Goal: Information Seeking & Learning: Learn about a topic

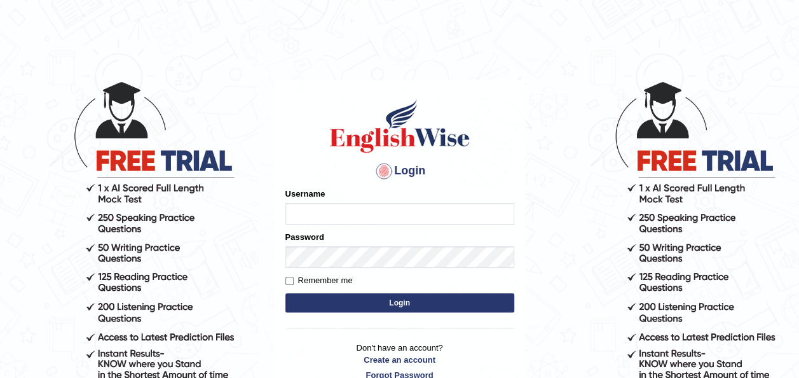
click at [359, 206] on input "Username" at bounding box center [400, 214] width 229 height 22
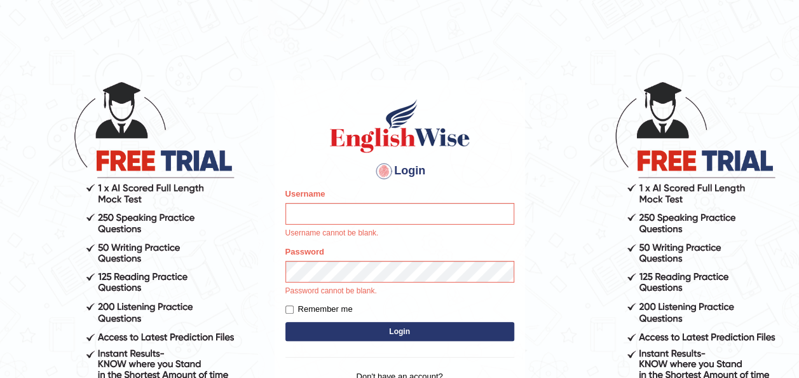
click at [320, 212] on input "Username" at bounding box center [400, 214] width 229 height 22
type input "amna_23"
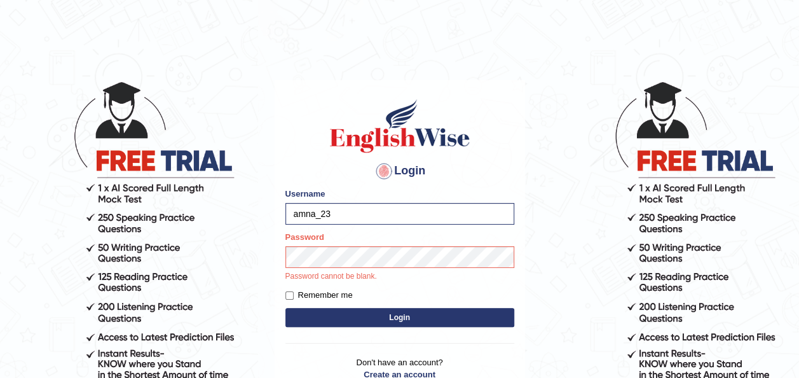
click at [287, 300] on label "Remember me" at bounding box center [319, 295] width 67 height 13
click at [287, 300] on input "Remember me" at bounding box center [290, 295] width 8 height 8
checkbox input "true"
click at [337, 210] on input "amna_23" at bounding box center [400, 214] width 229 height 22
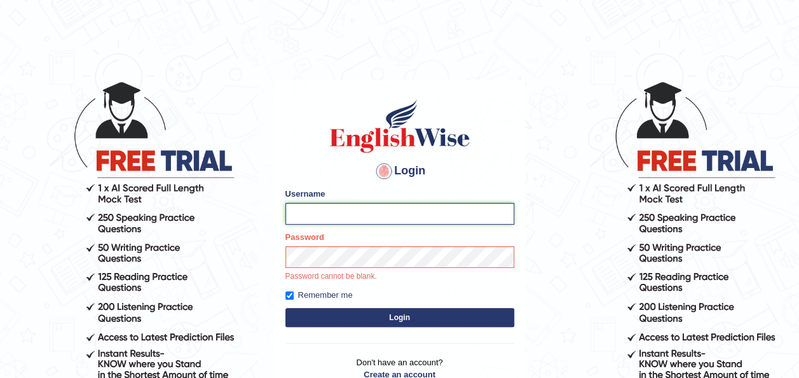
click at [337, 210] on input "Username" at bounding box center [400, 214] width 229 height 22
type input "amna_23"
click at [347, 314] on form "Please fix the following errors: Username amna_23 Password Password cannot be b…" at bounding box center [400, 259] width 229 height 142
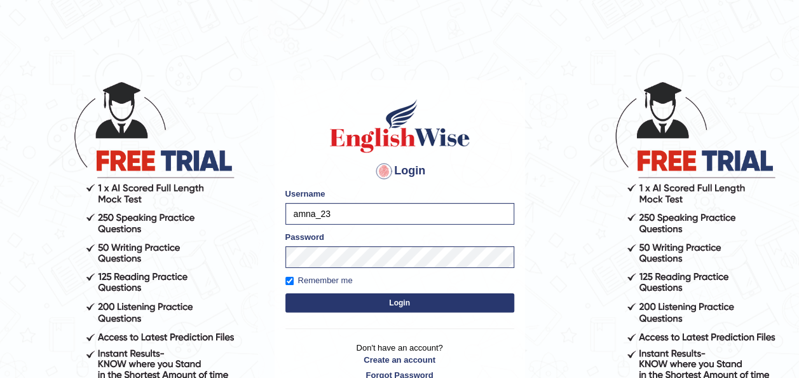
click at [364, 303] on button "Login" at bounding box center [400, 302] width 229 height 19
click at [426, 300] on button "Login" at bounding box center [400, 302] width 229 height 19
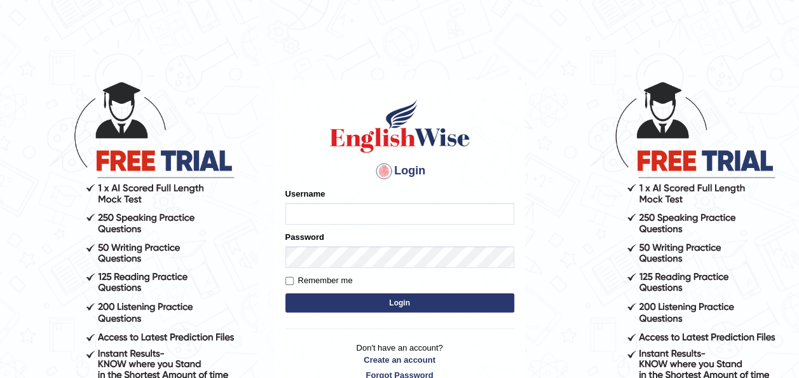
click at [321, 223] on input "Username" at bounding box center [400, 214] width 229 height 22
type input "amna_23"
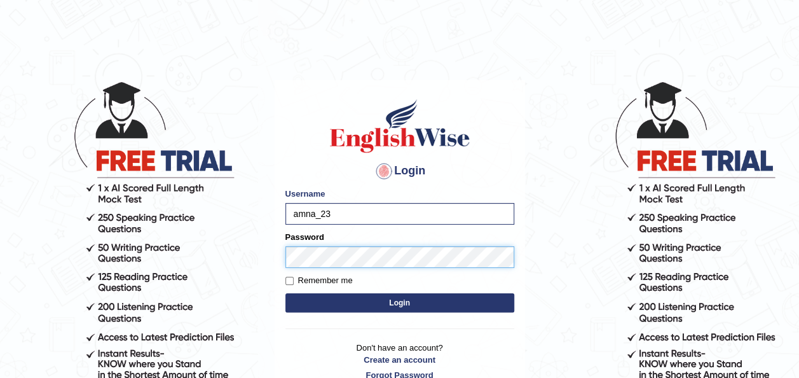
click at [286, 293] on button "Login" at bounding box center [400, 302] width 229 height 19
click at [356, 300] on button "Login" at bounding box center [400, 302] width 229 height 19
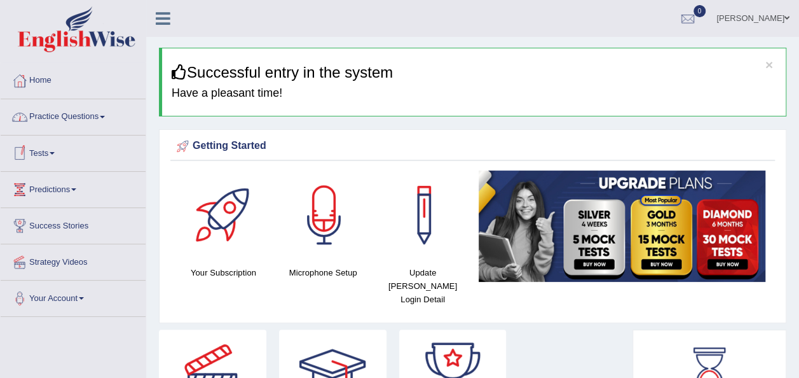
click at [109, 115] on link "Practice Questions" at bounding box center [73, 115] width 145 height 32
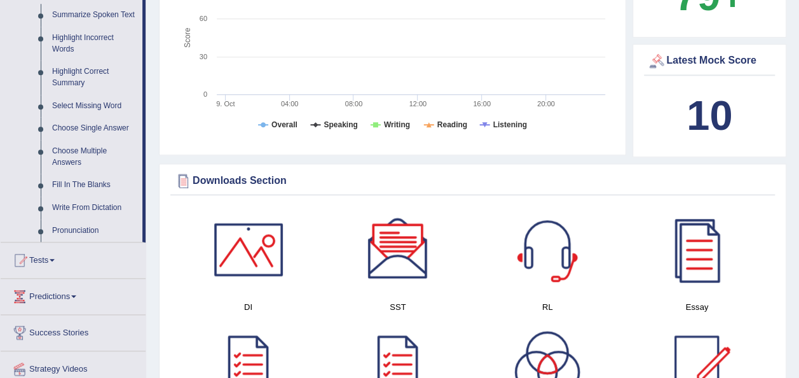
scroll to position [575, 0]
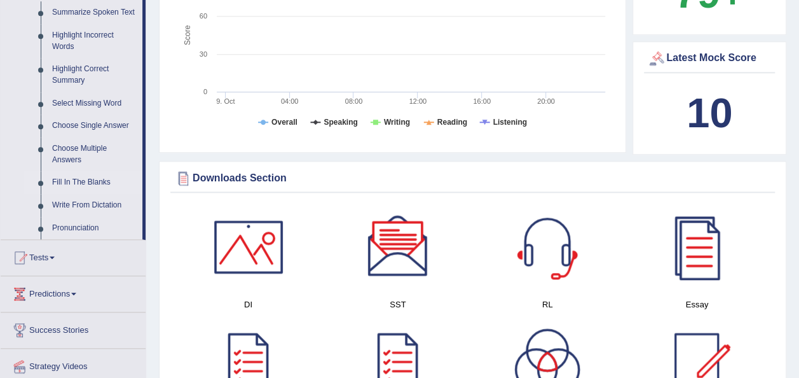
click at [83, 183] on link "Fill In The Blanks" at bounding box center [94, 182] width 96 height 23
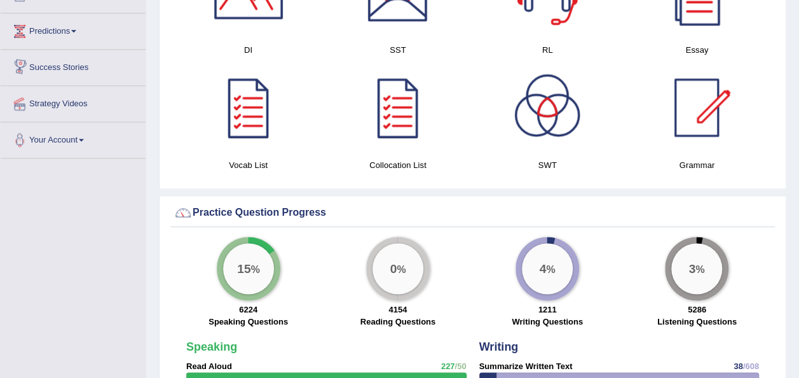
scroll to position [745, 0]
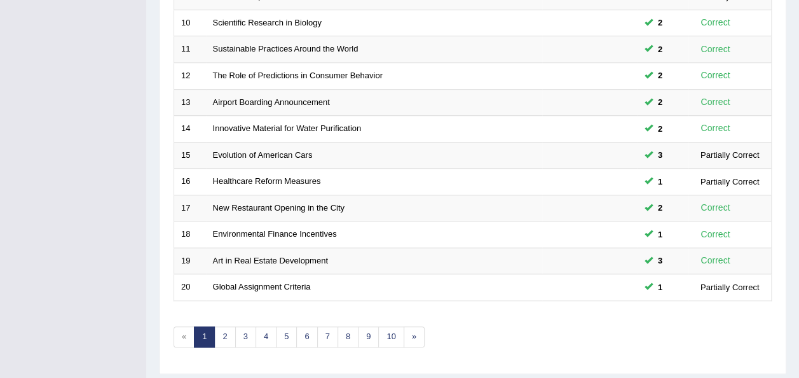
scroll to position [458, 0]
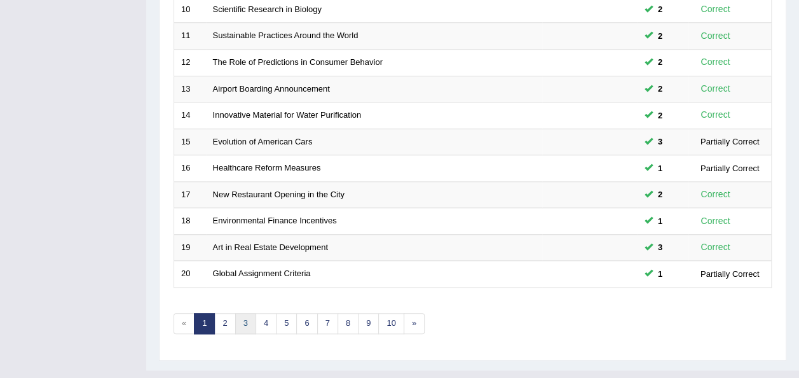
click at [235, 313] on link "3" at bounding box center [245, 323] width 21 height 21
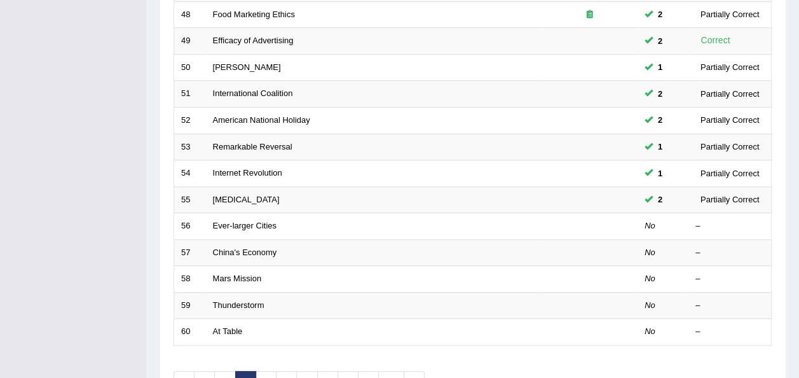
scroll to position [408, 0]
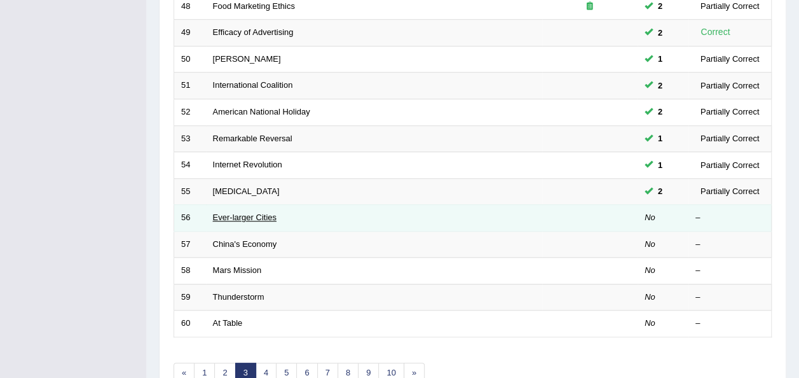
click at [235, 212] on link "Ever-larger Cities" at bounding box center [245, 217] width 64 height 10
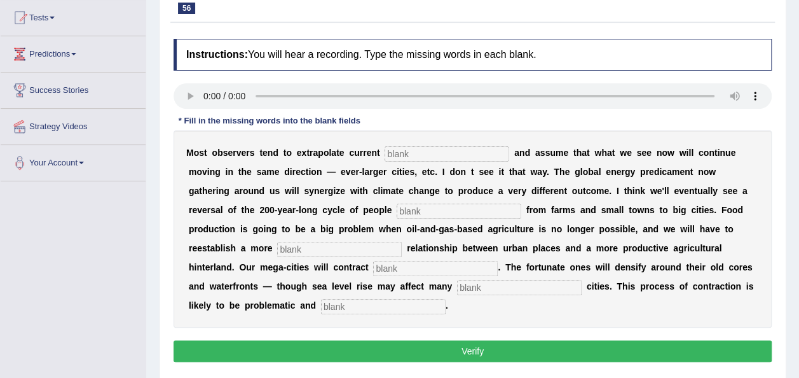
scroll to position [151, 0]
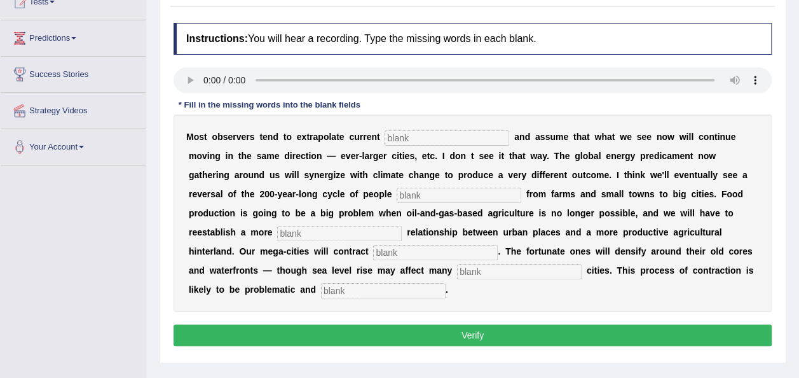
click at [398, 133] on input "text" at bounding box center [447, 137] width 125 height 15
click at [404, 139] on input "text" at bounding box center [447, 137] width 125 height 15
click at [402, 135] on input "text" at bounding box center [447, 137] width 125 height 15
type input "trans"
click at [397, 192] on input "text" at bounding box center [459, 195] width 125 height 15
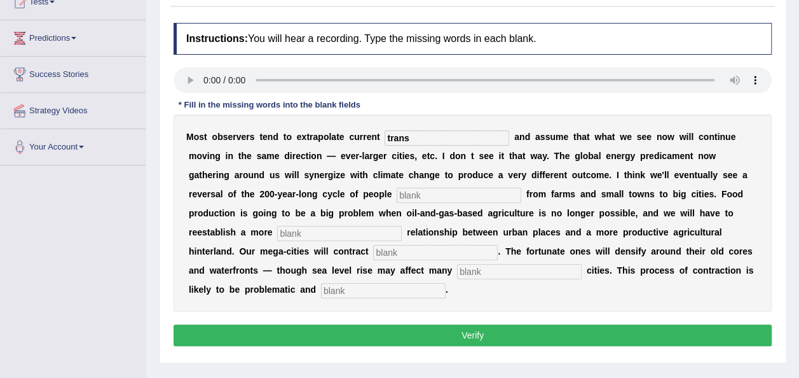
click at [397, 192] on input "text" at bounding box center [459, 195] width 125 height 15
click at [397, 193] on input "text" at bounding box center [459, 195] width 125 height 15
click at [397, 196] on input "text" at bounding box center [459, 195] width 125 height 15
type input "move"
click at [402, 226] on input "text" at bounding box center [339, 233] width 125 height 15
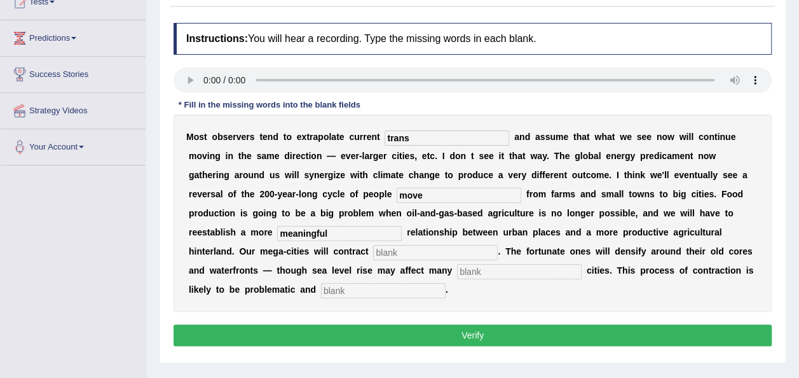
type input "meaningful"
click at [498, 245] on input "text" at bounding box center [435, 252] width 125 height 15
type input "many"
click at [446, 283] on input "text" at bounding box center [383, 290] width 125 height 15
type input "disorderly"
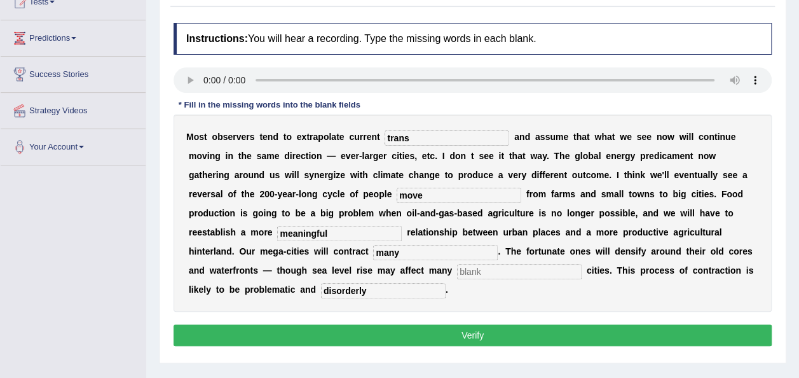
click at [457, 273] on input "text" at bounding box center [519, 271] width 125 height 15
type input "many"
click at [498, 245] on input "many" at bounding box center [435, 252] width 125 height 15
click at [498, 245] on input "text" at bounding box center [435, 252] width 125 height 15
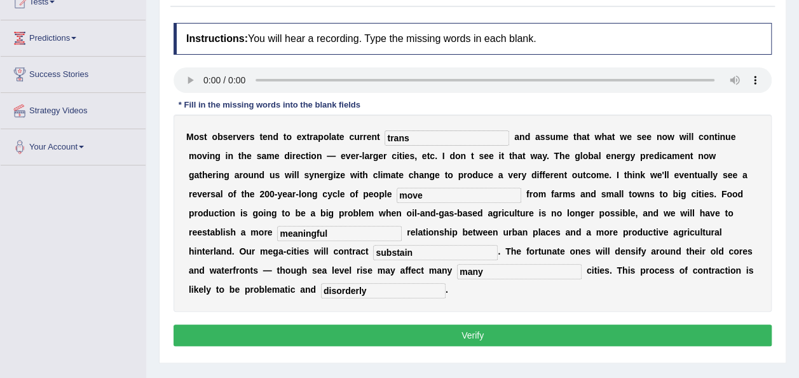
click at [498, 245] on input "substain" at bounding box center [435, 252] width 125 height 15
click at [498, 245] on input "substaintily" at bounding box center [435, 252] width 125 height 15
type input "substantily"
click at [562, 324] on button "Verify" at bounding box center [473, 335] width 598 height 22
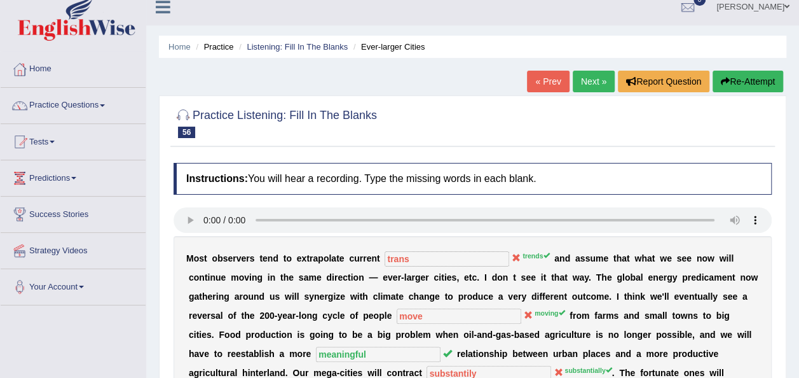
scroll to position [0, 0]
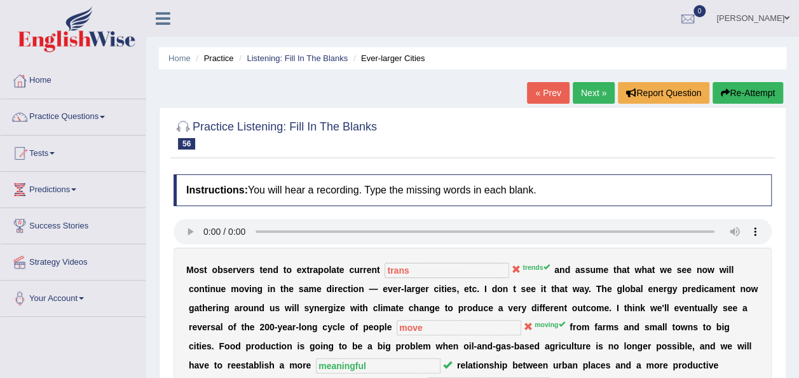
click at [738, 92] on button "Re-Attempt" at bounding box center [748, 93] width 71 height 22
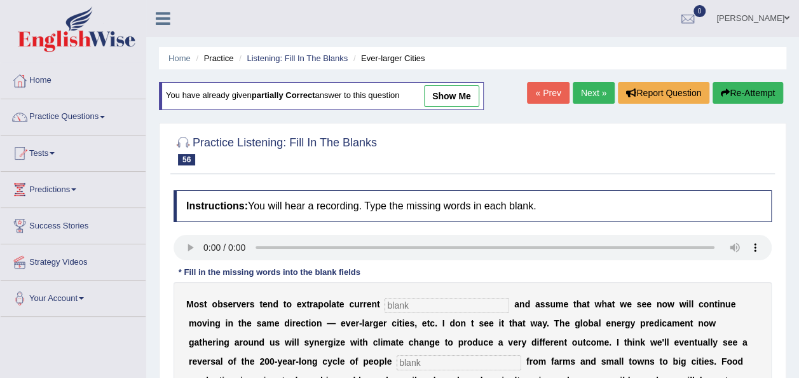
click at [799, 149] on html "Toggle navigation Home Practice Questions Speaking Practice Read Aloud Repeat S…" at bounding box center [399, 189] width 799 height 378
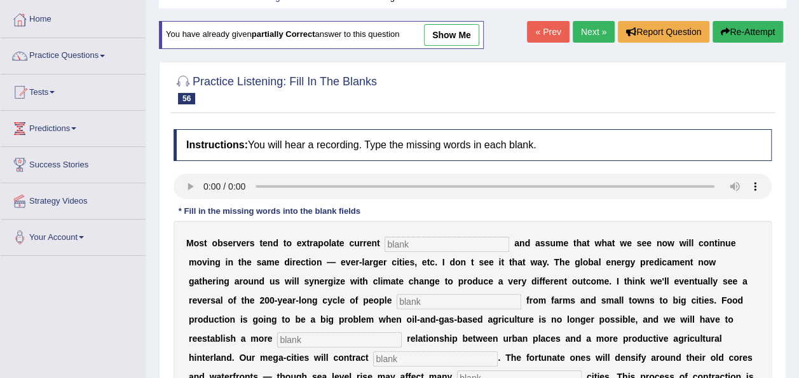
scroll to position [80, 0]
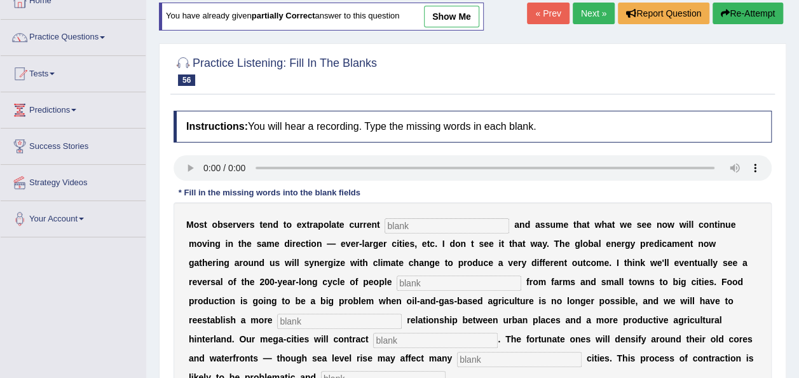
click at [404, 225] on input "text" at bounding box center [447, 225] width 125 height 15
type input "trends"
click at [397, 277] on input "text" at bounding box center [459, 282] width 125 height 15
click at [397, 287] on input "text" at bounding box center [459, 282] width 125 height 15
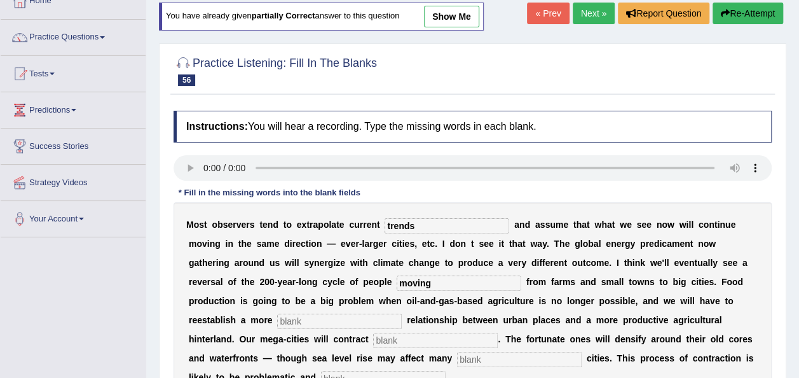
type input "moving"
click at [402, 314] on input "text" at bounding box center [339, 321] width 125 height 15
type input "meaningful"
click at [498, 333] on input "text" at bounding box center [435, 340] width 125 height 15
type input "substantialy"
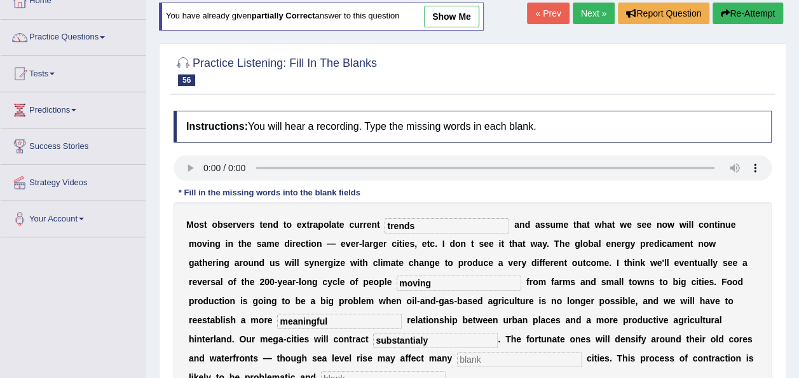
click at [457, 352] on input "text" at bounding box center [519, 359] width 125 height 15
type input "harbor"
click at [446, 371] on input "text" at bounding box center [383, 378] width 125 height 15
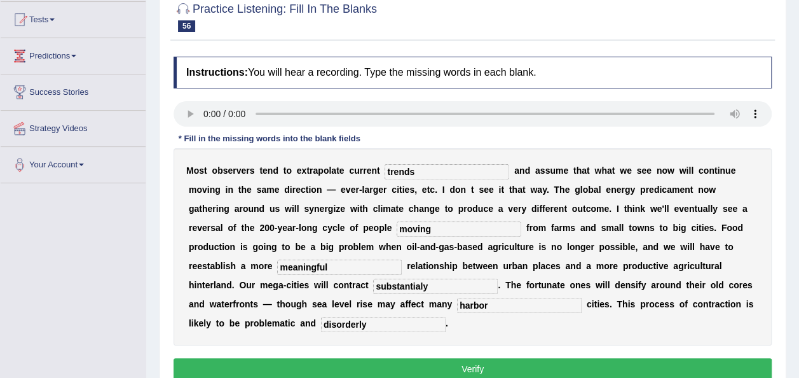
scroll to position [151, 0]
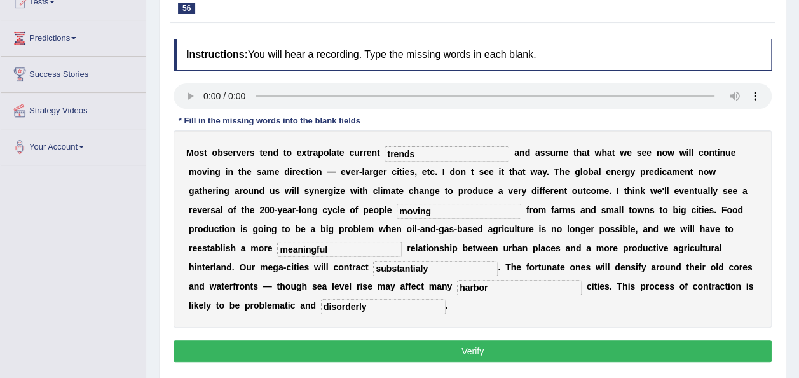
type input "disorderly"
click at [211, 340] on button "Verify" at bounding box center [473, 351] width 598 height 22
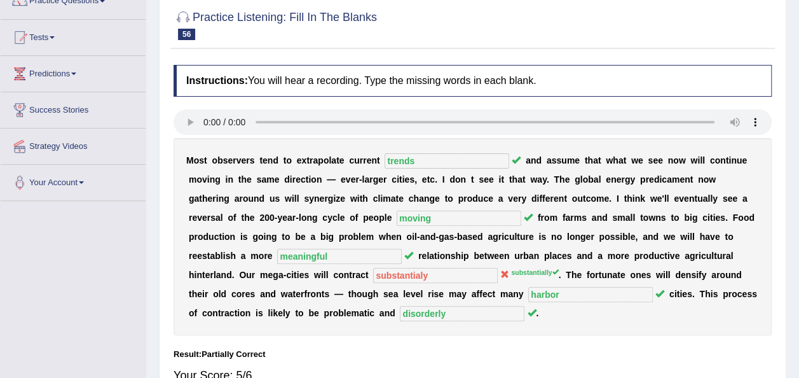
scroll to position [52, 0]
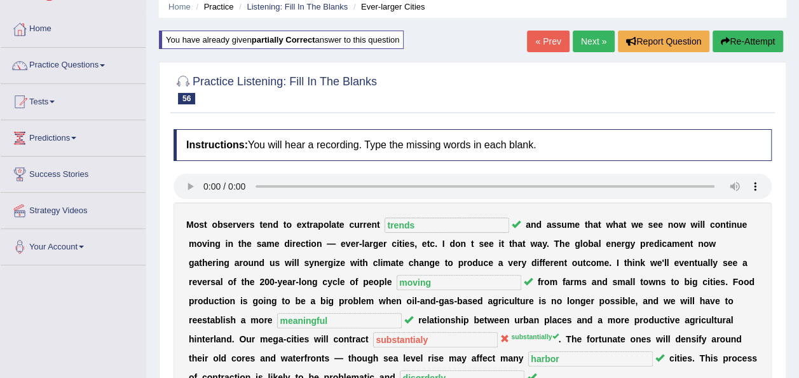
click at [595, 47] on link "Next »" at bounding box center [594, 42] width 42 height 22
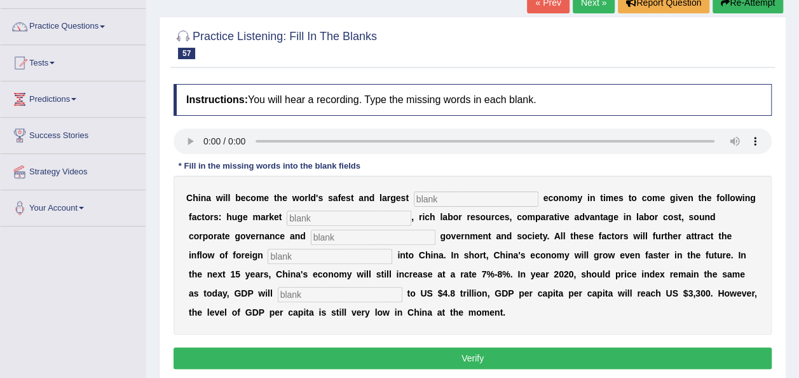
scroll to position [107, 0]
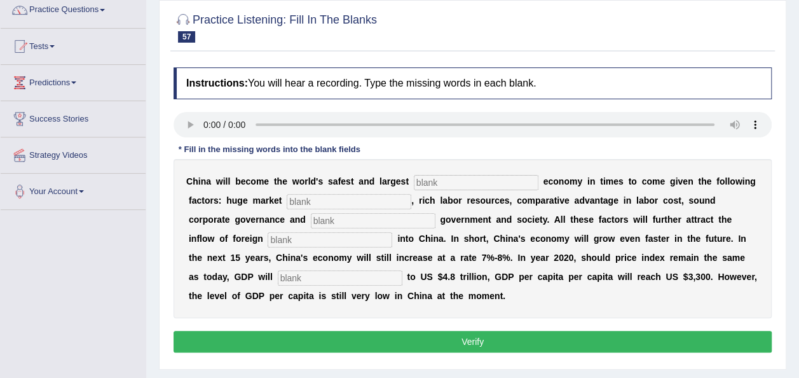
click at [438, 183] on input "text" at bounding box center [476, 182] width 125 height 15
type input "investment"
click at [290, 203] on input "text" at bounding box center [349, 201] width 125 height 15
type input "potential"
click at [311, 218] on input "text" at bounding box center [373, 220] width 125 height 15
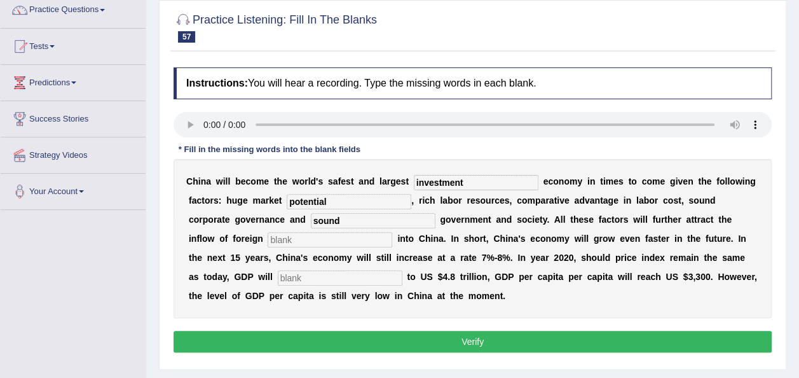
type input "sound"
click at [311, 218] on input "sound" at bounding box center [373, 220] width 125 height 15
type input "stable"
click at [268, 235] on input "text" at bounding box center [330, 239] width 125 height 15
type input "capital"
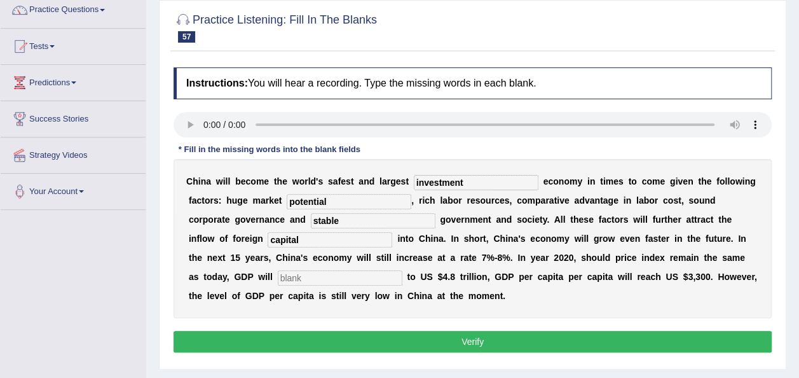
click at [278, 278] on input "text" at bounding box center [340, 277] width 125 height 15
type input "amount"
click at [389, 338] on button "Verify" at bounding box center [473, 342] width 598 height 22
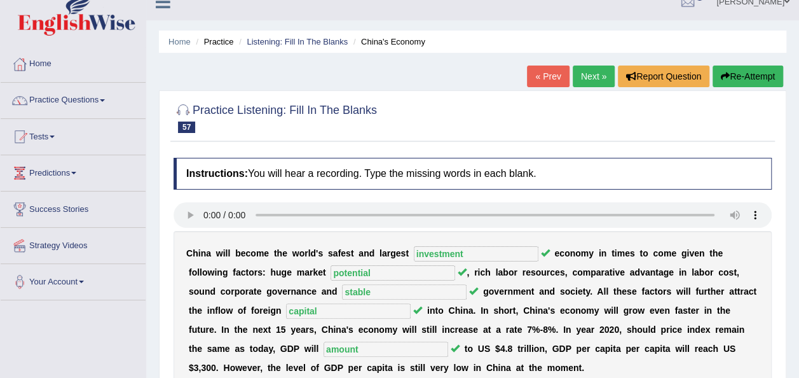
scroll to position [9, 0]
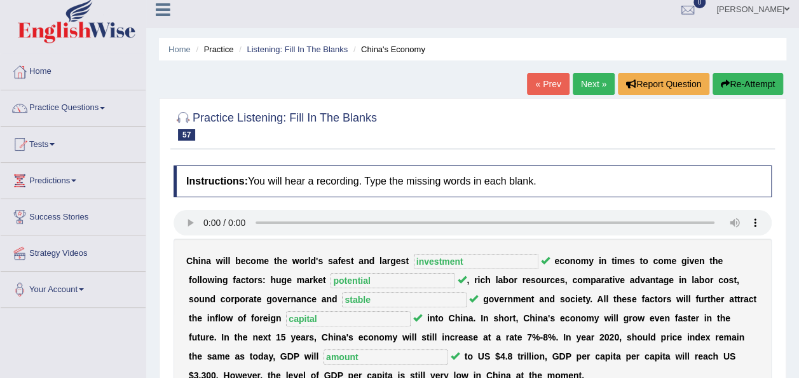
click at [596, 91] on link "Next »" at bounding box center [594, 84] width 42 height 22
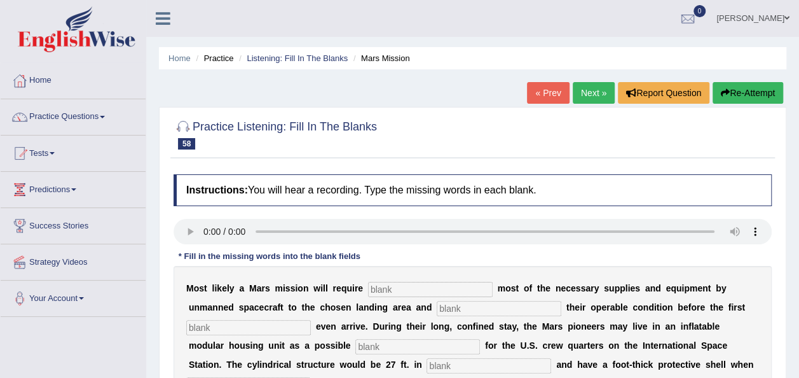
click at [383, 287] on input "text" at bounding box center [430, 289] width 125 height 15
type input "transporting"
click at [437, 305] on input "text" at bounding box center [499, 308] width 125 height 15
type input "confirming"
click at [225, 324] on input "text" at bounding box center [248, 327] width 125 height 15
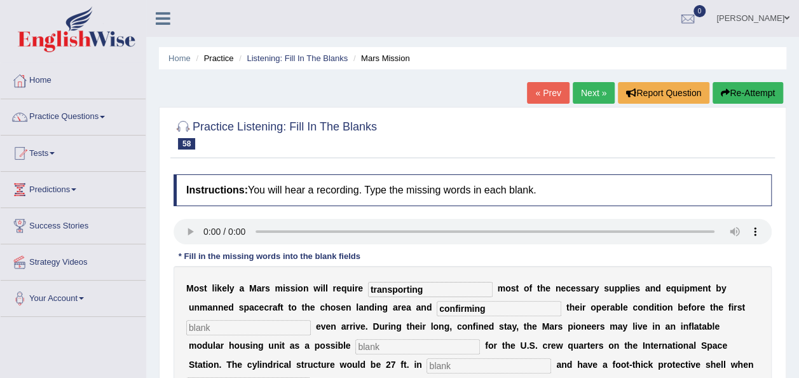
click at [247, 329] on input "text" at bounding box center [248, 327] width 125 height 15
type input "astro"
click at [356, 349] on input "text" at bounding box center [418, 346] width 125 height 15
type input "replacement"
click at [427, 364] on input "text" at bounding box center [489, 365] width 125 height 15
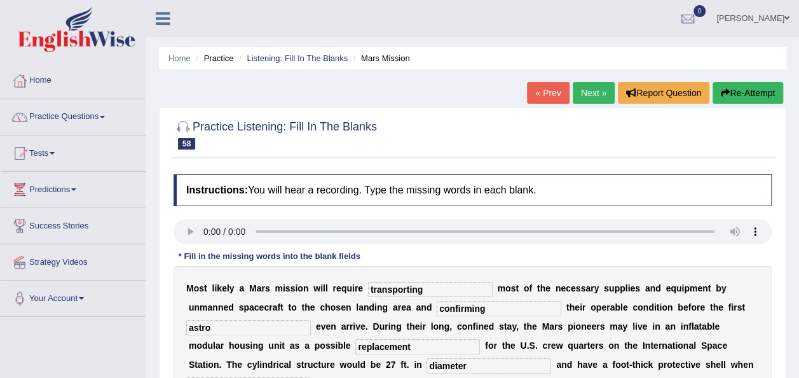
type input "diameter"
click at [311, 377] on input "text" at bounding box center [248, 384] width 125 height 15
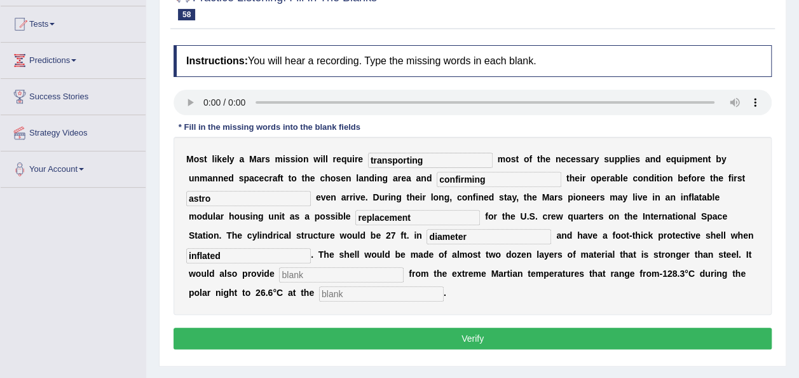
scroll to position [135, 0]
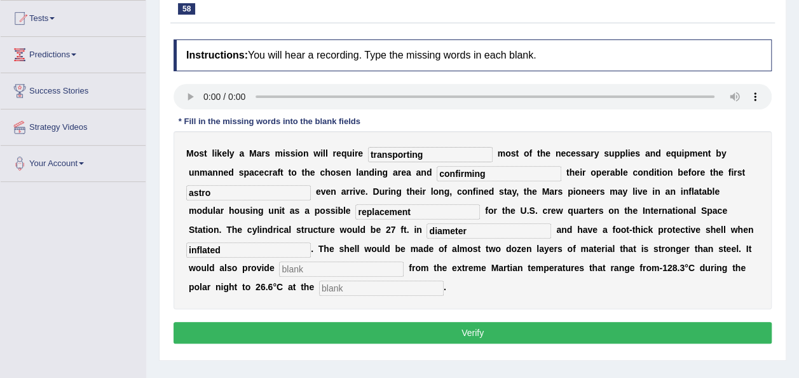
type input "inflated"
click at [404, 261] on input "text" at bounding box center [341, 268] width 125 height 15
type input "insolation"
click at [444, 280] on input "text" at bounding box center [381, 287] width 125 height 15
type input "equator"
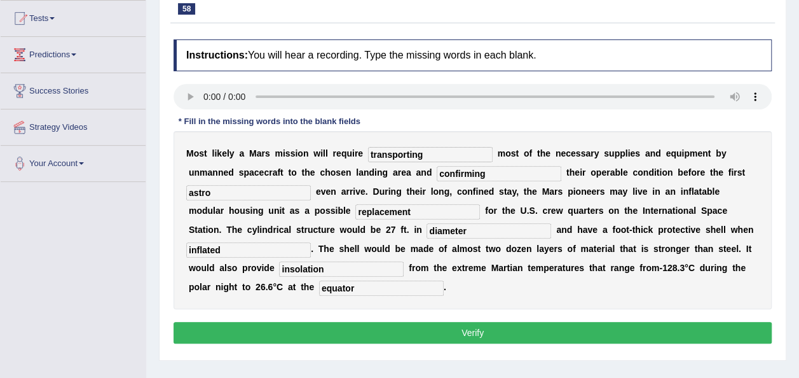
click at [234, 192] on input "astro" at bounding box center [248, 192] width 125 height 15
type input "astronoments"
click at [378, 322] on button "Verify" at bounding box center [473, 333] width 598 height 22
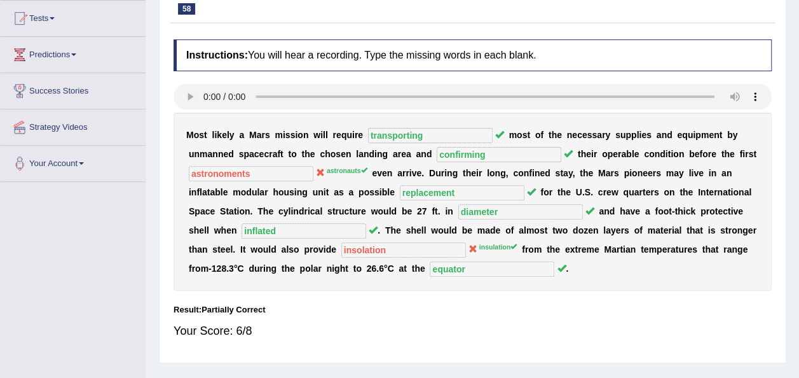
scroll to position [160, 0]
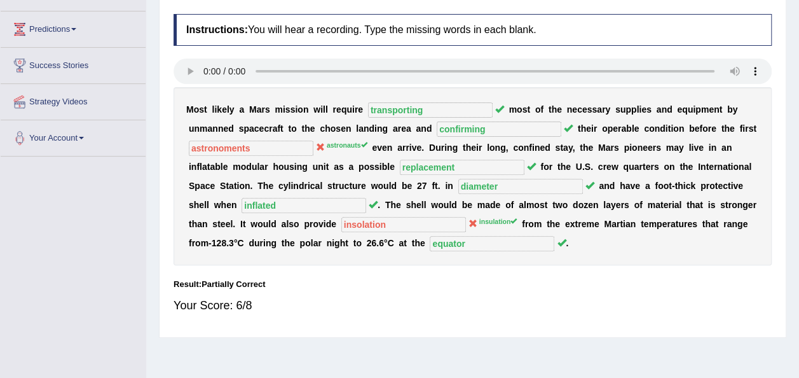
click at [378, 308] on div "Your Score: 6/8" at bounding box center [473, 305] width 598 height 31
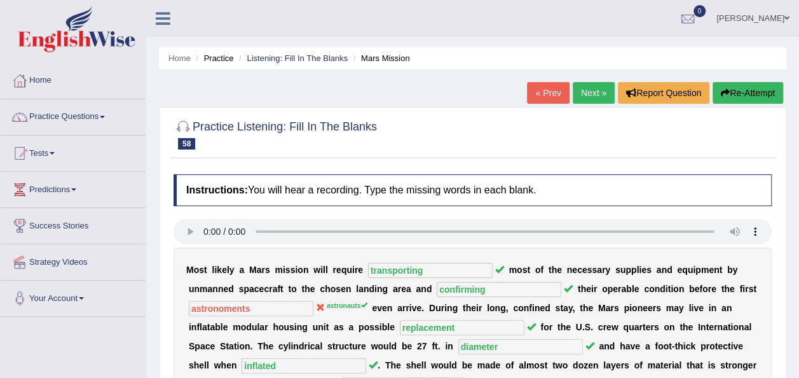
click at [591, 94] on link "Next »" at bounding box center [594, 93] width 42 height 22
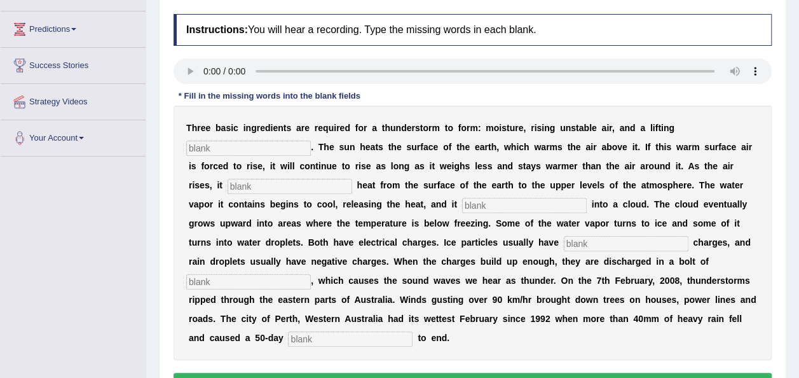
click at [311, 141] on input "text" at bounding box center [248, 148] width 125 height 15
type input "mechanism"
click at [352, 179] on input "text" at bounding box center [290, 186] width 125 height 15
click at [462, 206] on input "text" at bounding box center [524, 205] width 125 height 15
click at [352, 179] on input "transform" at bounding box center [290, 186] width 125 height 15
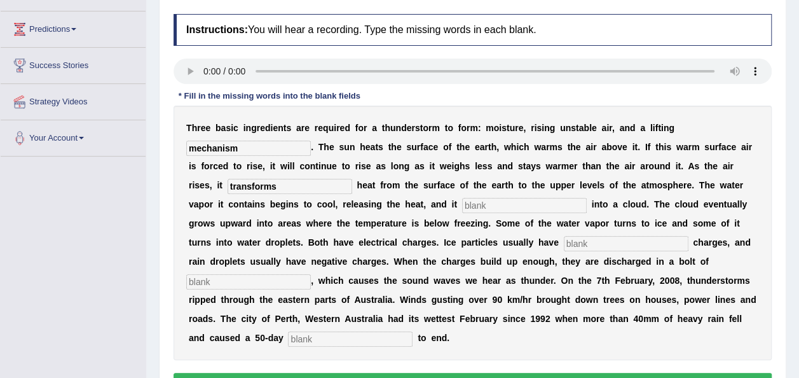
type input "transforms"
click at [462, 206] on input "text" at bounding box center [524, 205] width 125 height 15
type input "condenses"
click at [564, 241] on input "text" at bounding box center [626, 243] width 125 height 15
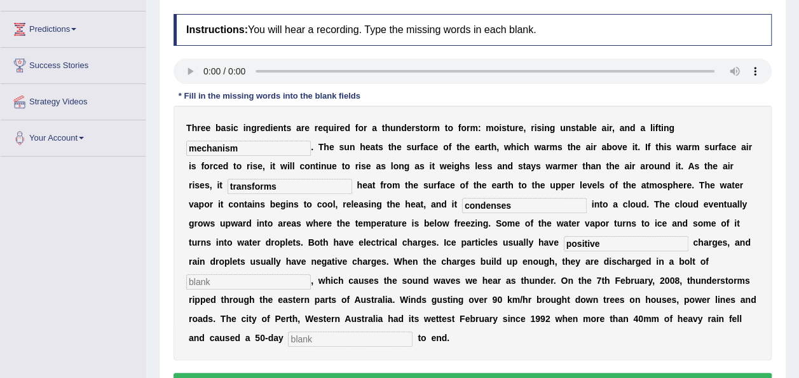
type input "positive"
click at [311, 274] on input "text" at bounding box center [248, 281] width 125 height 15
type input "lining"
click at [342, 331] on input "text" at bounding box center [350, 338] width 125 height 15
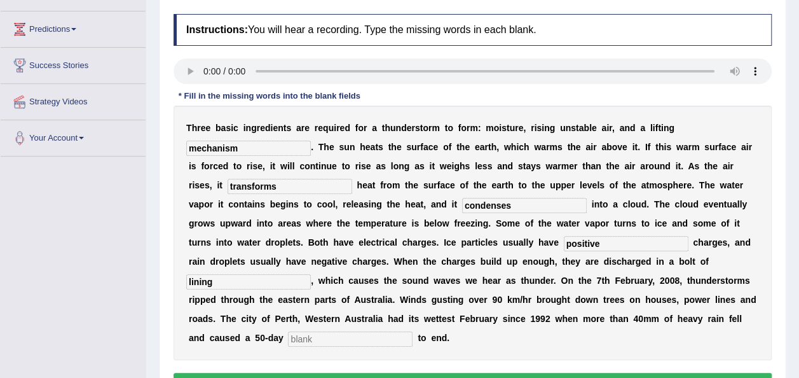
click at [337, 331] on input "text" at bounding box center [350, 338] width 125 height 15
type input "drop"
click at [359, 373] on button "Verify" at bounding box center [473, 384] width 598 height 22
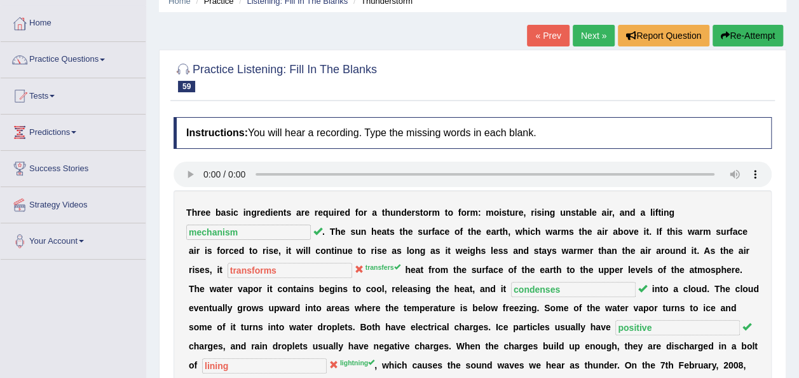
scroll to position [53, 0]
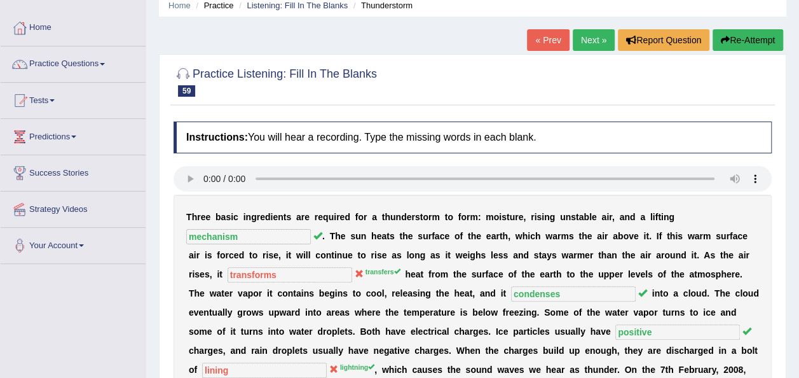
click at [607, 44] on link "Next »" at bounding box center [594, 40] width 42 height 22
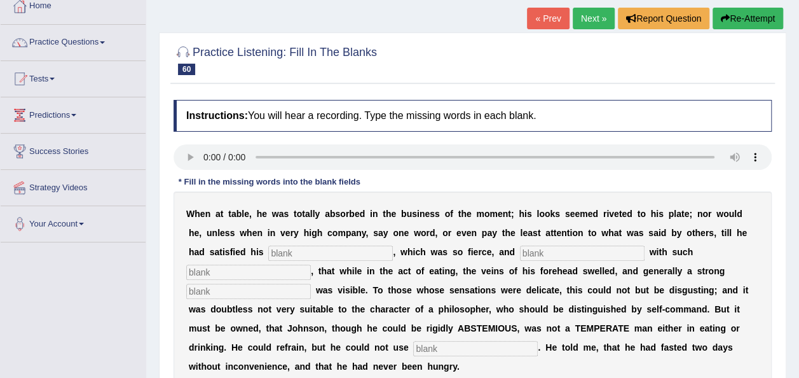
scroll to position [57, 0]
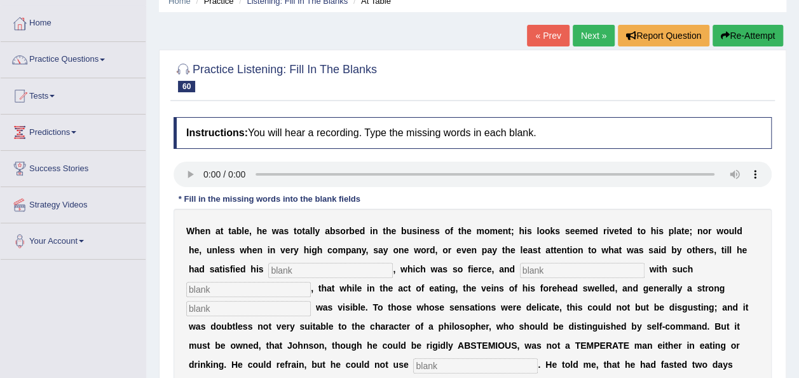
click at [268, 263] on input "text" at bounding box center [330, 270] width 125 height 15
type input "appetite"
click at [520, 266] on input "text" at bounding box center [582, 270] width 125 height 15
type input "indolved"
click at [311, 282] on input "text" at bounding box center [248, 289] width 125 height 15
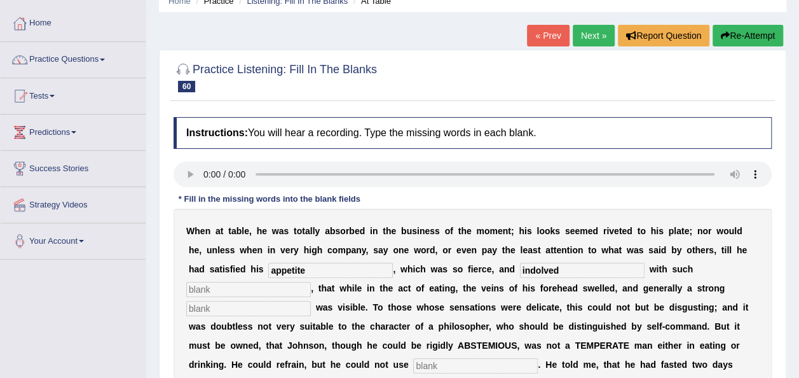
click at [311, 282] on input "text" at bounding box center [248, 289] width 125 height 15
click at [311, 301] on input "text" at bounding box center [248, 308] width 125 height 15
click at [311, 282] on input "text" at bounding box center [248, 289] width 125 height 15
type input "intensnus"
click at [311, 301] on input "text" at bounding box center [248, 308] width 125 height 15
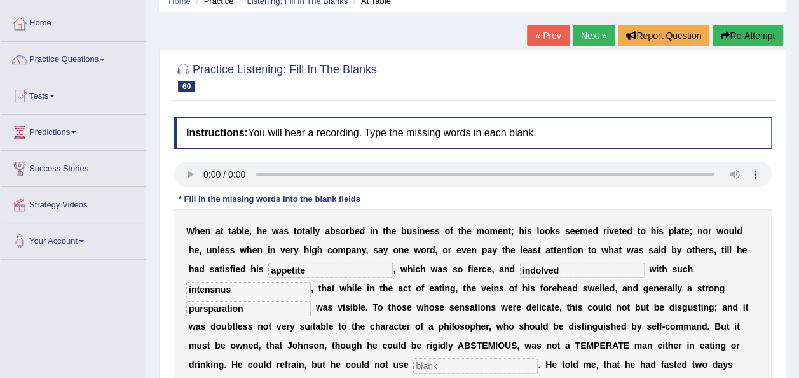
click at [311, 301] on input "pursparation" at bounding box center [248, 308] width 125 height 15
type input "persparation"
click at [538, 358] on input "text" at bounding box center [475, 365] width 125 height 15
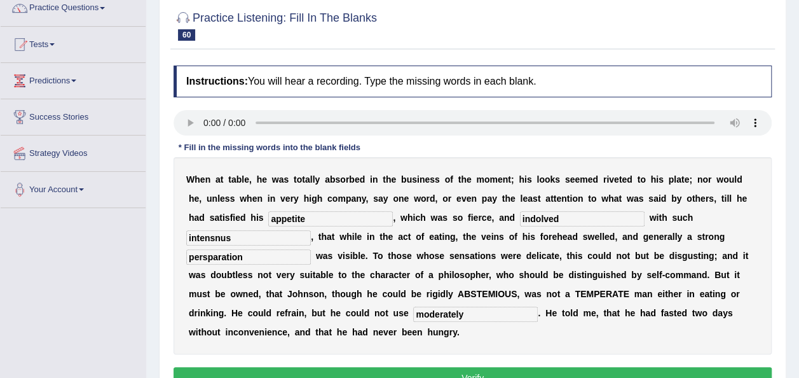
scroll to position [132, 0]
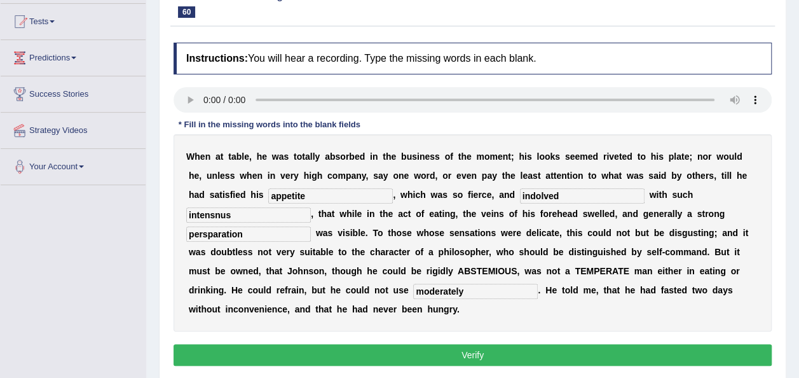
type input "moderately"
click at [528, 344] on button "Verify" at bounding box center [473, 355] width 598 height 22
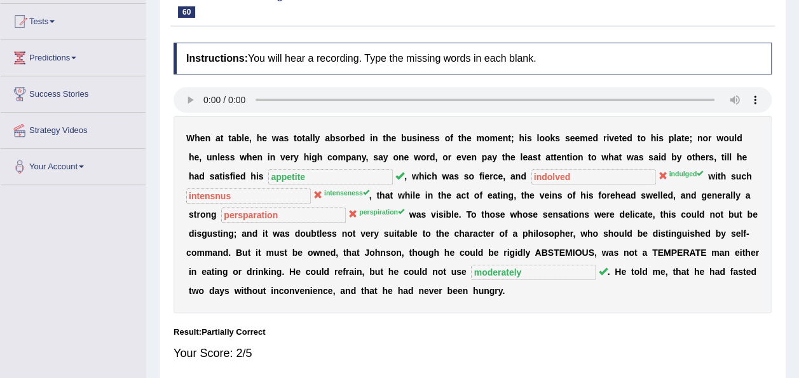
scroll to position [0, 0]
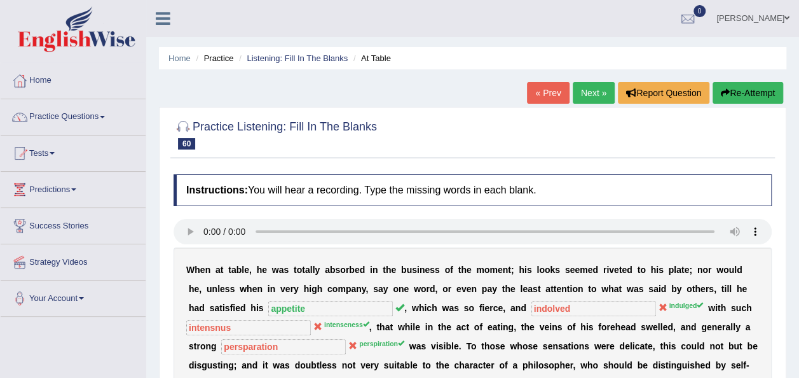
click at [722, 90] on icon "button" at bounding box center [725, 92] width 9 height 9
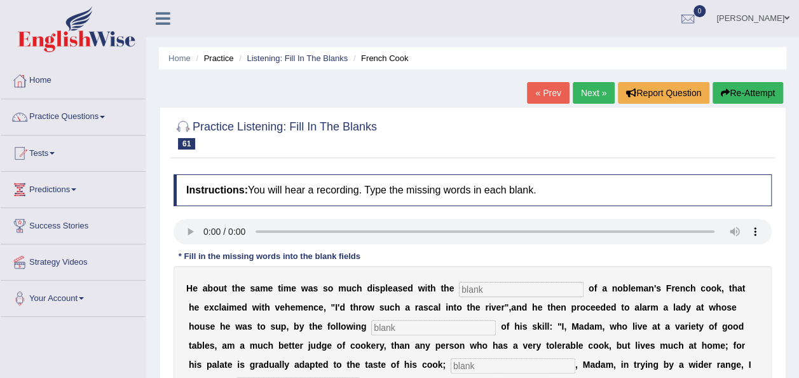
click at [466, 287] on input "text" at bounding box center [521, 289] width 125 height 15
type input "profer"
click at [371, 331] on input "text" at bounding box center [433, 327] width 125 height 15
type input "man"
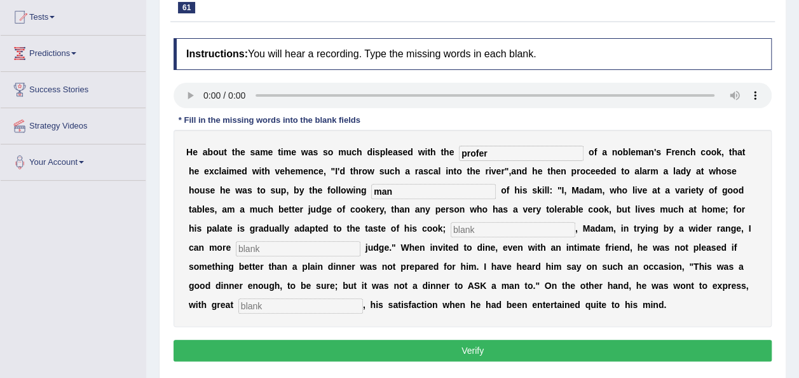
scroll to position [138, 0]
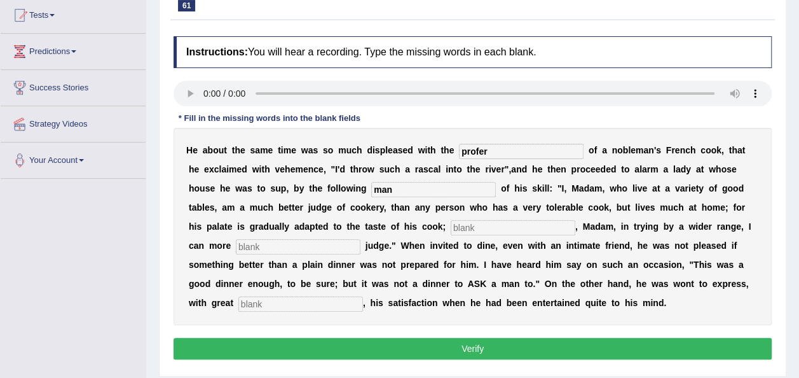
click at [363, 296] on input "text" at bounding box center [301, 303] width 125 height 15
click at [477, 144] on input "profer" at bounding box center [521, 151] width 125 height 15
click at [481, 151] on input "profer" at bounding box center [521, 151] width 125 height 15
click at [464, 149] on input "perfomsnces" at bounding box center [521, 151] width 125 height 15
click at [481, 150] on input "performsnces" at bounding box center [521, 151] width 125 height 15
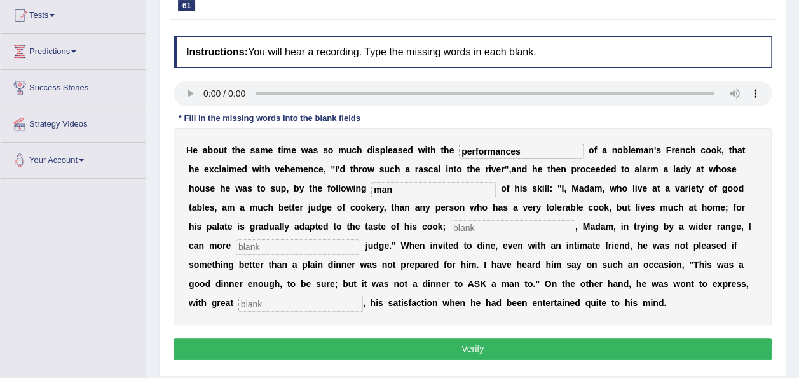
type input "performances"
click at [371, 189] on input "man" at bounding box center [433, 189] width 125 height 15
type input "manifesty"
click at [451, 230] on input "text" at bounding box center [513, 227] width 125 height 15
type input "where as"
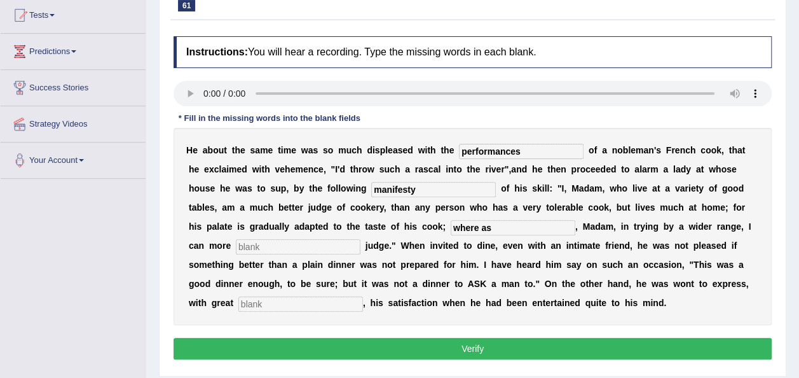
click at [363, 296] on input "text" at bounding box center [301, 303] width 125 height 15
type input "duglo"
click at [487, 342] on button "Verify" at bounding box center [473, 349] width 598 height 22
click at [361, 239] on input "text" at bounding box center [298, 246] width 125 height 15
drag, startPoint x: 642, startPoint y: 232, endPoint x: 482, endPoint y: 203, distance: 162.8
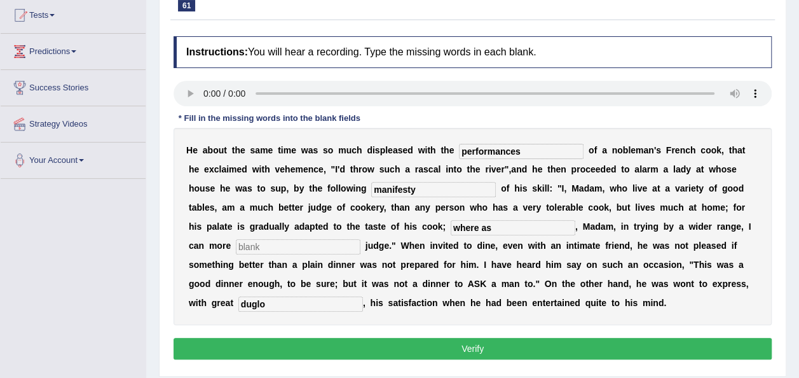
click at [482, 203] on div "H e a b o u t t h e s a m e t i m e w a s s o m u c h d i s p l e a s e d w i t…" at bounding box center [473, 226] width 598 height 197
click at [361, 239] on input "text" at bounding box center [298, 246] width 125 height 15
type input "expositively"
click at [607, 343] on button "Verify" at bounding box center [473, 349] width 598 height 22
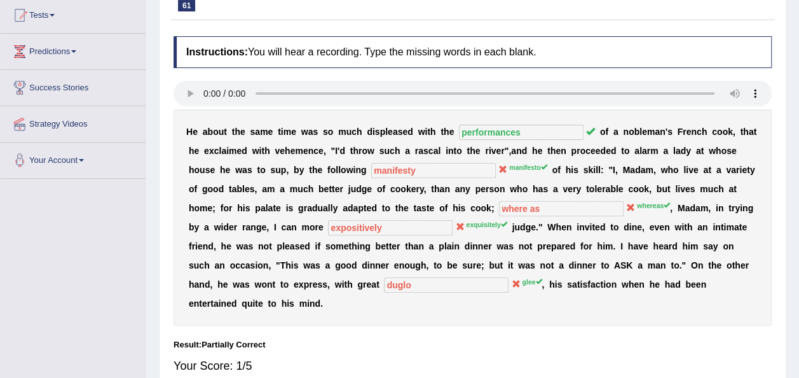
click at [607, 350] on div "Your Score: 1/5" at bounding box center [473, 365] width 598 height 31
click at [796, 51] on div "Home Practice Listening: Fill In The Blanks French Cook « Prev Next » Report Qu…" at bounding box center [472, 180] width 653 height 636
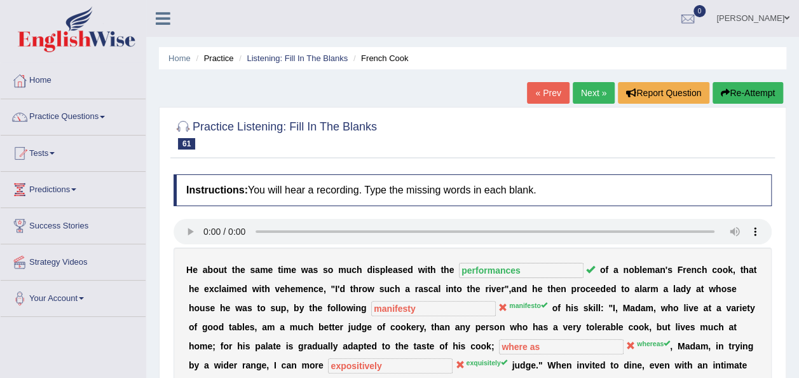
click at [739, 95] on button "Re-Attempt" at bounding box center [748, 93] width 71 height 22
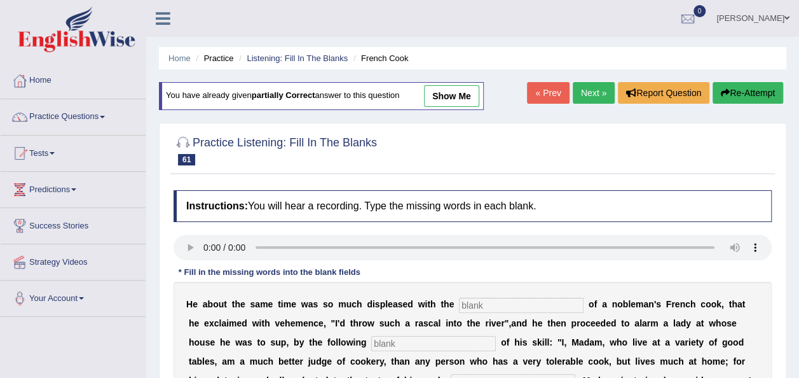
click at [799, 185] on div "Home Practice Listening: Fill In The Blanks French Cook You have already given …" at bounding box center [472, 318] width 653 height 636
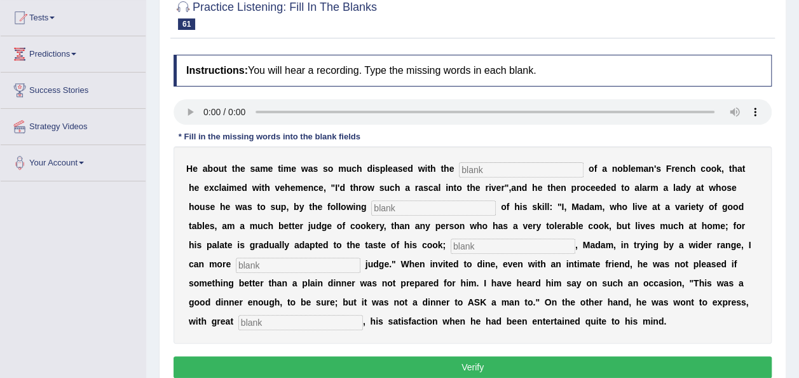
scroll to position [139, 0]
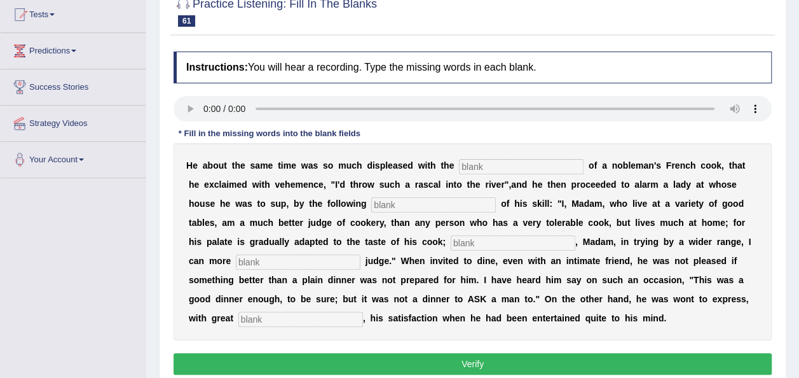
click at [476, 159] on input "text" at bounding box center [521, 166] width 125 height 15
type input "performances"
click at [371, 202] on input "text" at bounding box center [433, 204] width 125 height 15
type input "manifesto"
click at [451, 245] on input "text" at bounding box center [513, 242] width 125 height 15
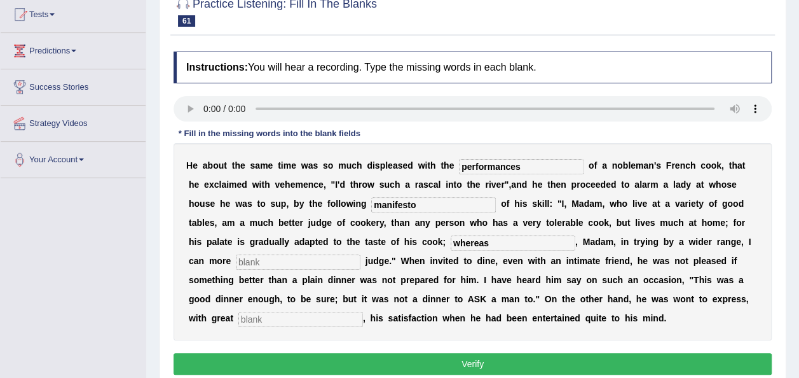
type input "whereas"
click at [361, 254] on input "text" at bounding box center [298, 261] width 125 height 15
type input "expustively"
click at [506, 306] on div "H e a b o u t t h e s a m e t i m e w a s s o m u c h d i s p l e a s e d w i t…" at bounding box center [473, 241] width 598 height 197
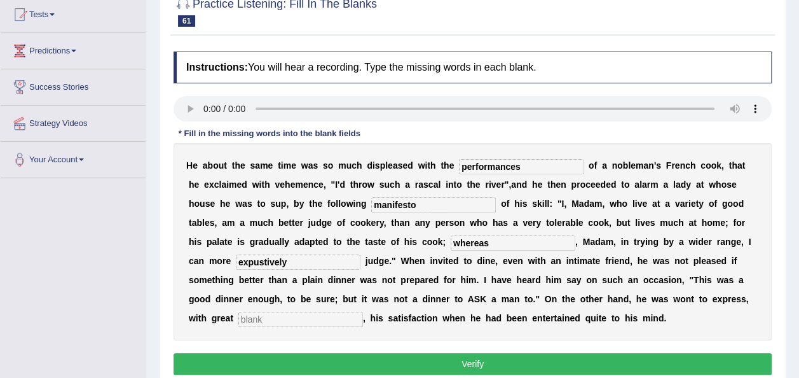
click at [363, 312] on input "text" at bounding box center [301, 319] width 125 height 15
type input "glee"
click at [361, 254] on input "expustively" at bounding box center [298, 261] width 125 height 15
click at [361, 254] on input "exp" at bounding box center [298, 261] width 125 height 15
type input "expusitively"
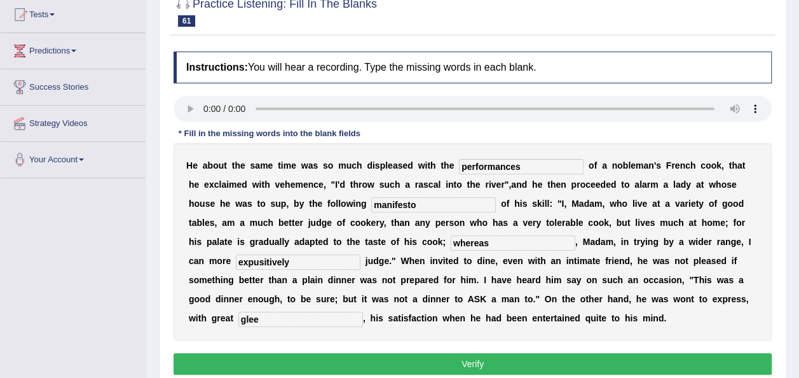
click at [554, 364] on button "Verify" at bounding box center [473, 364] width 598 height 22
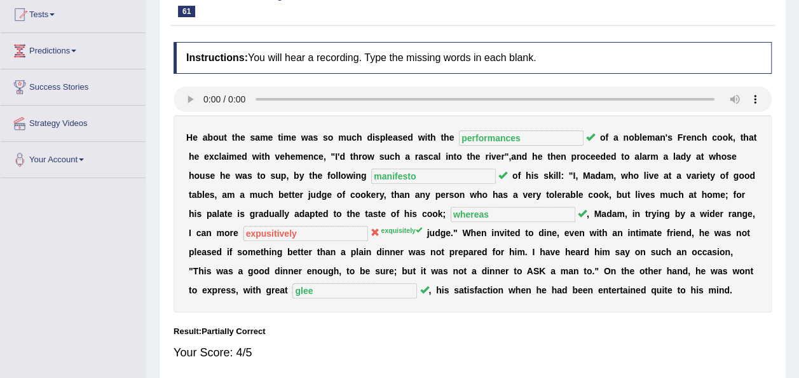
scroll to position [0, 0]
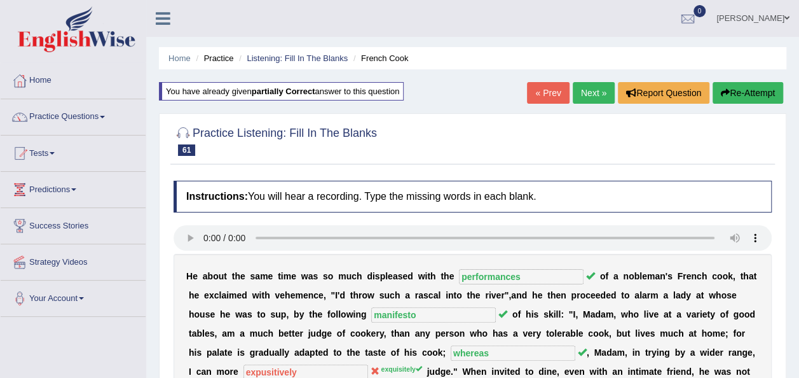
click at [584, 89] on link "Next »" at bounding box center [594, 93] width 42 height 22
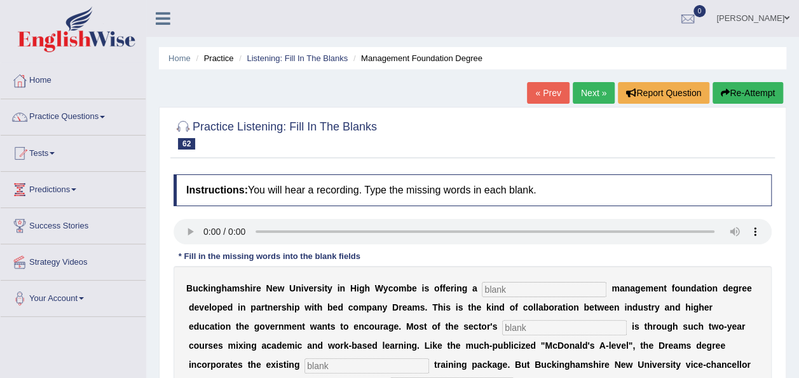
click at [492, 287] on input "text" at bounding box center [544, 289] width 125 height 15
type input "retail"
click at [502, 322] on input "text" at bounding box center [564, 327] width 125 height 15
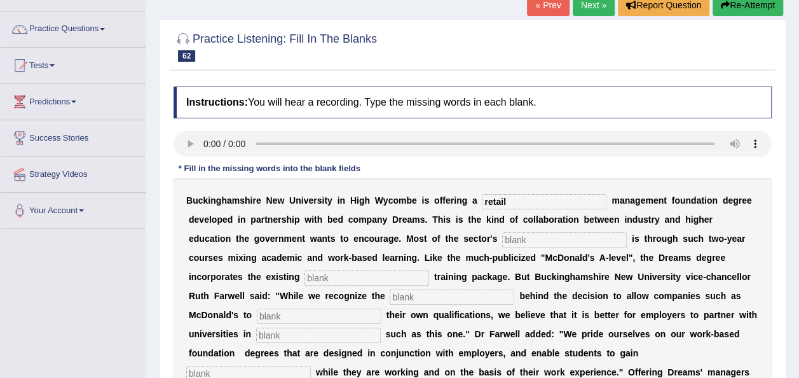
scroll to position [88, 0]
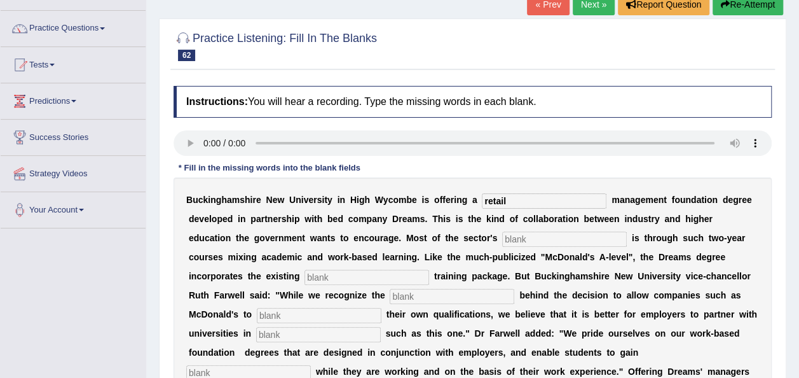
click at [502, 238] on input "text" at bounding box center [564, 239] width 125 height 15
type input "expension"
click at [429, 270] on input "text" at bounding box center [367, 277] width 125 height 15
type input "company"
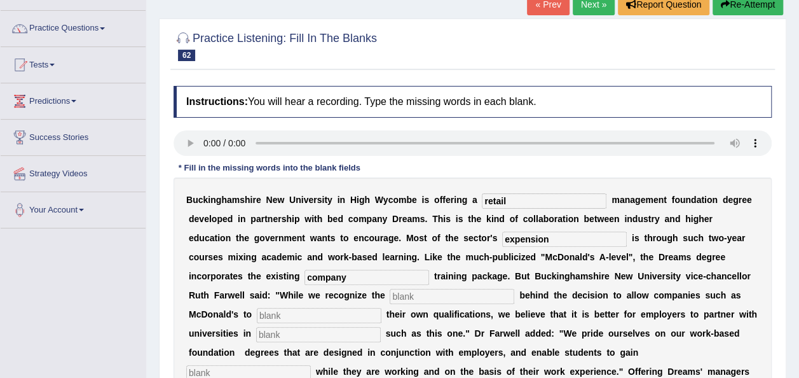
click at [510, 309] on b at bounding box center [512, 314] width 5 height 10
click at [390, 297] on input "text" at bounding box center [452, 296] width 125 height 15
type input "impa"
click at [382, 308] on input "text" at bounding box center [319, 315] width 125 height 15
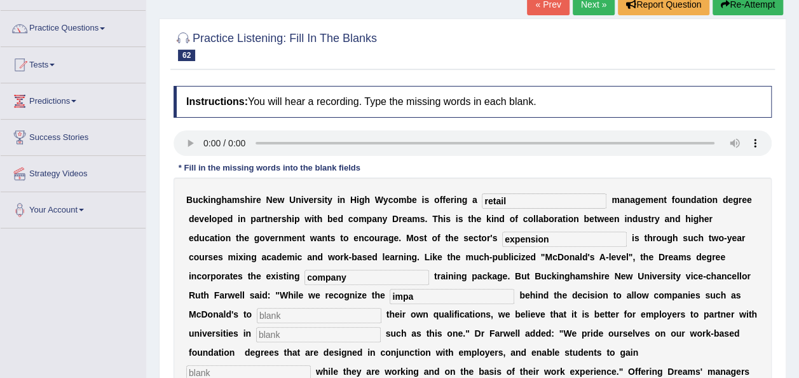
click at [390, 296] on input "impa" at bounding box center [452, 296] width 125 height 15
click at [390, 300] on input "impa" at bounding box center [452, 296] width 125 height 15
type input "impetus"
click at [382, 308] on input "text" at bounding box center [319, 315] width 125 height 15
type input "award"
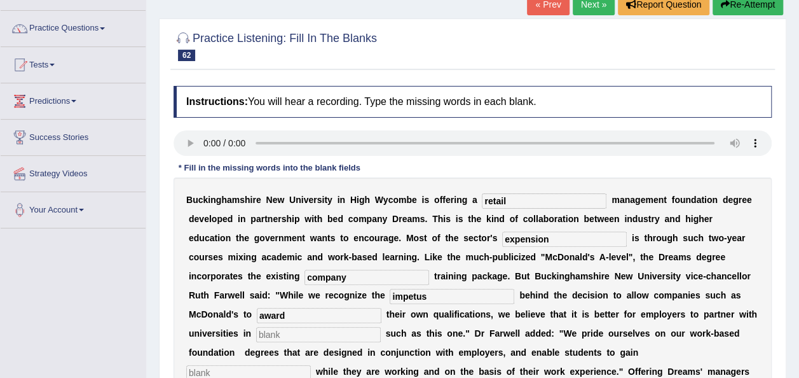
click at [381, 327] on input "text" at bounding box center [318, 334] width 125 height 15
type input "e"
click at [311, 365] on input "text" at bounding box center [248, 372] width 125 height 15
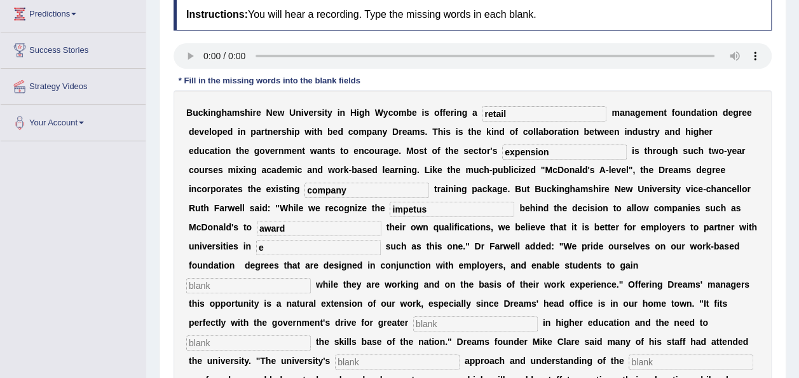
scroll to position [178, 0]
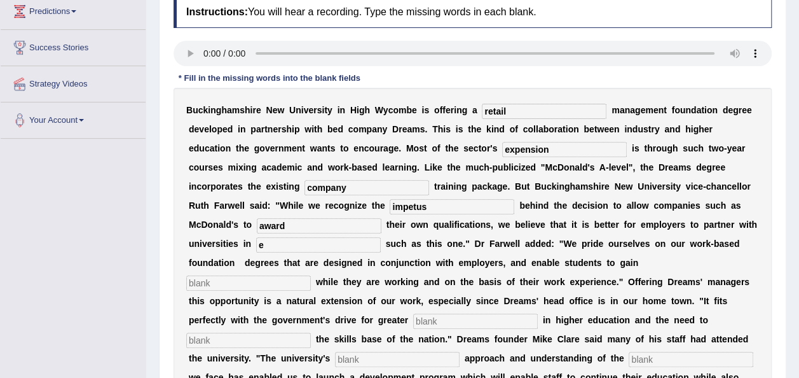
click at [311, 275] on input "text" at bounding box center [248, 282] width 125 height 15
type input "qualification"
click at [439, 314] on input "text" at bounding box center [475, 321] width 125 height 15
type input "participation"
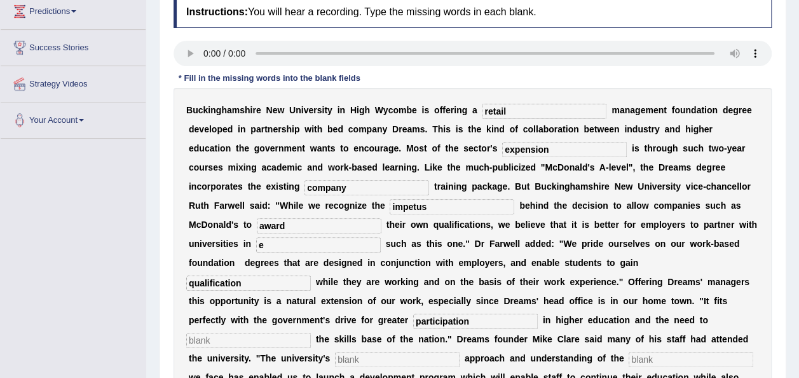
click at [259, 333] on input "text" at bounding box center [248, 340] width 125 height 15
click at [220, 333] on input "text" at bounding box center [248, 340] width 125 height 15
click at [229, 333] on input "text" at bounding box center [248, 340] width 125 height 15
type input "enhance"
click at [365, 352] on input "text" at bounding box center [397, 359] width 125 height 15
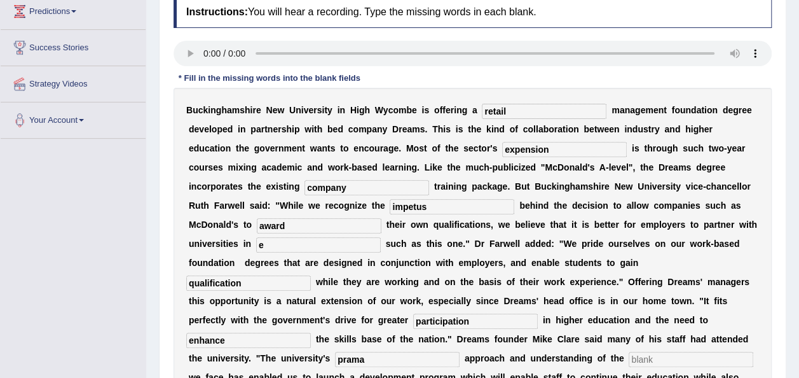
type input "prama"
click at [629, 352] on input "text" at bounding box center [691, 359] width 125 height 15
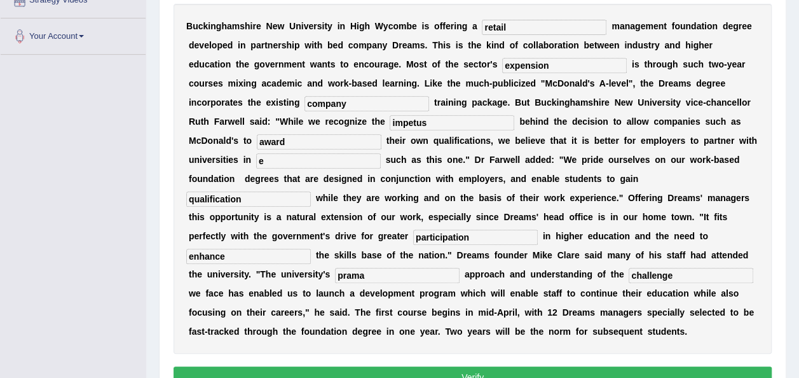
scroll to position [0, 0]
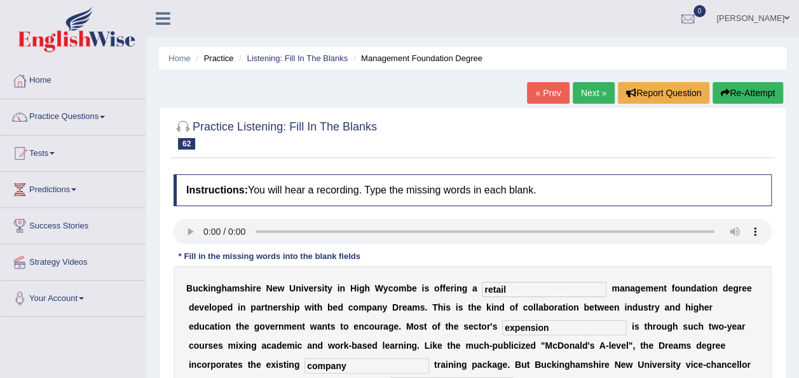
type input "challenge"
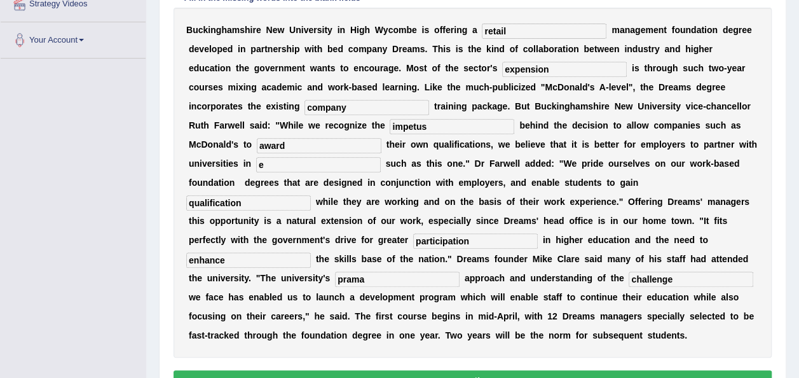
scroll to position [270, 0]
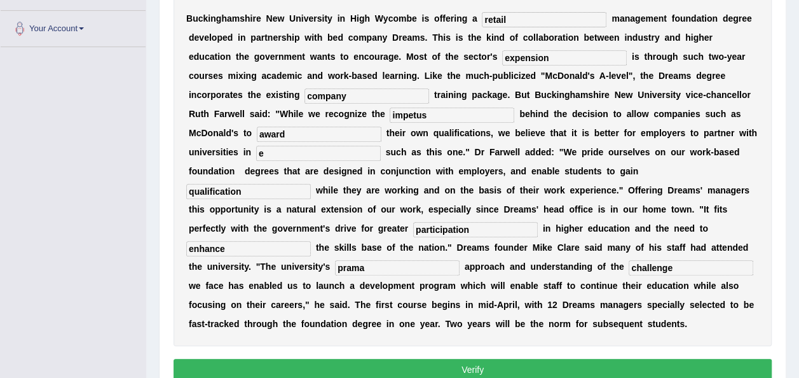
click at [398, 260] on input "prama" at bounding box center [397, 267] width 125 height 15
type input "pramagnetic"
click at [381, 146] on input "e" at bounding box center [318, 153] width 125 height 15
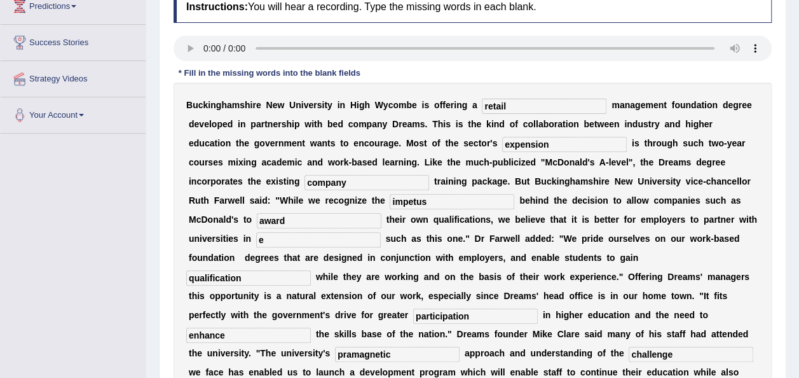
scroll to position [162, 0]
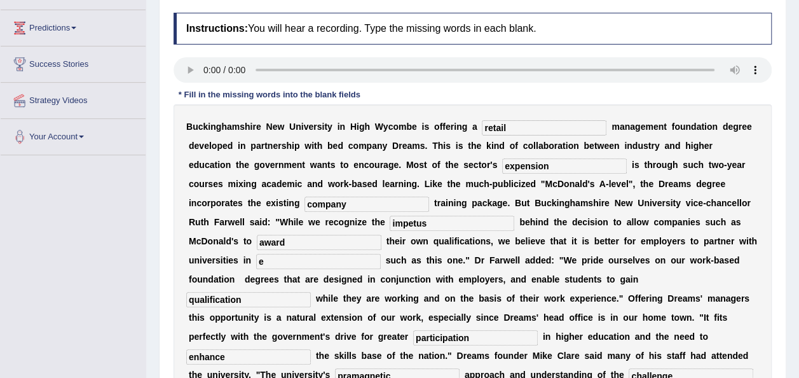
click at [381, 254] on input "e" at bounding box center [318, 261] width 125 height 15
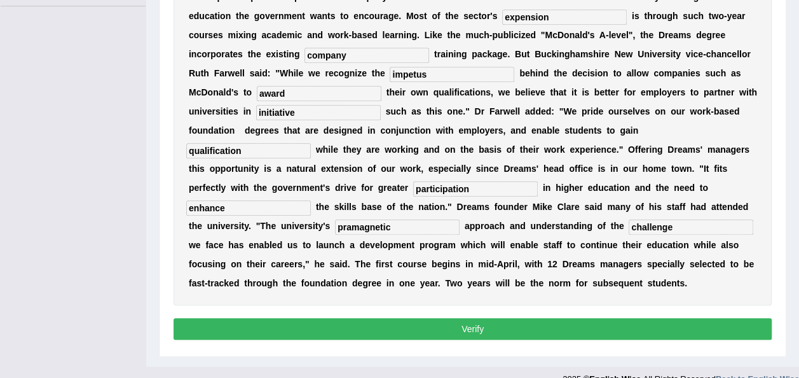
type input "initiative"
click at [528, 318] on button "Verify" at bounding box center [473, 329] width 598 height 22
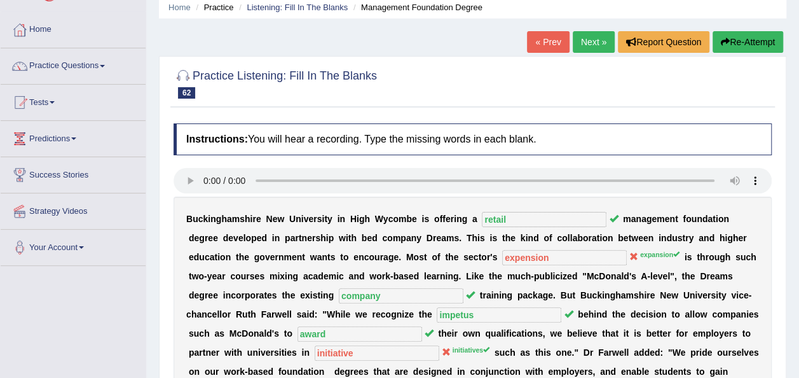
scroll to position [51, 0]
click at [747, 43] on button "Re-Attempt" at bounding box center [748, 42] width 71 height 22
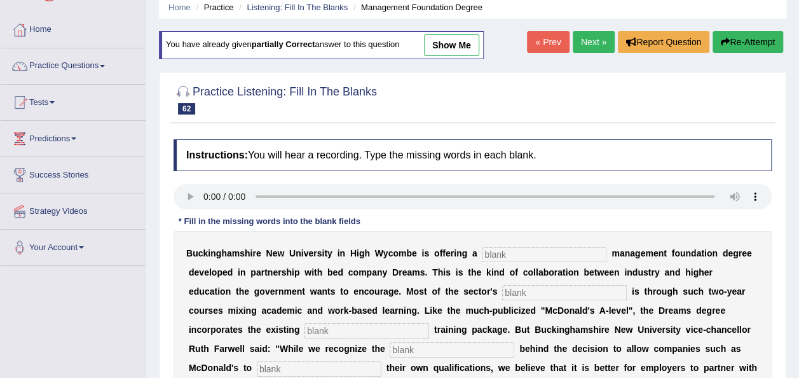
click at [482, 257] on input "text" at bounding box center [544, 254] width 125 height 15
type input "retail"
click at [502, 294] on input "text" at bounding box center [564, 292] width 125 height 15
click at [502, 291] on input "text" at bounding box center [564, 292] width 125 height 15
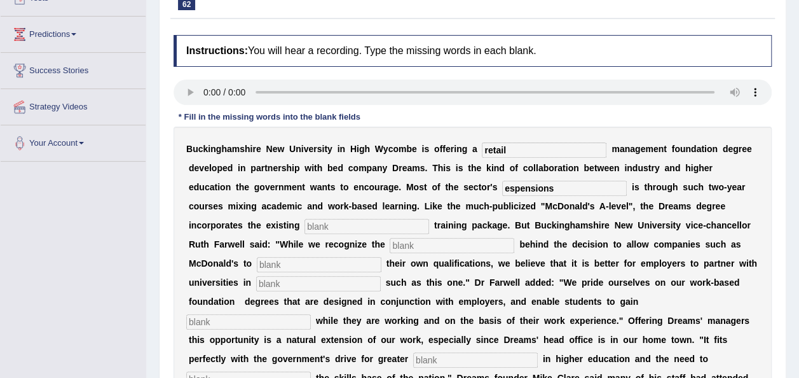
scroll to position [155, 0]
type input "espensions"
click at [429, 219] on input "text" at bounding box center [367, 226] width 125 height 15
type input "company"
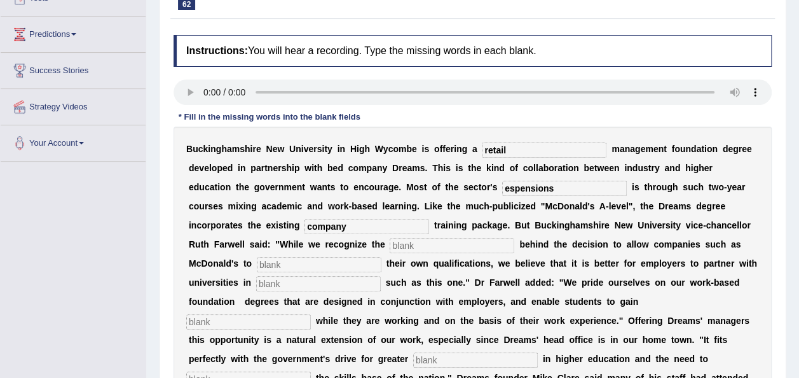
click at [390, 245] on input "text" at bounding box center [452, 245] width 125 height 15
click at [502, 188] on input "espensions" at bounding box center [564, 188] width 125 height 15
type input "expensions"
click at [390, 240] on input "text" at bounding box center [452, 245] width 125 height 15
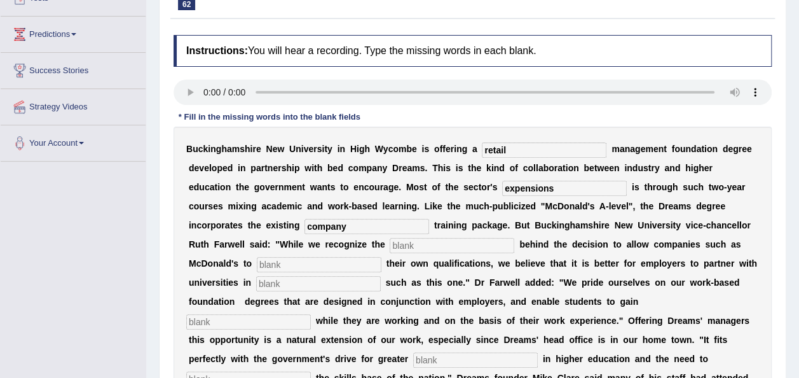
click at [390, 240] on input "text" at bounding box center [452, 245] width 125 height 15
type input "impetac"
click at [382, 257] on input "text" at bounding box center [319, 264] width 125 height 15
type input "reward"
click at [381, 276] on input "text" at bounding box center [318, 283] width 125 height 15
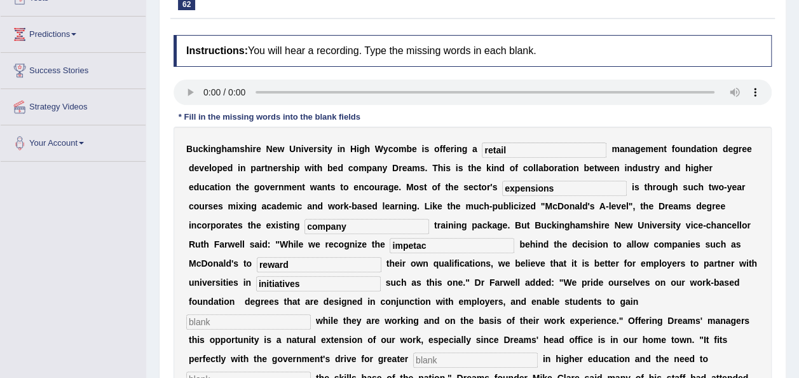
type input "initiatives"
click at [311, 314] on input "text" at bounding box center [248, 321] width 125 height 15
type input "qualifications"
click at [443, 352] on input "text" at bounding box center [475, 359] width 125 height 15
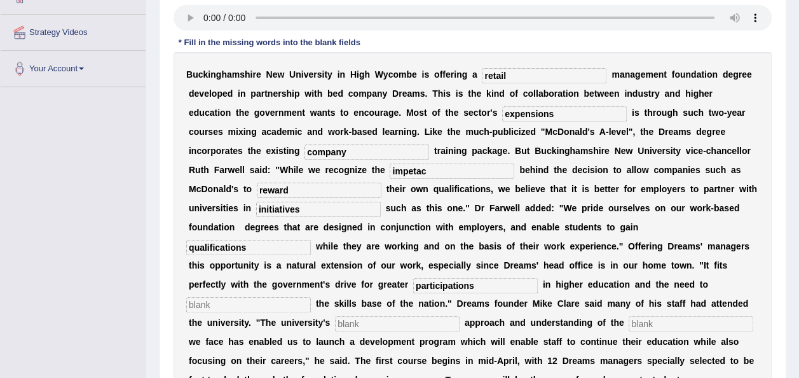
scroll to position [249, 0]
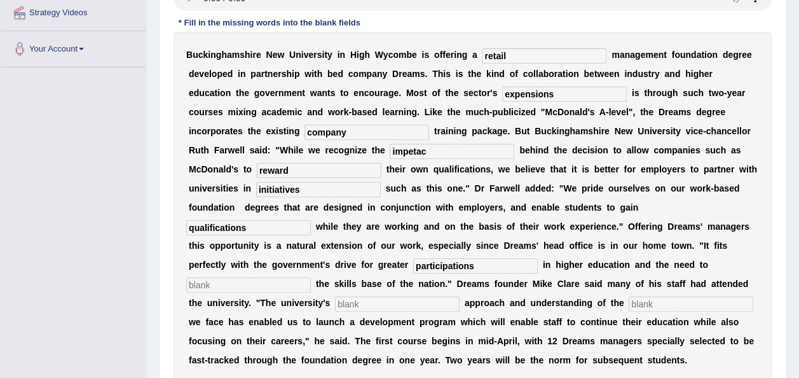
type input "participations"
click at [195, 277] on input "text" at bounding box center [248, 284] width 125 height 15
click at [336, 296] on input "text" at bounding box center [397, 303] width 125 height 15
click at [335, 296] on input "pragmatic" at bounding box center [397, 303] width 125 height 15
type input "prgmatic"
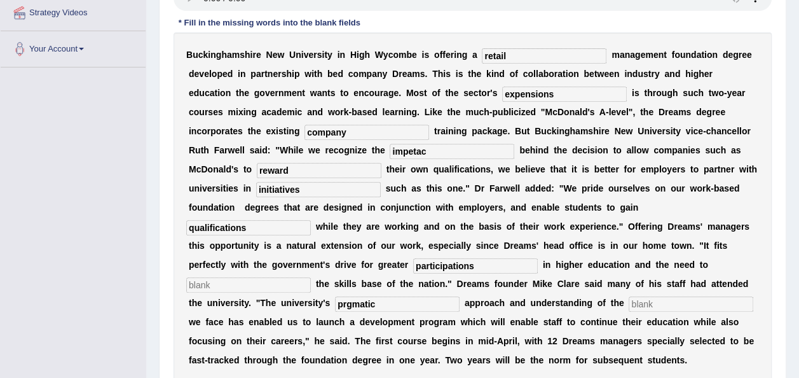
click at [629, 296] on input "text" at bounding box center [691, 303] width 125 height 15
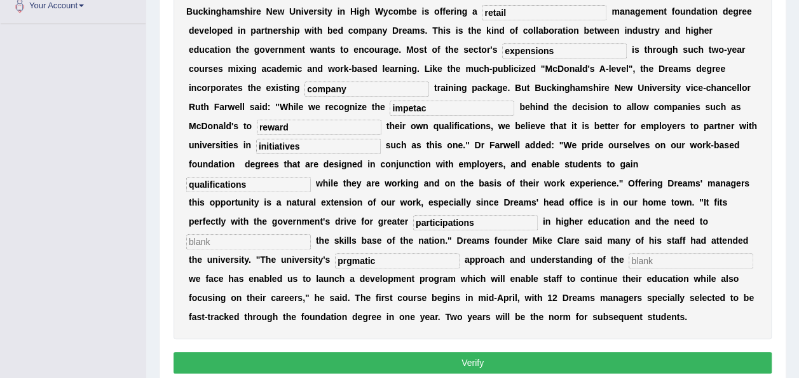
scroll to position [300, 0]
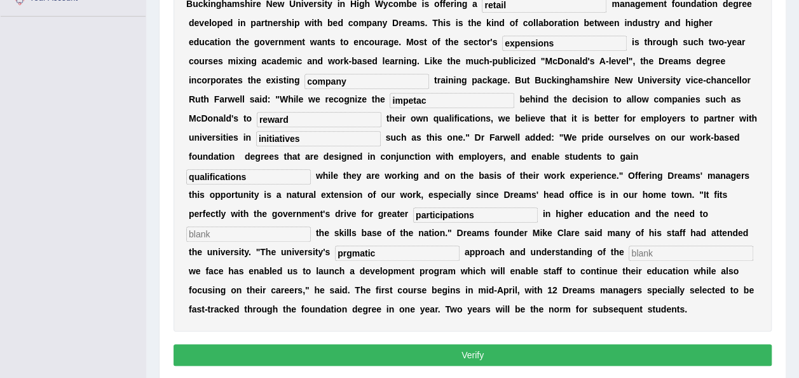
click at [629, 245] on input "text" at bounding box center [691, 252] width 125 height 15
click at [238, 226] on input "text" at bounding box center [248, 233] width 125 height 15
type input "enhance"
click at [629, 245] on input "text" at bounding box center [691, 252] width 125 height 15
type input "challenging"
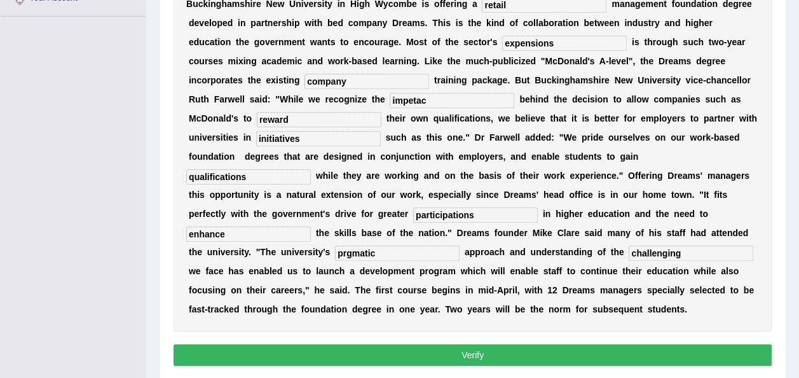
click at [586, 344] on button "Verify" at bounding box center [473, 355] width 598 height 22
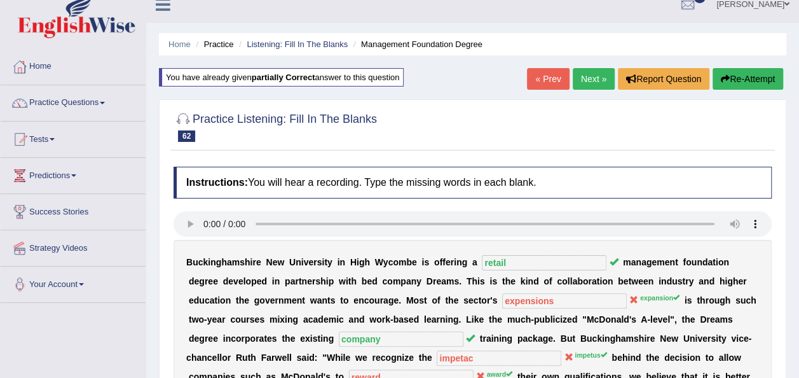
scroll to position [9, 0]
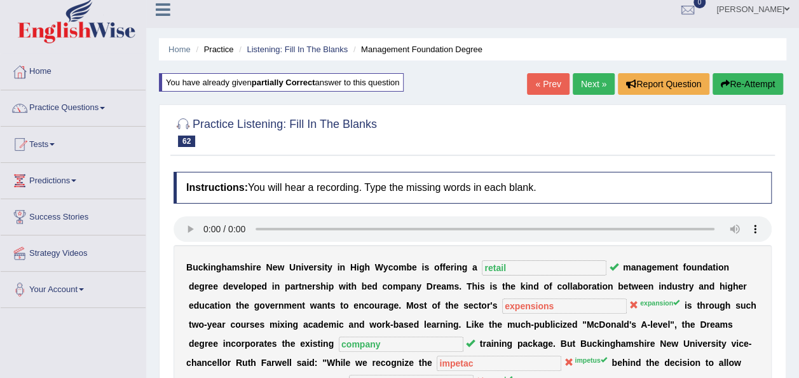
click at [745, 89] on button "Re-Attempt" at bounding box center [748, 84] width 71 height 22
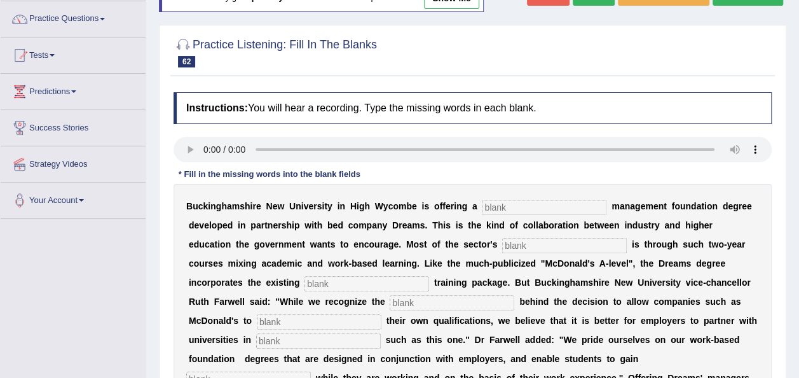
scroll to position [134, 0]
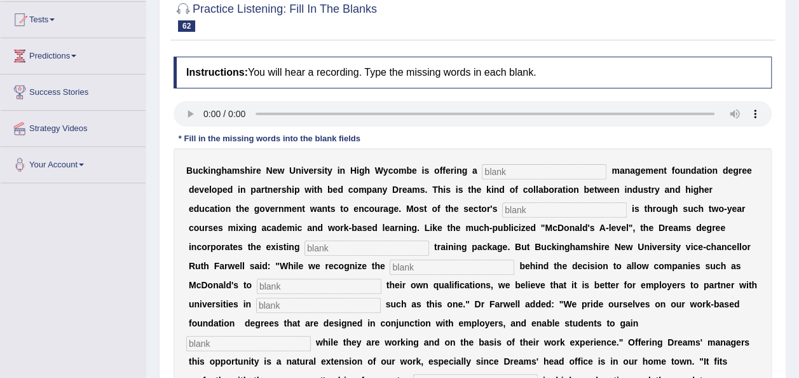
click at [493, 173] on input "text" at bounding box center [544, 171] width 125 height 15
type input "retail"
click at [502, 206] on input "text" at bounding box center [564, 209] width 125 height 15
type input "expansion"
click at [429, 240] on input "text" at bounding box center [367, 247] width 125 height 15
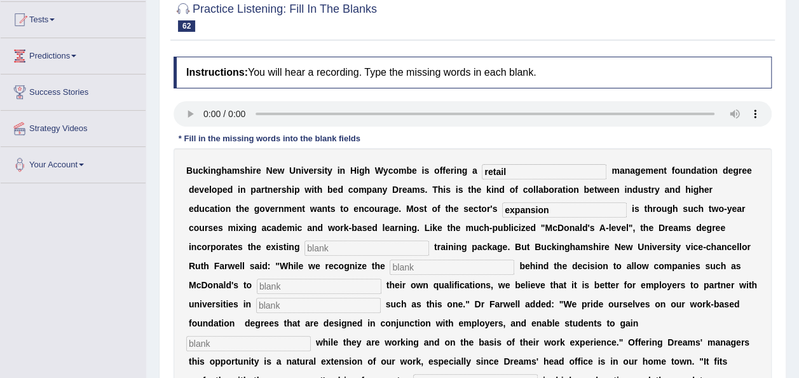
click at [429, 240] on input "text" at bounding box center [367, 247] width 125 height 15
type input "company"
click at [390, 267] on input "text" at bounding box center [452, 266] width 125 height 15
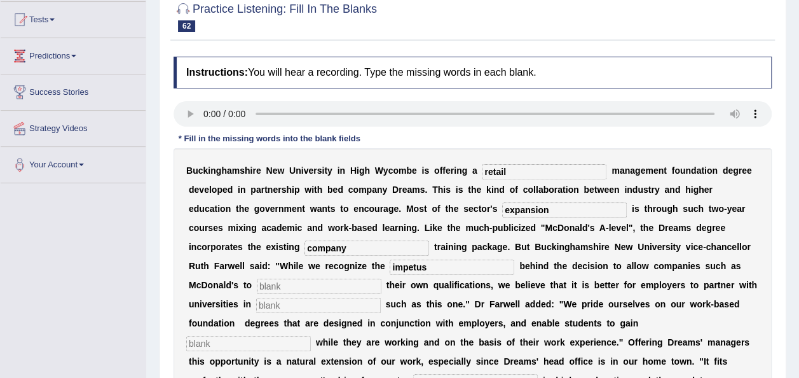
type input "impetus"
click at [382, 279] on input "text" at bounding box center [319, 286] width 125 height 15
type input "reward"
click at [381, 298] on input "text" at bounding box center [318, 305] width 125 height 15
type input "initative"
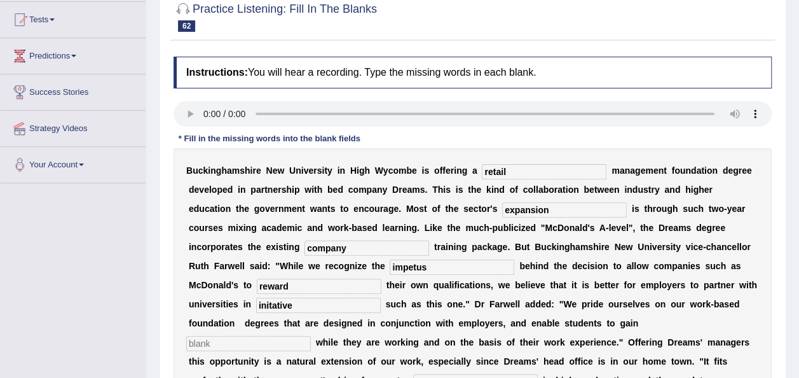
click at [311, 336] on input "text" at bounding box center [248, 343] width 125 height 15
click at [311, 336] on input "qualification" at bounding box center [248, 343] width 125 height 15
type input "qualifications"
click at [436, 374] on input "text" at bounding box center [475, 381] width 125 height 15
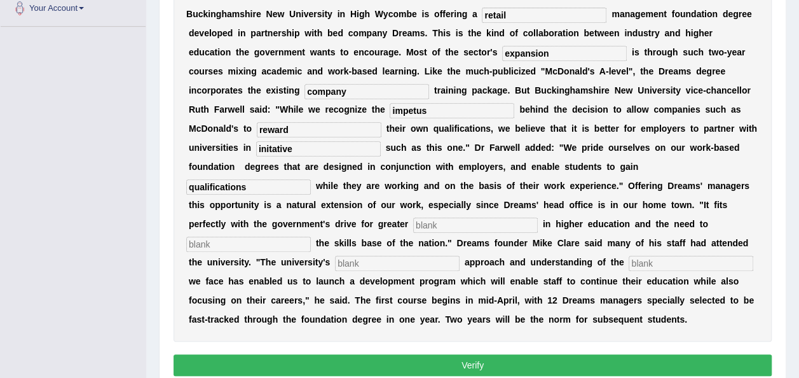
scroll to position [291, 0]
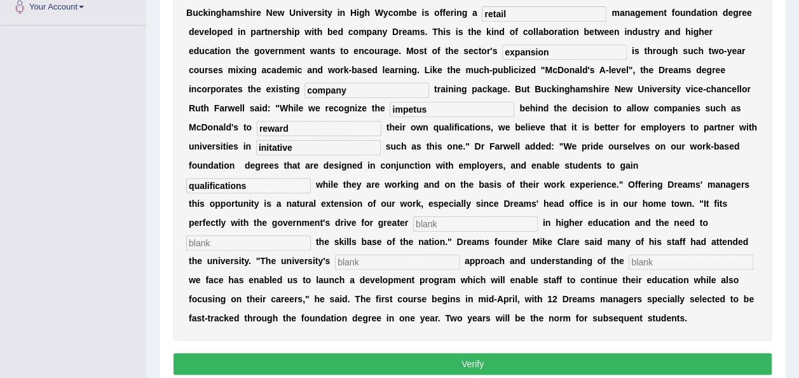
click at [453, 216] on input "text" at bounding box center [475, 223] width 125 height 15
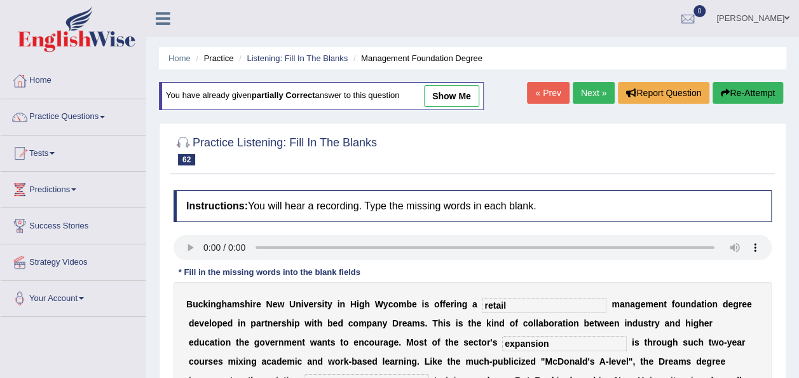
click at [799, 188] on html "Toggle navigation Home Practice Questions Speaking Practice Read Aloud Repeat S…" at bounding box center [399, 189] width 799 height 378
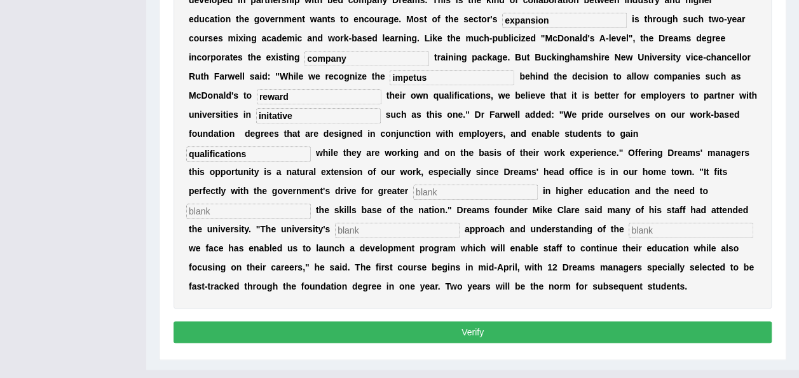
scroll to position [322, 0]
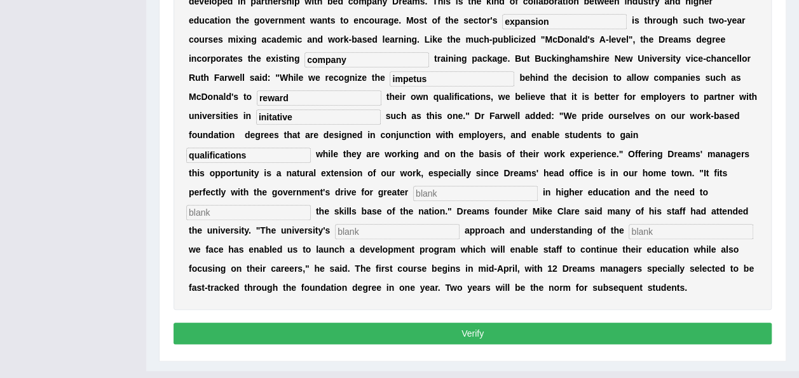
click at [438, 186] on input "text" at bounding box center [475, 193] width 125 height 15
type input "participation"
click at [256, 205] on input "text" at bounding box center [248, 212] width 125 height 15
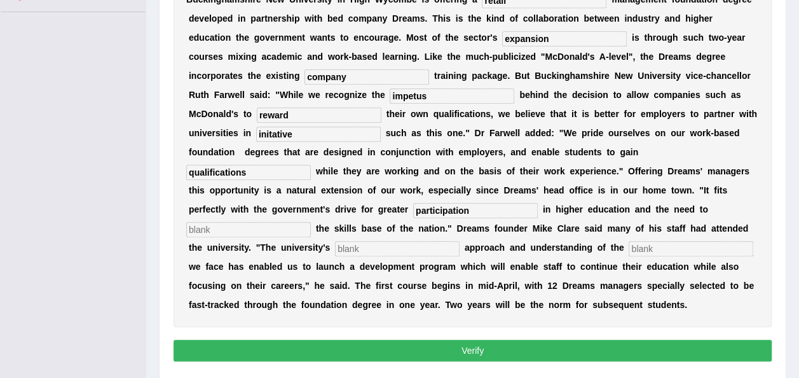
scroll to position [326, 0]
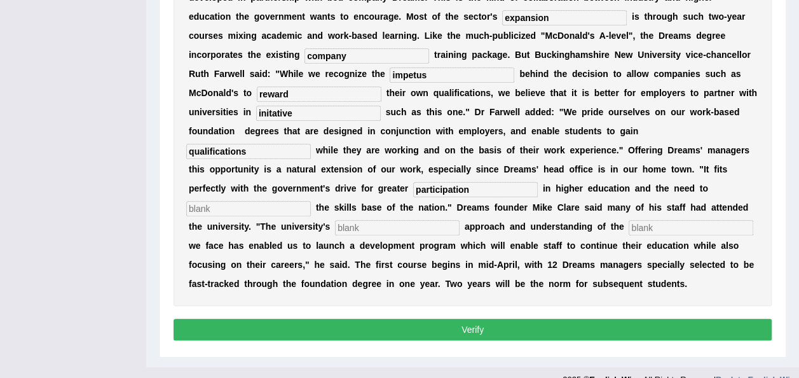
click at [251, 201] on input "text" at bounding box center [248, 208] width 125 height 15
type input "enhance"
click at [337, 220] on input "text" at bounding box center [397, 227] width 125 height 15
type input "pragmatic"
click at [629, 220] on input "text" at bounding box center [691, 227] width 125 height 15
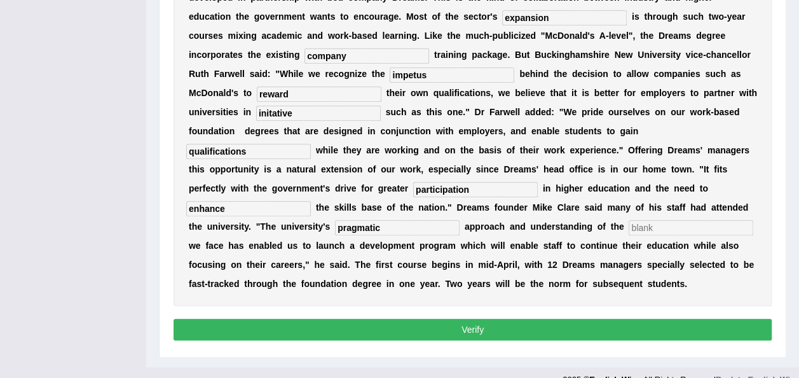
click at [629, 220] on input "text" at bounding box center [691, 227] width 125 height 15
type input "challenging"
click at [312, 319] on button "Verify" at bounding box center [473, 330] width 598 height 22
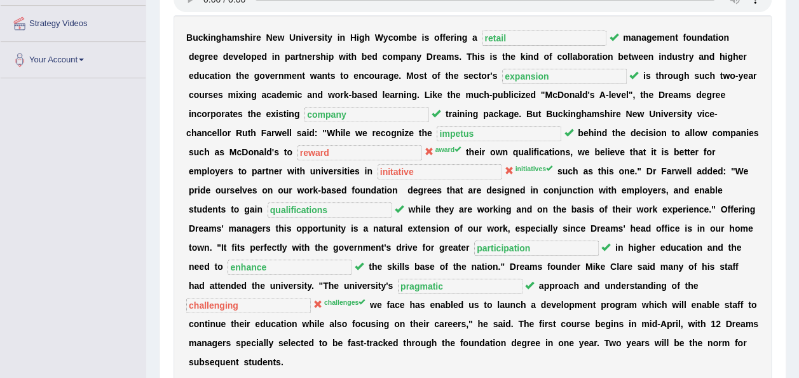
scroll to position [249, 0]
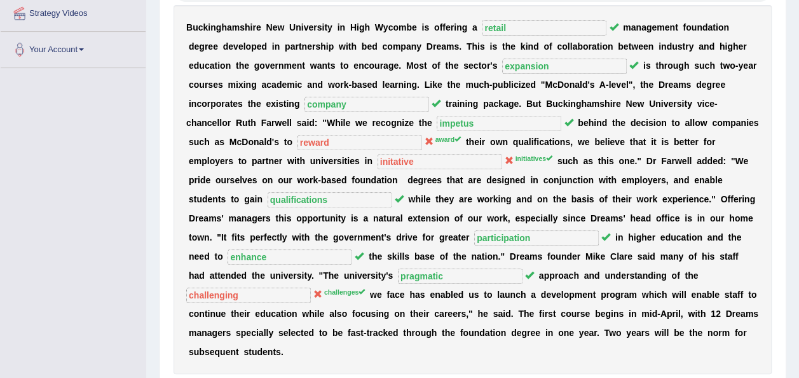
click at [149, 22] on div "Home Practice Listening: Fill In The Blanks Management Foundation Degree You ha…" at bounding box center [472, 103] width 653 height 705
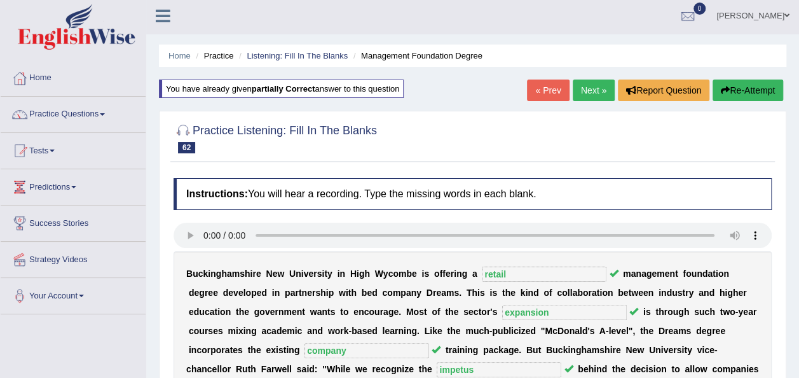
scroll to position [0, 0]
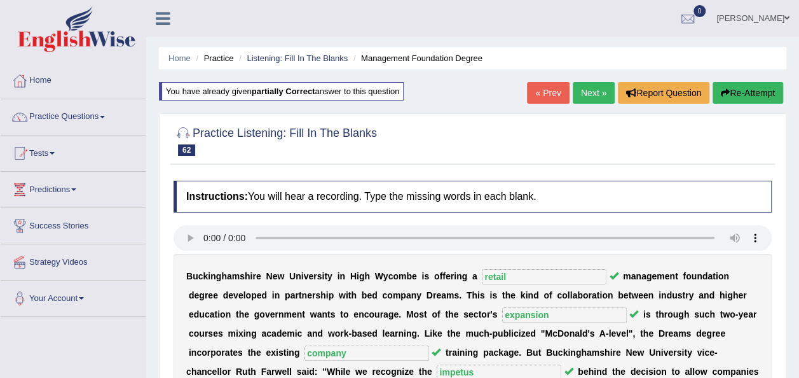
click at [599, 92] on link "Next »" at bounding box center [594, 93] width 42 height 22
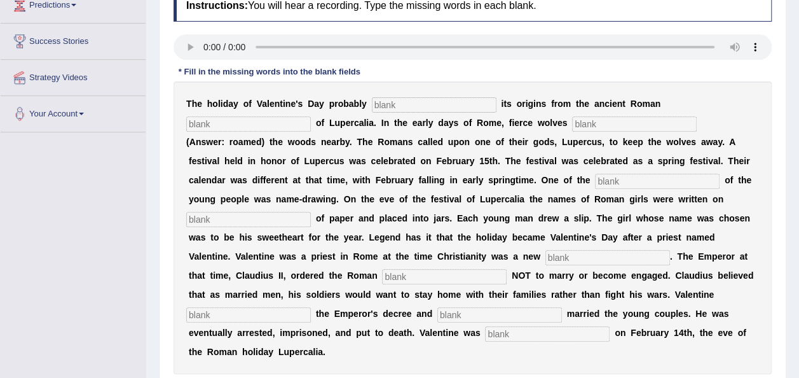
click at [404, 107] on input "text" at bounding box center [434, 104] width 125 height 15
click at [372, 100] on input "text" at bounding box center [434, 104] width 125 height 15
type input "drive"
click at [572, 123] on input "text" at bounding box center [634, 123] width 125 height 15
click at [311, 116] on input "text" at bounding box center [248, 123] width 125 height 15
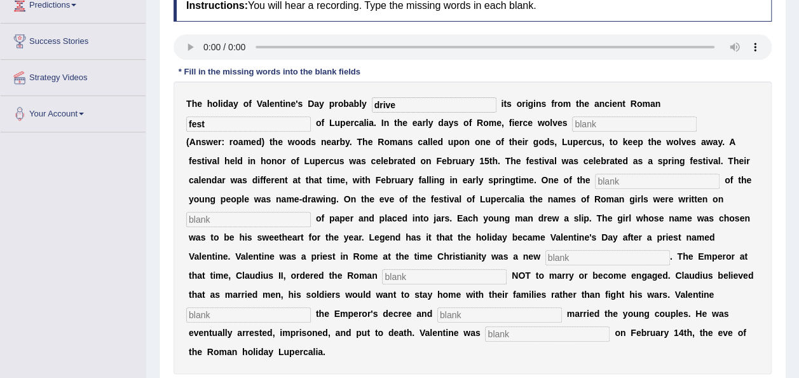
type input "fest"
click at [572, 127] on input "text" at bounding box center [634, 123] width 125 height 15
type input "warmed"
click at [595, 181] on input "text" at bounding box center [657, 181] width 125 height 15
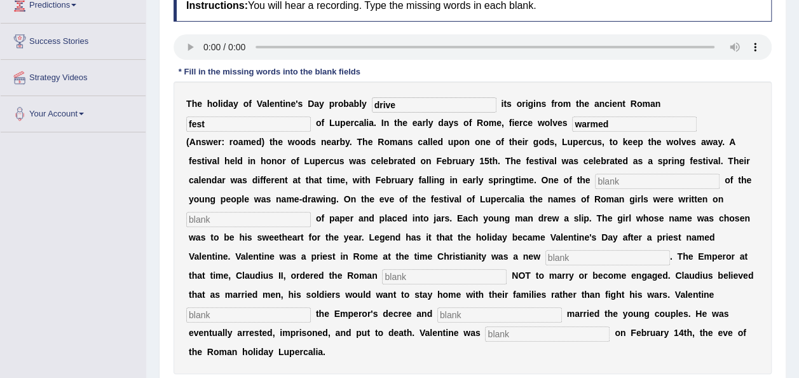
click at [595, 181] on input "text" at bounding box center [657, 181] width 125 height 15
type input "customes"
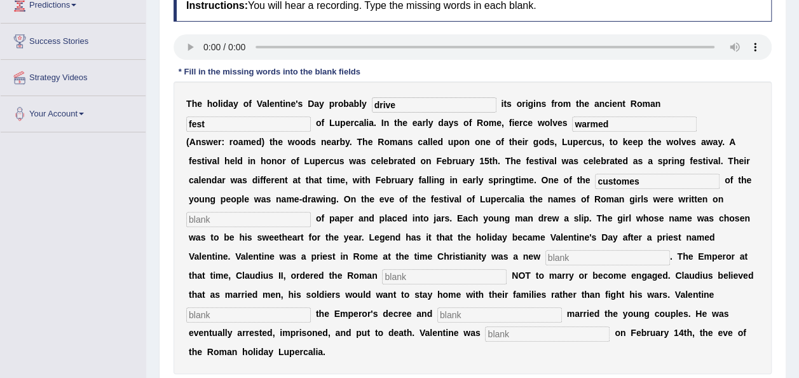
click at [311, 212] on input "text" at bounding box center [248, 219] width 125 height 15
type input "slip"
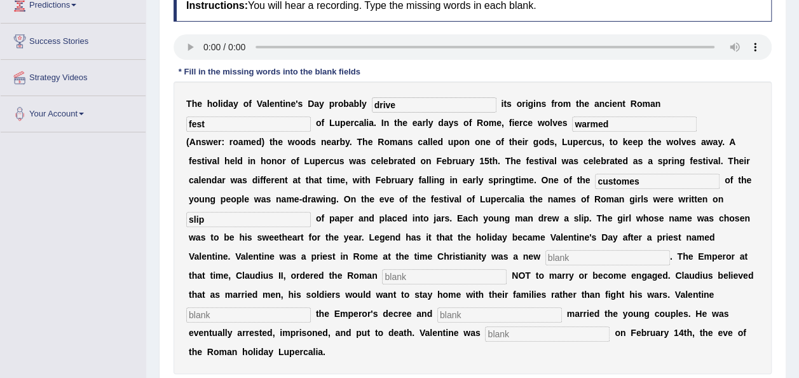
click at [546, 255] on input "text" at bounding box center [608, 257] width 125 height 15
type input "religion"
click at [507, 269] on input "text" at bounding box center [444, 276] width 125 height 15
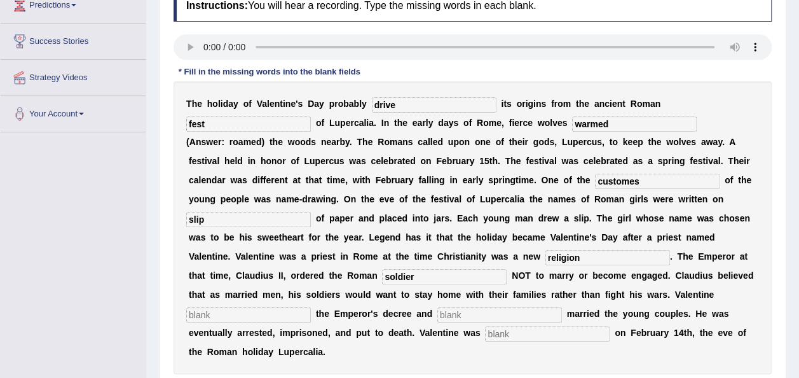
type input "soldier"
click at [311, 307] on input "text" at bounding box center [248, 314] width 125 height 15
click at [561, 307] on input "text" at bounding box center [500, 314] width 125 height 15
type input "secertely"
click at [311, 307] on input "text" at bounding box center [248, 314] width 125 height 15
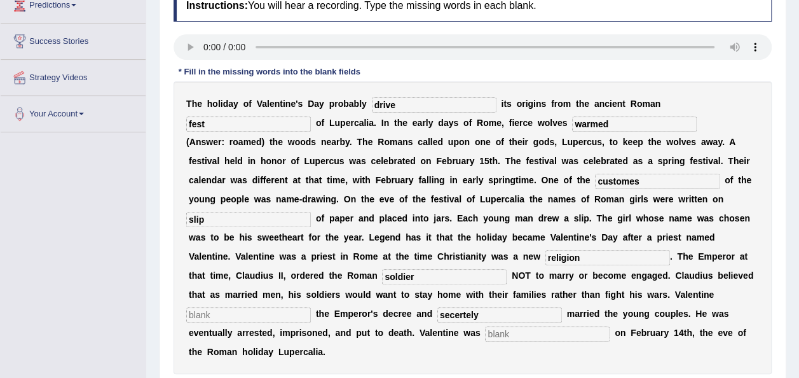
click at [507, 269] on input "soldier" at bounding box center [444, 276] width 125 height 15
type input "soldiers"
click at [311, 307] on input "text" at bounding box center [248, 314] width 125 height 15
type input "fight"
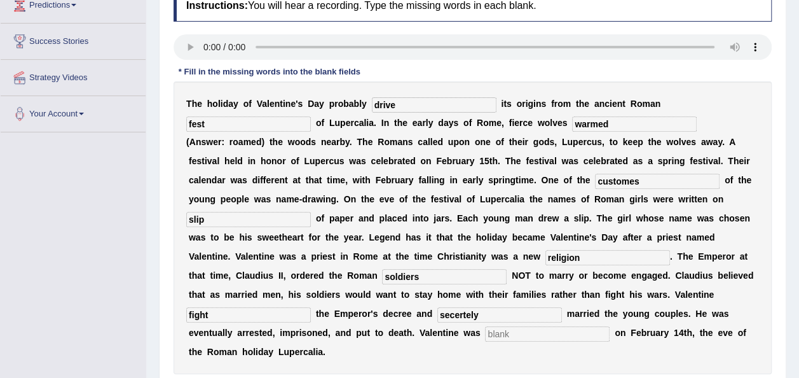
click at [532, 326] on input "text" at bounding box center [547, 333] width 125 height 15
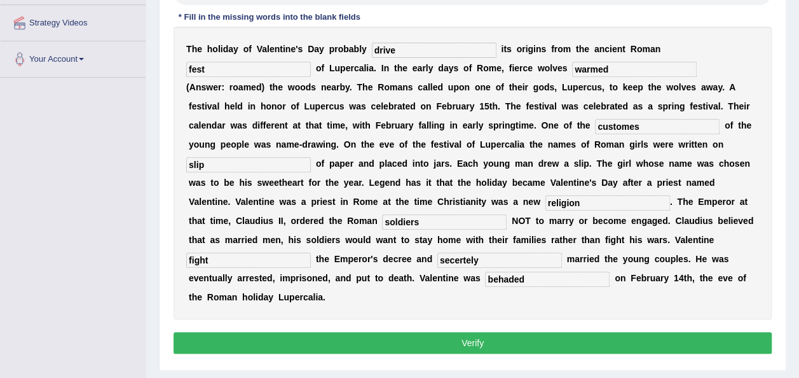
scroll to position [240, 0]
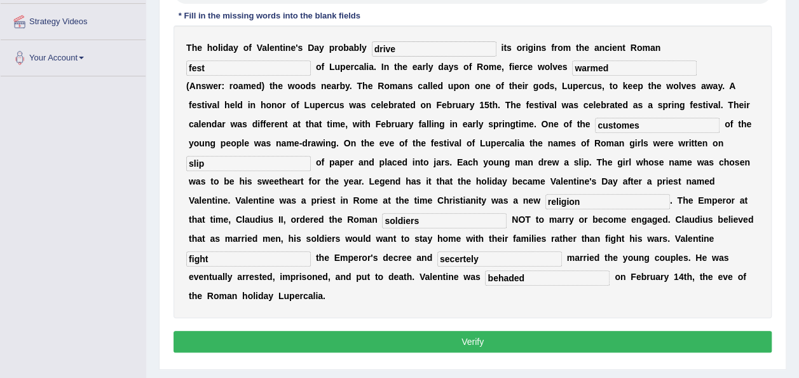
type input "behaded"
click at [490, 331] on button "Verify" at bounding box center [473, 342] width 598 height 22
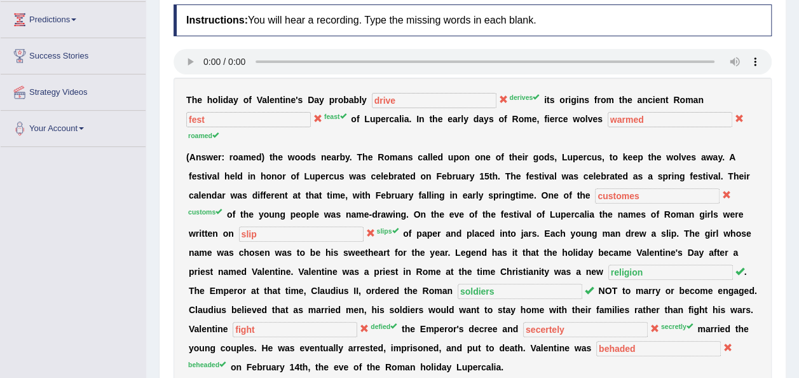
scroll to position [0, 0]
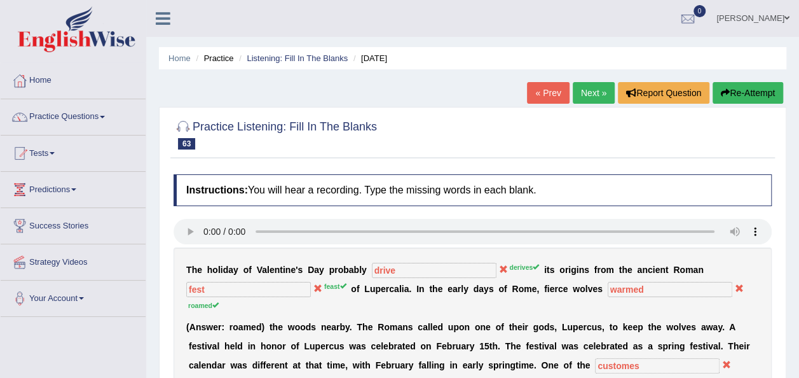
click at [728, 92] on icon "button" at bounding box center [725, 92] width 9 height 9
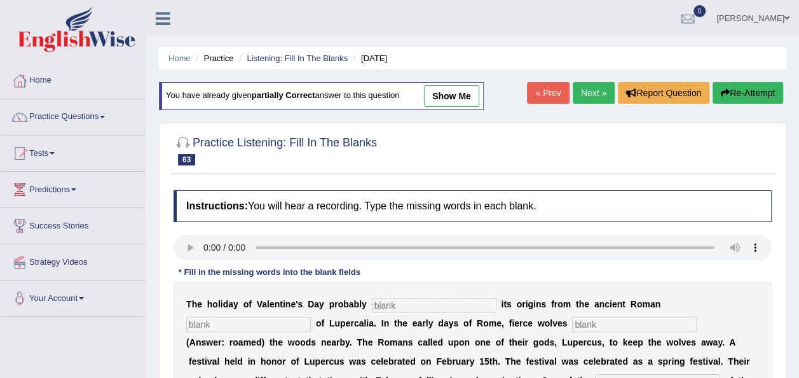
click at [381, 307] on input "text" at bounding box center [434, 305] width 125 height 15
type input "drives"
click at [311, 317] on input "text" at bounding box center [248, 324] width 125 height 15
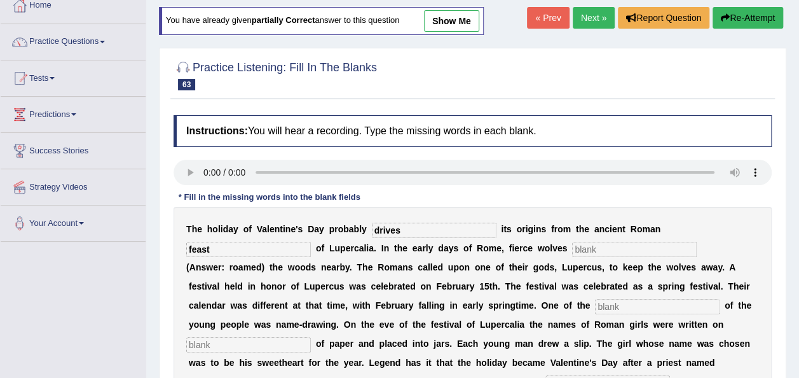
scroll to position [86, 0]
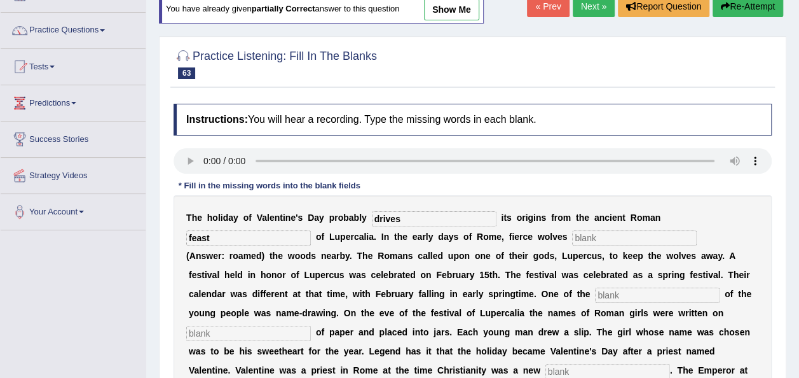
type input "feast"
click at [572, 232] on input "text" at bounding box center [634, 237] width 125 height 15
type input "roamed"
click at [595, 296] on input "text" at bounding box center [657, 294] width 125 height 15
click at [595, 293] on input "text" at bounding box center [657, 294] width 125 height 15
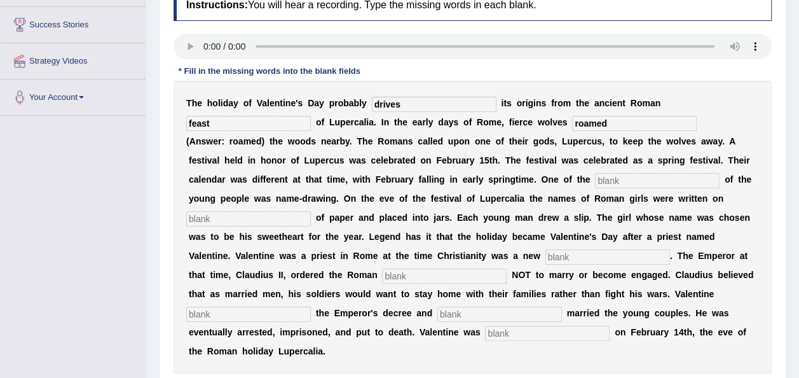
scroll to position [204, 0]
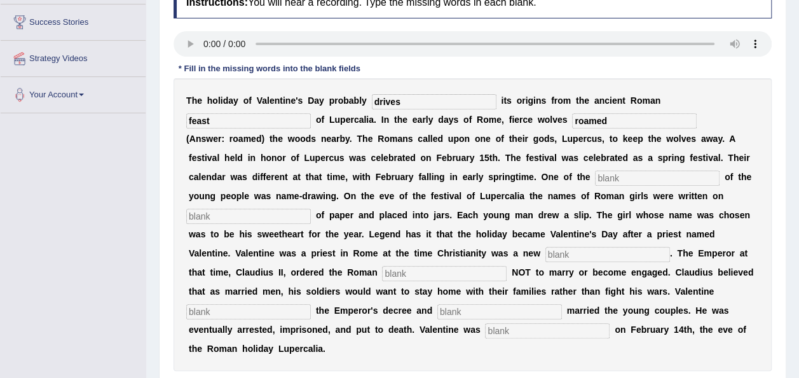
click at [595, 177] on input "text" at bounding box center [657, 177] width 125 height 15
type input "customs"
click at [311, 209] on input "text" at bounding box center [248, 216] width 125 height 15
type input "slips"
click at [546, 251] on input "text" at bounding box center [608, 254] width 125 height 15
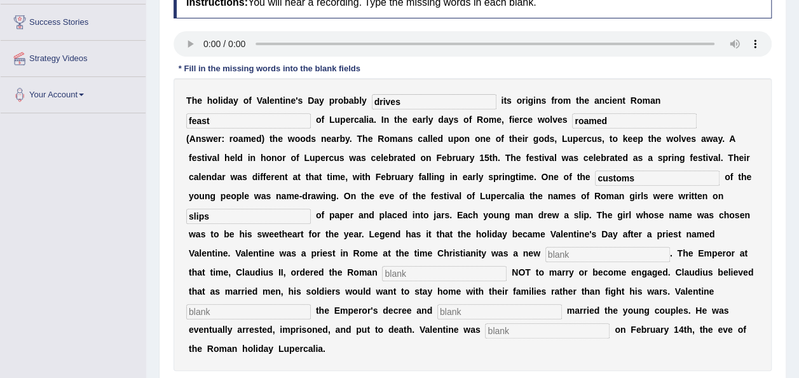
click at [546, 252] on input "text" at bounding box center [608, 254] width 125 height 15
type input "religion"
click at [507, 266] on input "text" at bounding box center [444, 273] width 125 height 15
type input "soliders"
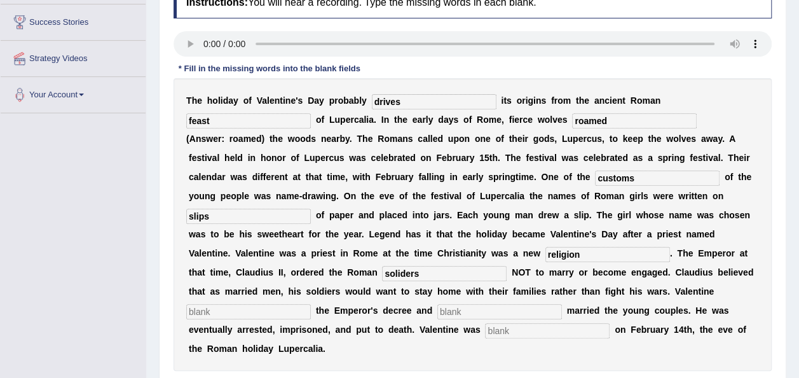
click at [311, 304] on input "text" at bounding box center [248, 311] width 125 height 15
click at [311, 304] on input "fright" at bounding box center [248, 311] width 125 height 15
type input "f"
click at [311, 304] on input "f" at bounding box center [248, 311] width 125 height 15
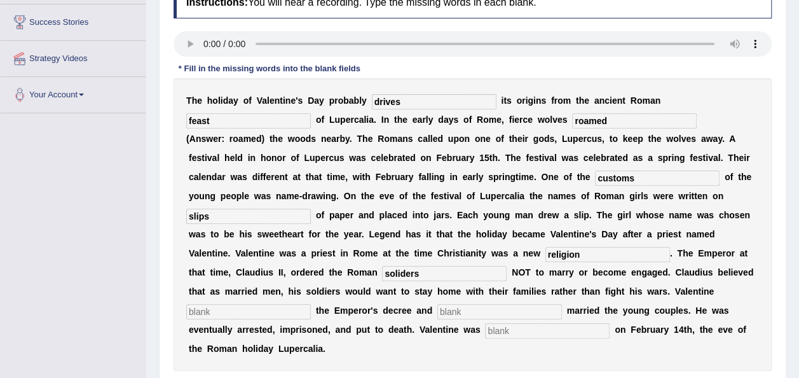
click at [311, 304] on input "text" at bounding box center [248, 311] width 125 height 15
type input "defight"
click at [550, 304] on input "text" at bounding box center [500, 311] width 125 height 15
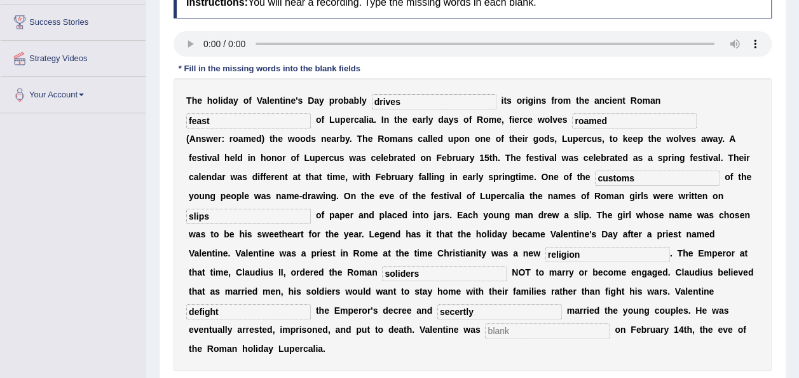
type input "secertly"
click at [563, 323] on input "text" at bounding box center [547, 330] width 125 height 15
type input "beheaded"
click at [562, 304] on input "secertly" at bounding box center [500, 311] width 125 height 15
click at [552, 304] on input "secertly" at bounding box center [500, 311] width 125 height 15
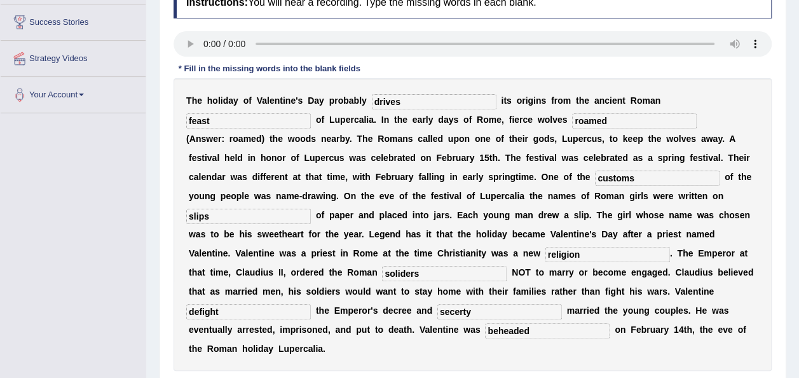
type input "secertly"
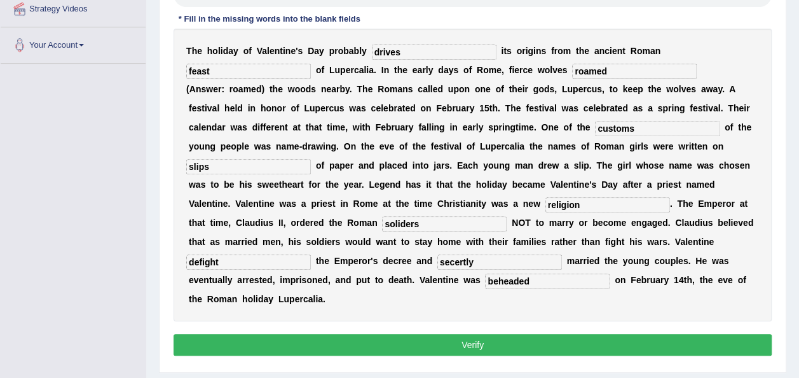
scroll to position [258, 0]
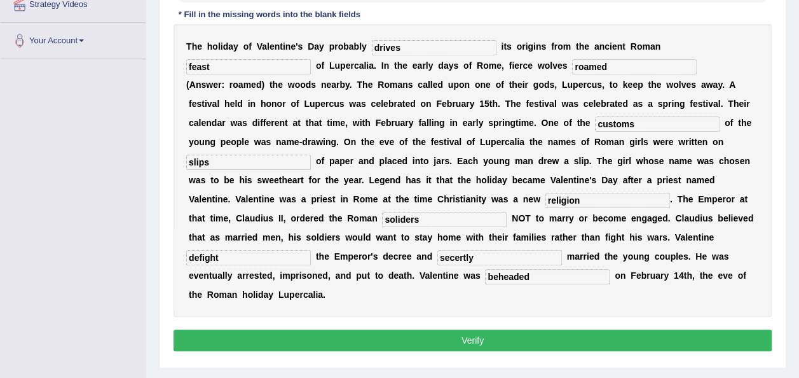
click at [291, 329] on button "Verify" at bounding box center [473, 340] width 598 height 22
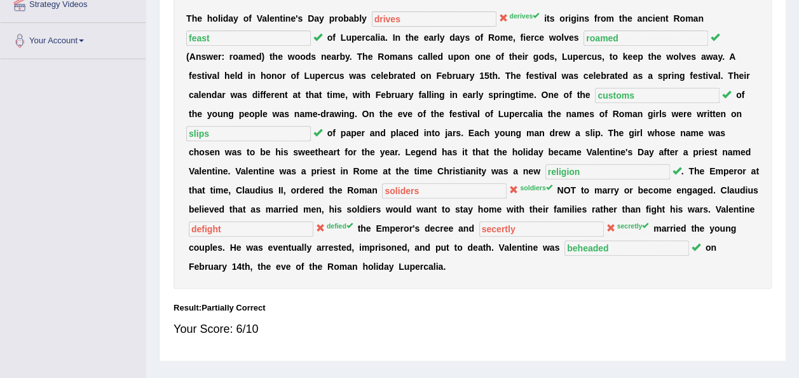
click at [511, 363] on div "Home Practice Listening: Fill In The Blanks Valentine's Day You have already gi…" at bounding box center [472, 60] width 653 height 636
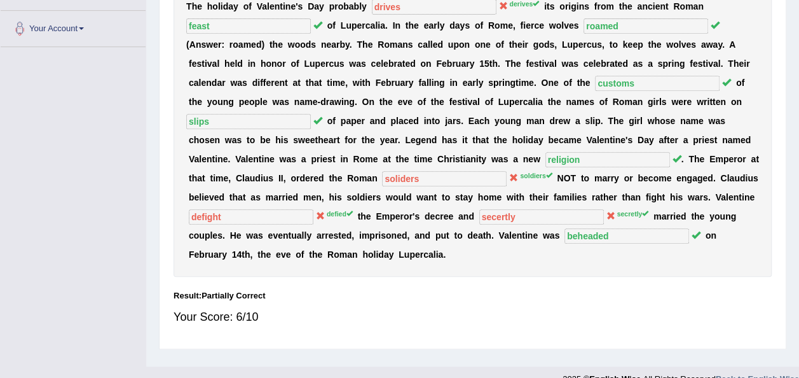
scroll to position [0, 0]
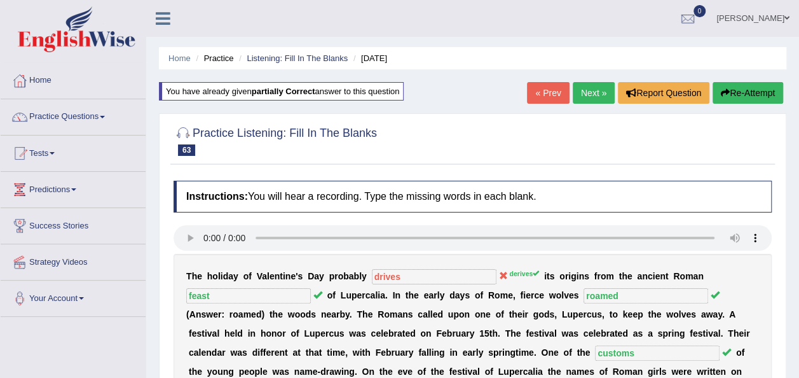
click at [585, 90] on link "Next »" at bounding box center [594, 93] width 42 height 22
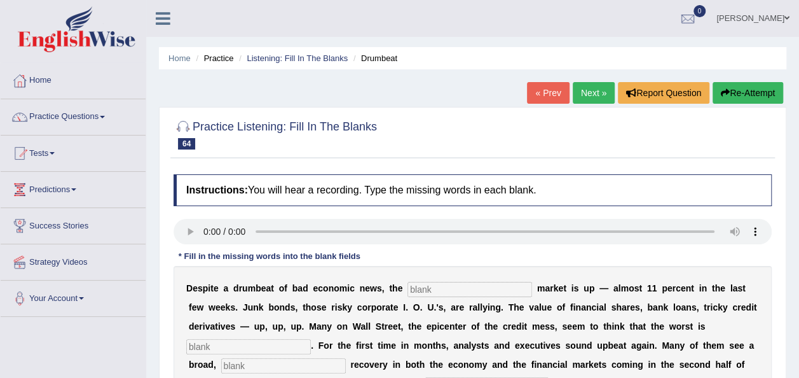
click at [463, 290] on input "text" at bounding box center [470, 289] width 125 height 15
click at [418, 289] on input "text" at bounding box center [470, 289] width 125 height 15
type input "stock market"
click at [311, 339] on input "text" at bounding box center [248, 346] width 125 height 15
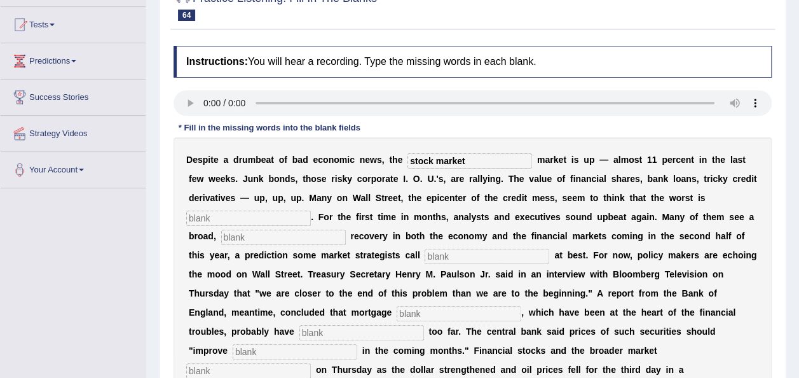
scroll to position [132, 0]
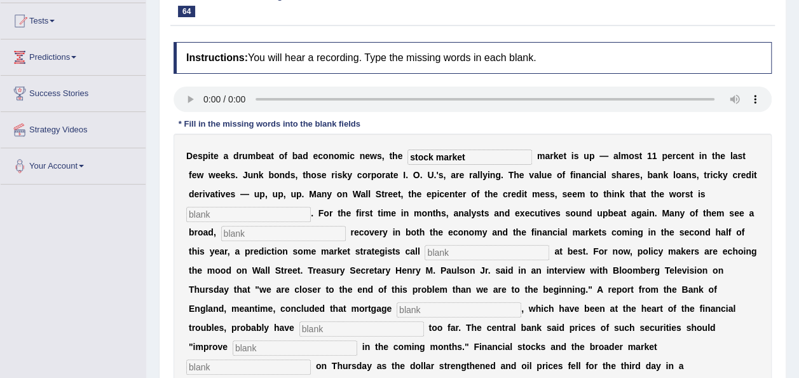
click at [311, 207] on input "text" at bounding box center [248, 214] width 125 height 15
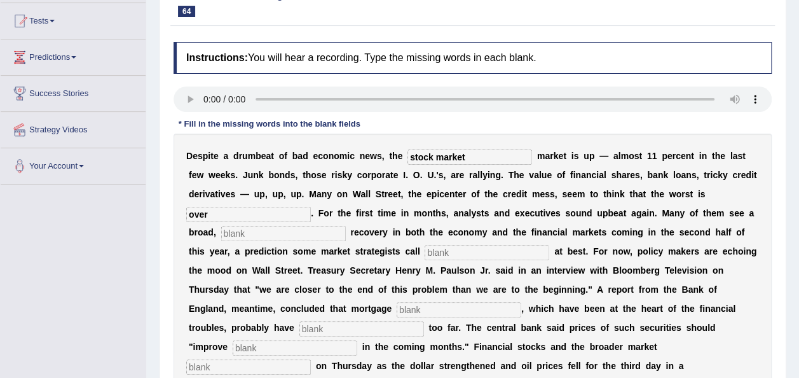
type input "over"
click at [346, 226] on input "text" at bounding box center [283, 233] width 125 height 15
type input "sustained"
click at [425, 253] on input "text" at bounding box center [487, 252] width 125 height 15
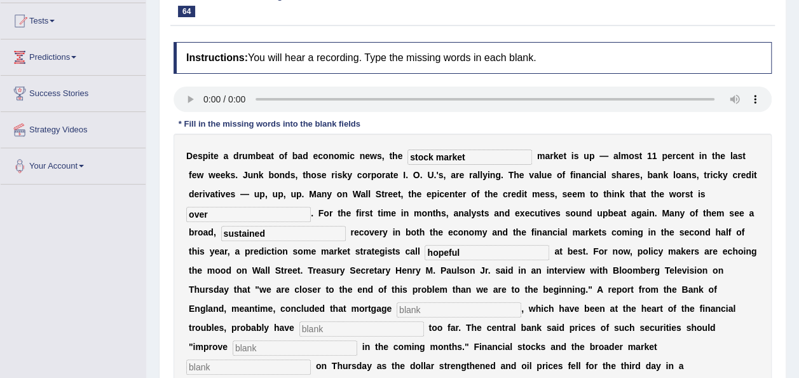
type input "hopeful"
click at [522, 302] on input "text" at bounding box center [459, 309] width 125 height 15
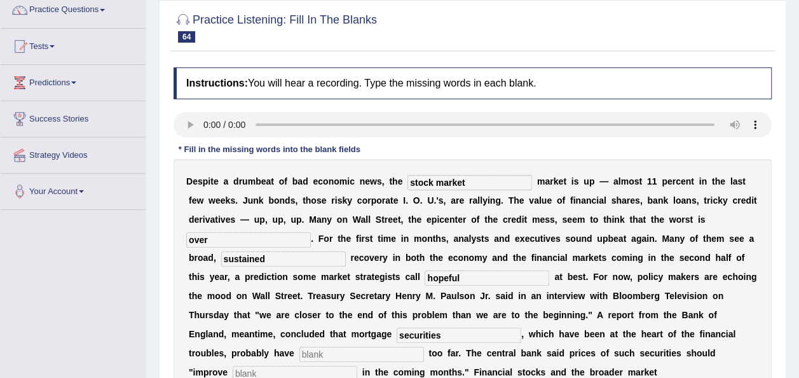
scroll to position [99, 0]
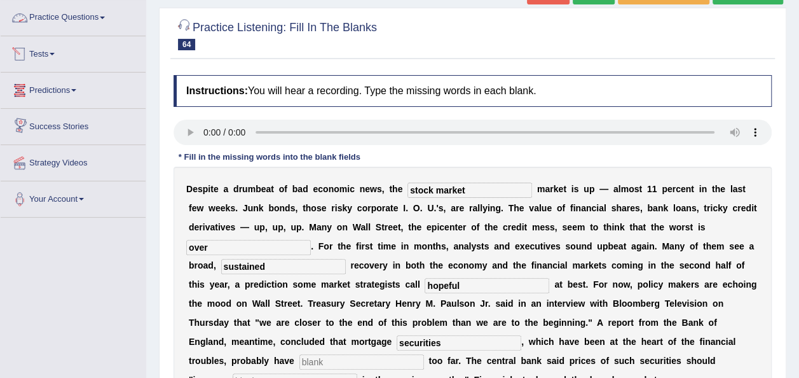
type input "securities"
click at [424, 354] on input "text" at bounding box center [362, 361] width 125 height 15
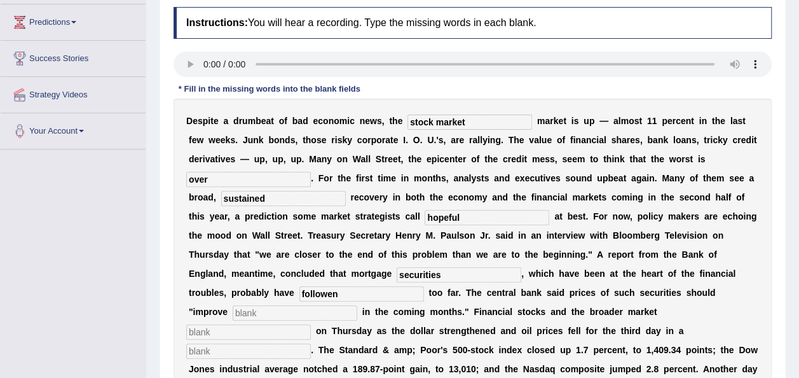
scroll to position [198, 0]
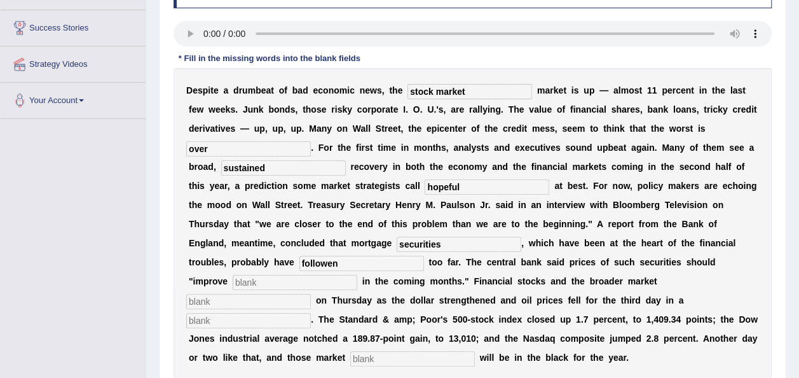
type input "followen"
click at [337, 275] on input "text" at bounding box center [295, 282] width 125 height 15
type input "gradually"
click at [214, 294] on input "text" at bounding box center [248, 301] width 125 height 15
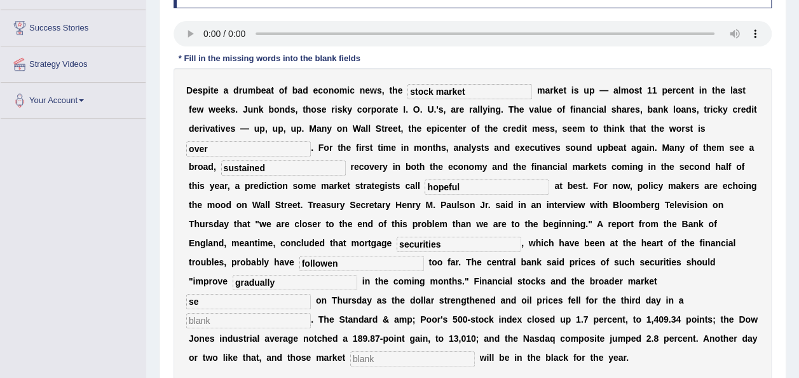
type input "s"
type input "e"
type input "researched"
click at [670, 290] on div "D e s p i t e a d r u m b e a t o f b a d e c o n o m i c n e w s , t h e stock…" at bounding box center [473, 224] width 598 height 312
click at [311, 313] on input "text" at bounding box center [248, 320] width 125 height 15
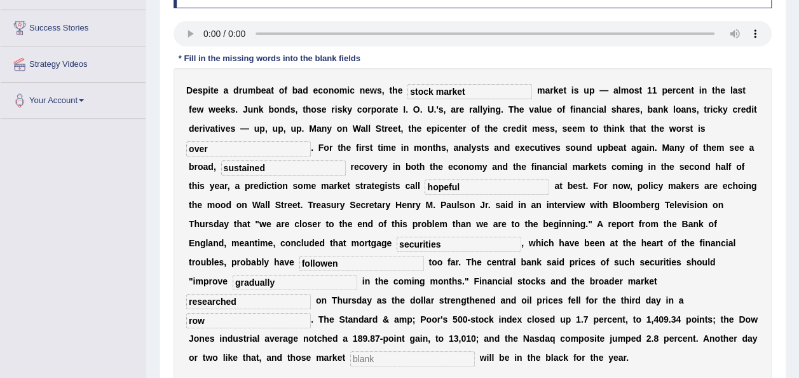
type input "row"
click at [350, 351] on input "text" at bounding box center [412, 358] width 125 height 15
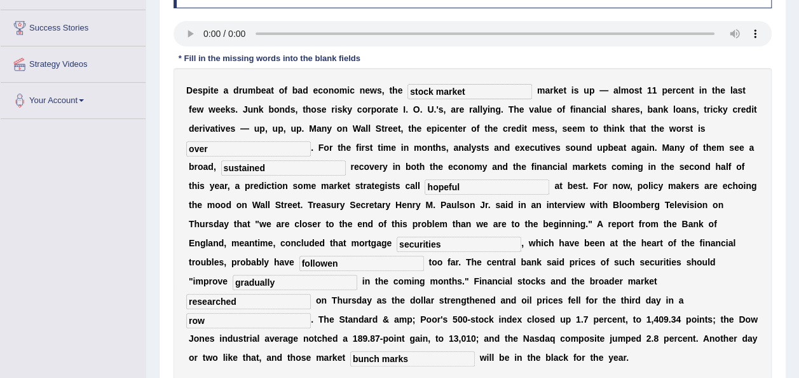
type input "bunch marks"
click at [420, 90] on input "stock market" at bounding box center [470, 91] width 125 height 15
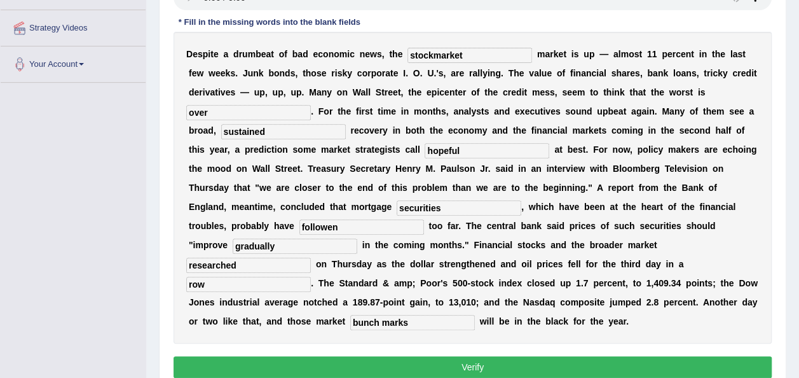
scroll to position [290, 0]
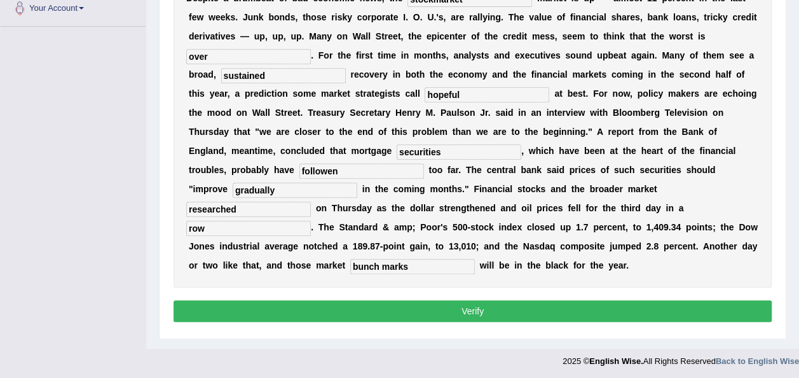
type input "stockmarket"
click at [472, 300] on button "Verify" at bounding box center [473, 311] width 598 height 22
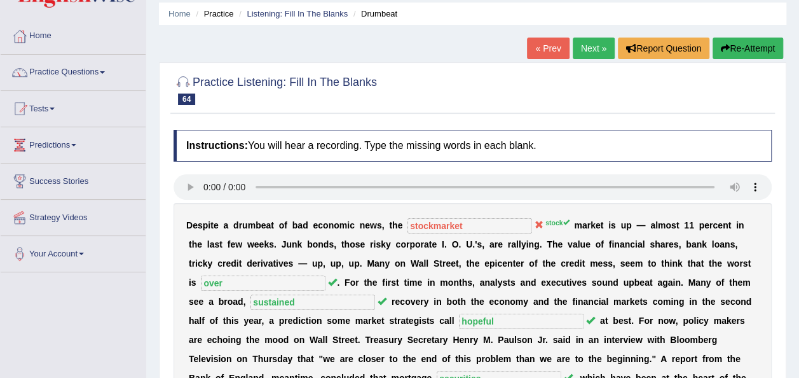
scroll to position [31, 0]
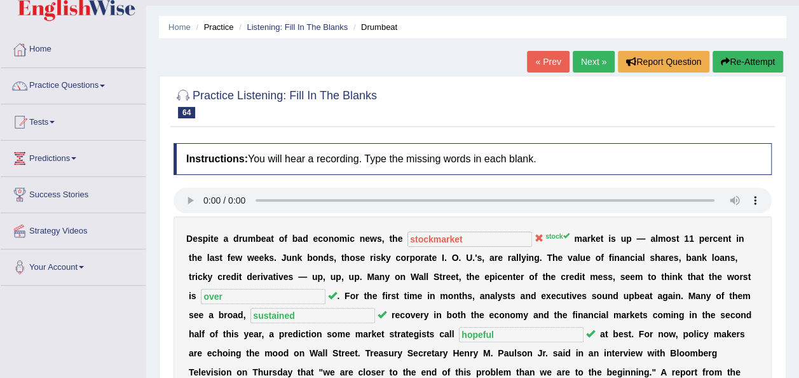
click at [599, 76] on div "Practice Listening: Fill In The Blanks 64 Drumbeat Instructions: You will hear …" at bounding box center [473, 338] width 628 height 525
click at [585, 67] on link "Next »" at bounding box center [594, 62] width 42 height 22
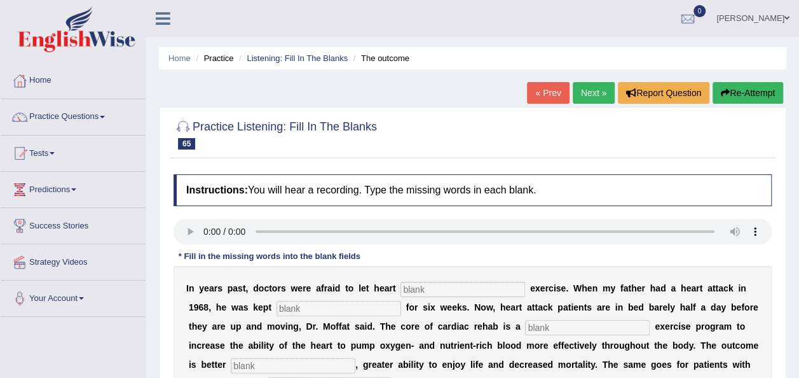
click at [425, 293] on input "text" at bounding box center [463, 289] width 125 height 15
type input "patients"
click at [284, 305] on input "text" at bounding box center [339, 308] width 125 height 15
type input "sedentary"
click at [525, 327] on input "text" at bounding box center [587, 327] width 125 height 15
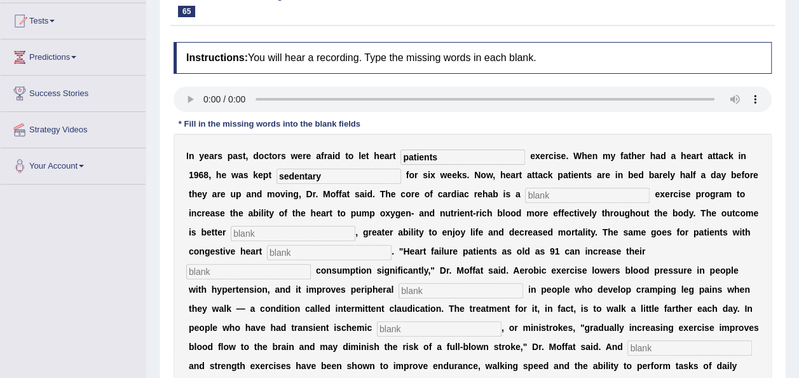
scroll to position [134, 0]
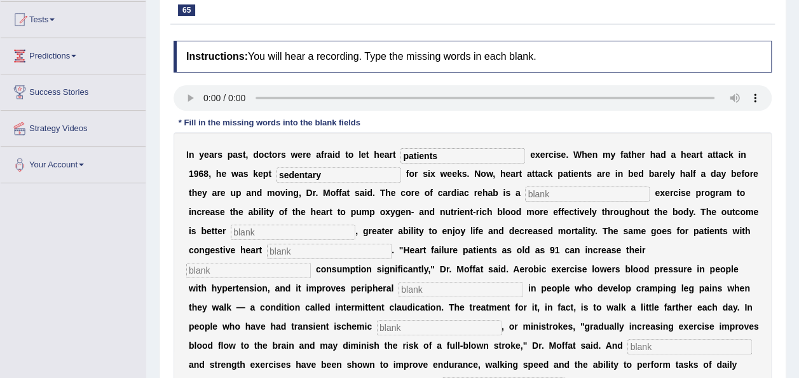
click at [525, 191] on input "text" at bounding box center [587, 193] width 125 height 15
type input "progressive"
click at [236, 233] on input "text" at bounding box center [293, 232] width 125 height 15
type input "indoranuce"
click at [267, 249] on input "text" at bounding box center [329, 251] width 125 height 15
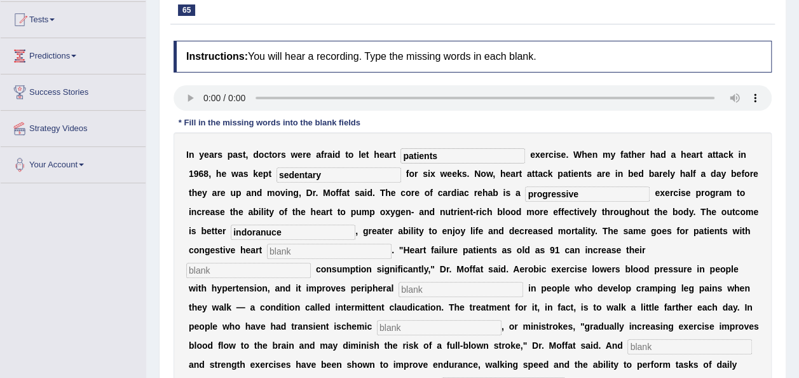
click at [267, 249] on input "text" at bounding box center [329, 251] width 125 height 15
type input "failure"
click at [399, 285] on input "text" at bounding box center [461, 289] width 125 height 15
click at [399, 290] on input "text" at bounding box center [461, 289] width 125 height 15
type input "circulation"
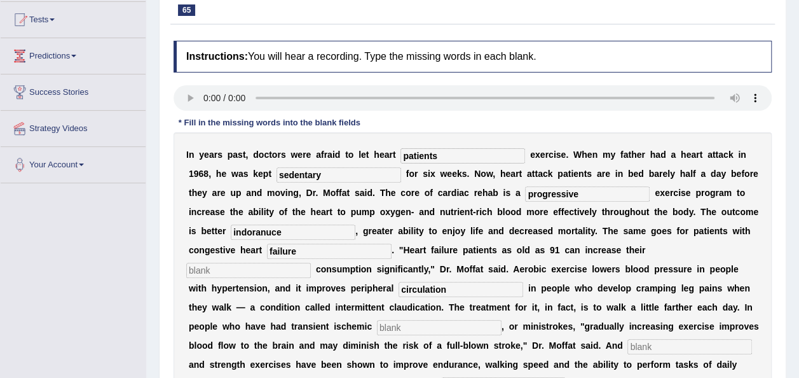
click at [377, 331] on input "text" at bounding box center [439, 327] width 125 height 15
type input "attacks"
click at [628, 346] on input "text" at bounding box center [690, 346] width 125 height 15
type input "areobic"
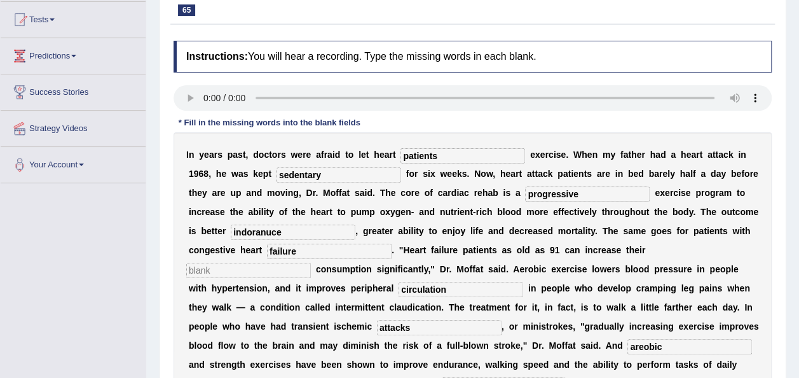
click at [628, 347] on input "areobic" at bounding box center [690, 346] width 125 height 15
click at [311, 263] on input "text" at bounding box center [248, 270] width 125 height 15
type input "oxygen"
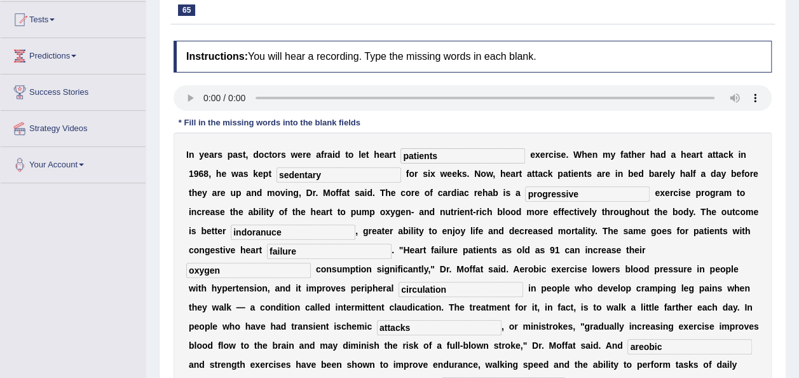
click at [628, 345] on input "areobic" at bounding box center [690, 346] width 125 height 15
type input "aerobic"
click at [240, 228] on input "indoranuce" at bounding box center [293, 232] width 125 height 15
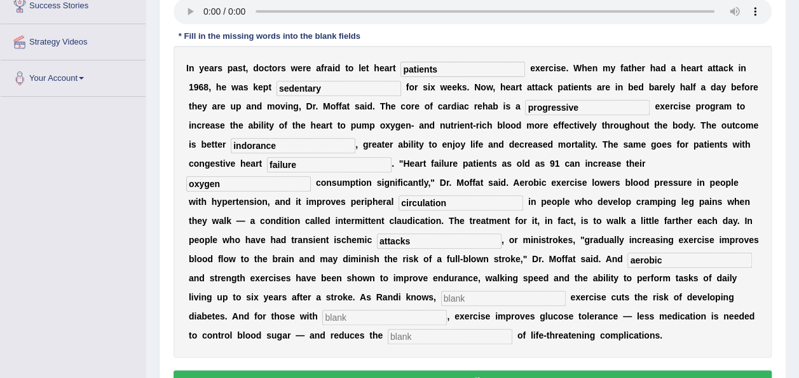
scroll to position [221, 0]
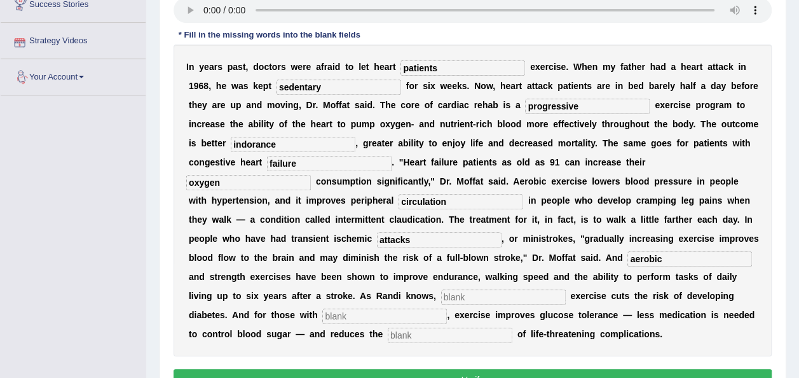
click at [237, 139] on input "indorance" at bounding box center [293, 144] width 125 height 15
type input "i"
type input "endurance"
click at [441, 294] on input "text" at bounding box center [503, 296] width 125 height 15
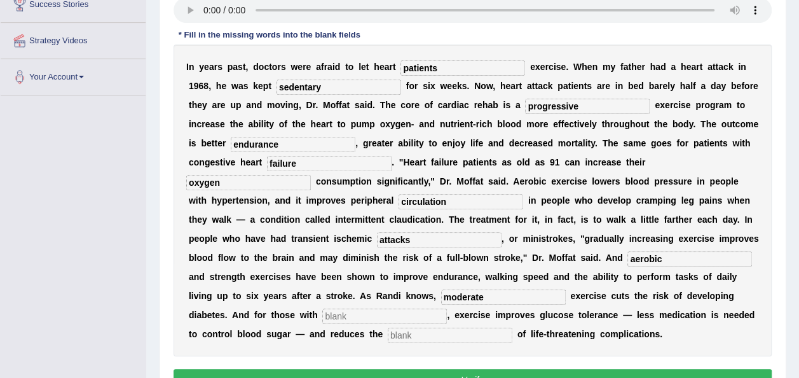
type input "moderate"
click at [447, 308] on input "text" at bounding box center [384, 315] width 125 height 15
type input "b"
type input "diabetes"
click at [513, 328] on input "text" at bounding box center [450, 335] width 125 height 15
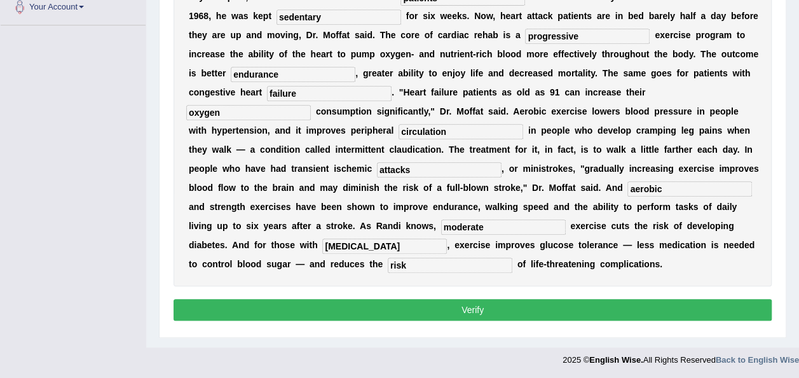
type input "risk"
click at [478, 306] on button "Verify" at bounding box center [473, 310] width 598 height 22
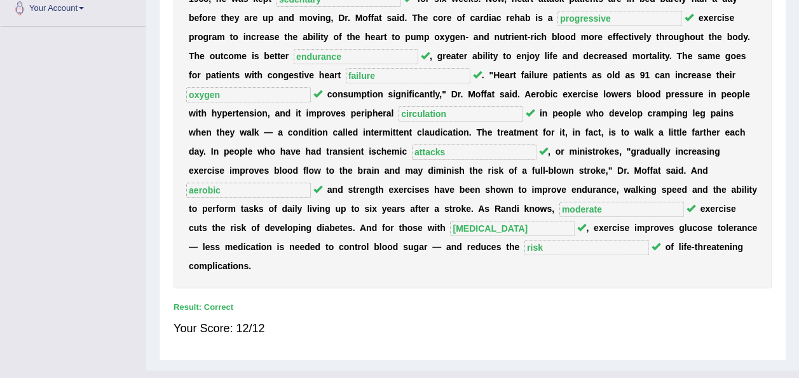
click at [795, 143] on div "Home Practice Listening: Fill In The Blanks The outcome « Prev Next » Report Qu…" at bounding box center [472, 40] width 653 height 660
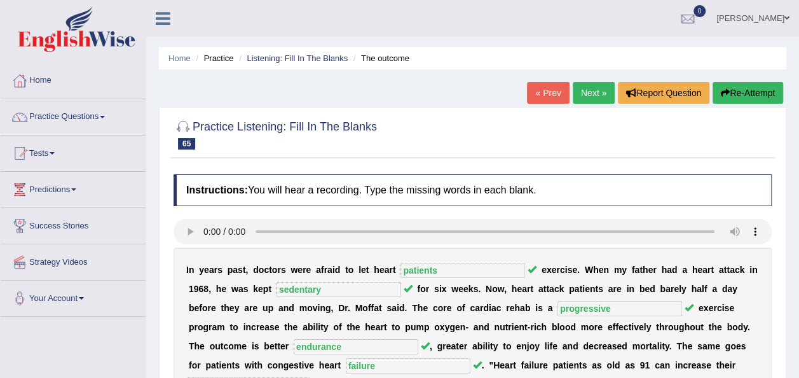
click at [600, 94] on link "Next »" at bounding box center [594, 93] width 42 height 22
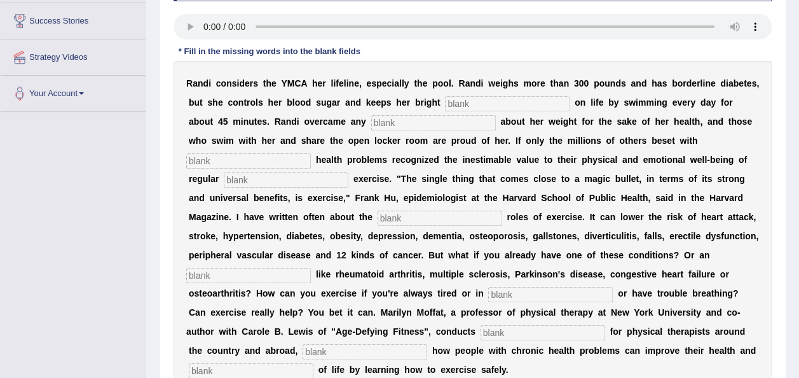
click at [445, 103] on input "text" at bounding box center [507, 103] width 125 height 15
type input "outlook"
click at [371, 120] on input "text" at bounding box center [433, 122] width 125 height 15
click at [371, 125] on input "text" at bounding box center [433, 122] width 125 height 15
type input "selfconciousness"
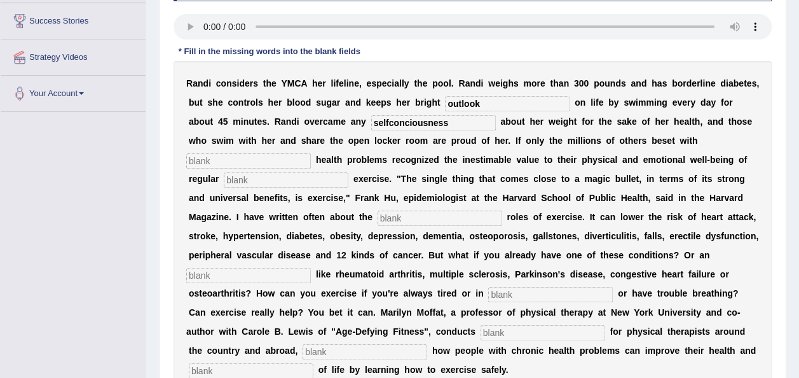
click at [311, 153] on input "text" at bounding box center [248, 160] width 125 height 15
type input "chronic"
click at [349, 172] on input "text" at bounding box center [286, 179] width 125 height 15
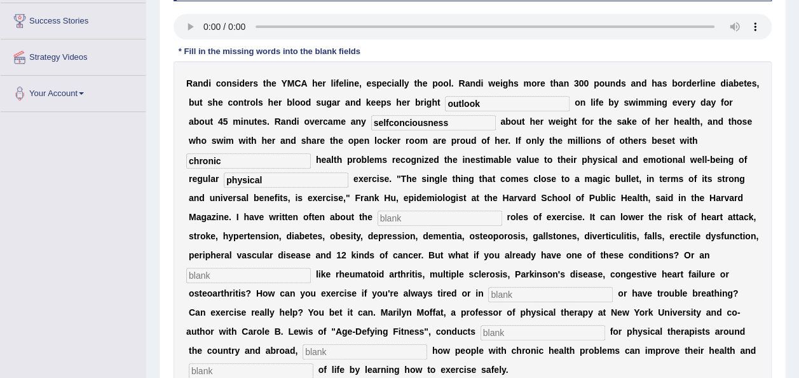
type input "physical"
click at [502, 211] on input "text" at bounding box center [440, 218] width 125 height 15
type input "protective"
click at [311, 268] on input "text" at bounding box center [248, 275] width 125 height 15
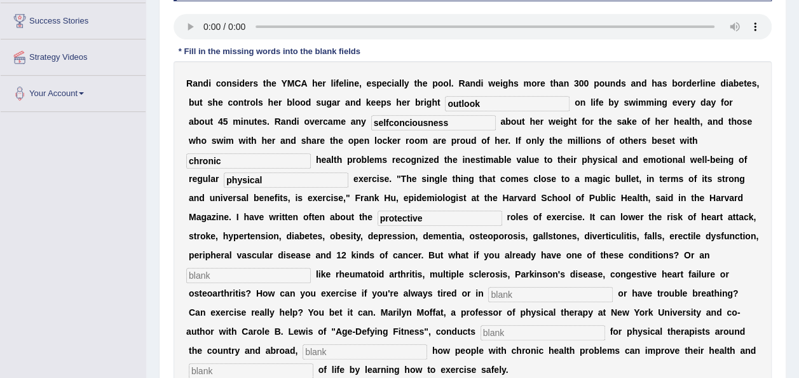
click at [311, 268] on input "text" at bounding box center [248, 275] width 125 height 15
type input "element"
click at [543, 287] on input "text" at bounding box center [550, 294] width 125 height 15
click at [551, 287] on input "text" at bounding box center [550, 294] width 125 height 15
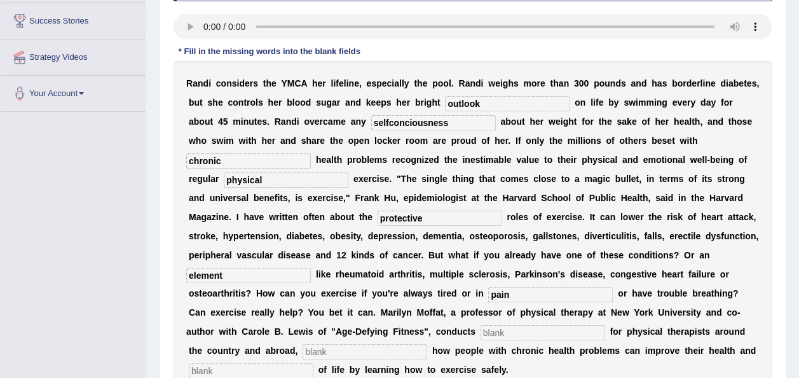
type input "pain"
click at [527, 325] on input "text" at bounding box center [543, 332] width 125 height 15
type input "workshops"
click at [303, 344] on input "text" at bounding box center [365, 351] width 125 height 15
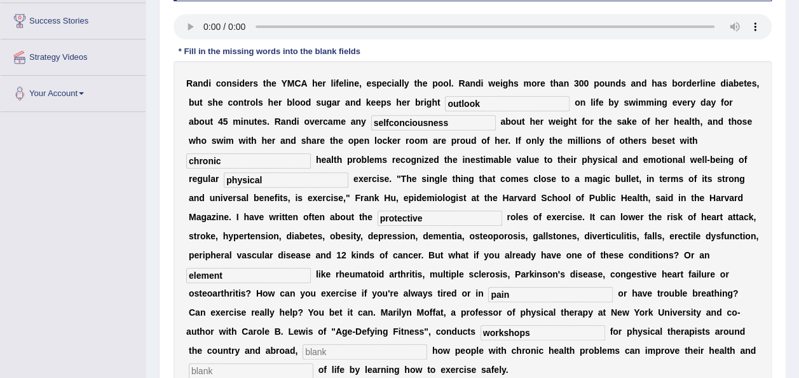
click at [303, 344] on input "text" at bounding box center [365, 351] width 125 height 15
type input "demonstrating"
click at [211, 363] on input "text" at bounding box center [251, 370] width 125 height 15
type input "quality"
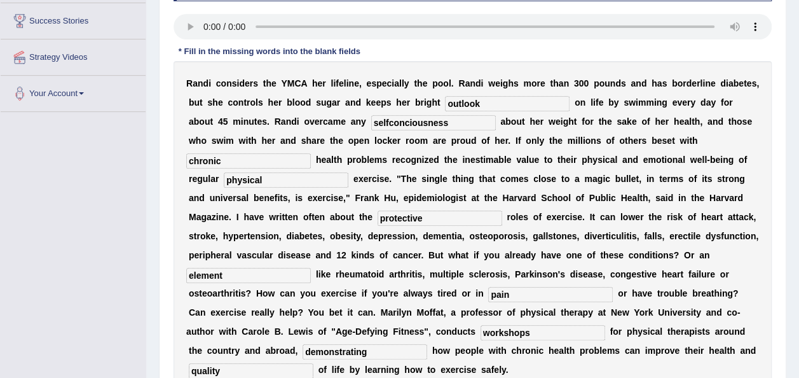
click at [371, 120] on input "selfconciousness" at bounding box center [433, 122] width 125 height 15
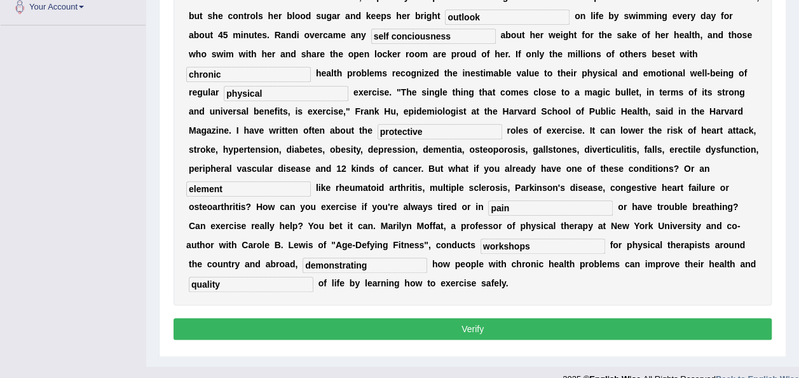
type input "self conciousness"
click at [452, 318] on button "Verify" at bounding box center [473, 329] width 598 height 22
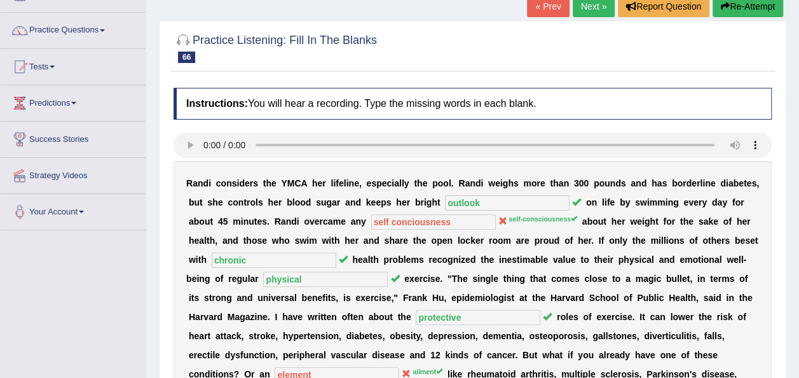
scroll to position [83, 0]
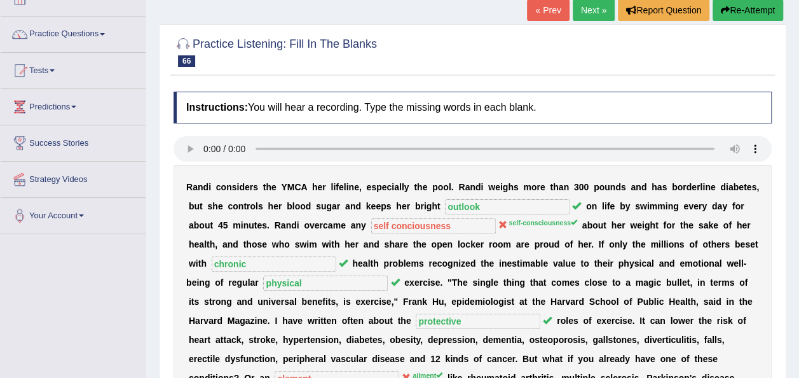
click at [603, 4] on link "Next »" at bounding box center [594, 10] width 42 height 22
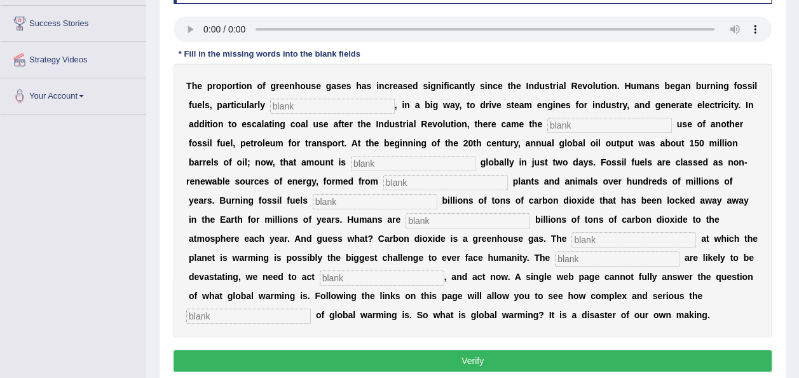
scroll to position [226, 0]
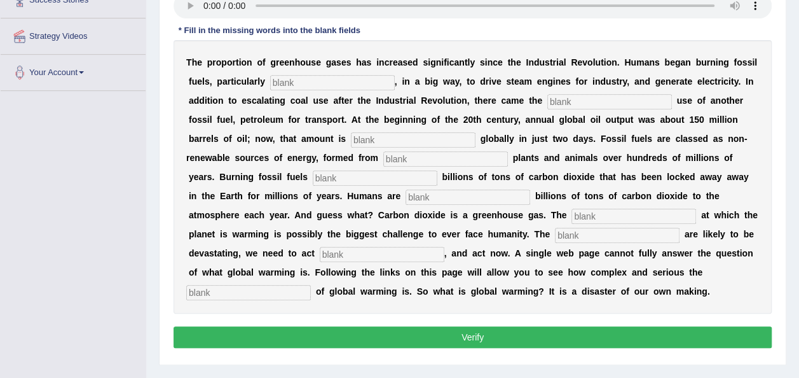
click at [270, 84] on input "text" at bounding box center [332, 82] width 125 height 15
click at [270, 82] on input "text" at bounding box center [332, 82] width 125 height 15
type input "coal"
click at [548, 99] on input "text" at bounding box center [610, 101] width 125 height 15
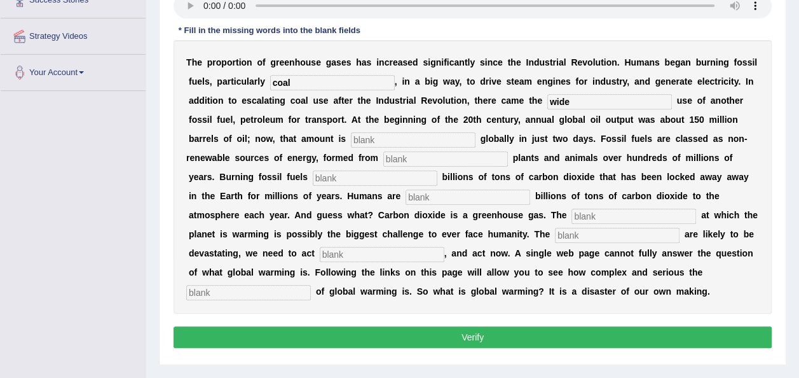
type input "wide"
click at [548, 105] on input "wide" at bounding box center [610, 101] width 125 height 15
type input "w"
click at [548, 100] on input "text" at bounding box center [610, 101] width 125 height 15
click at [548, 101] on input "wide soread" at bounding box center [610, 101] width 125 height 15
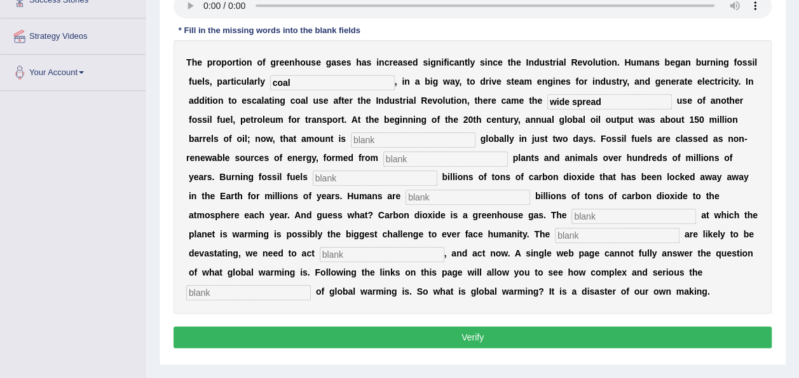
type input "wide spread"
click at [351, 145] on input "text" at bounding box center [413, 139] width 125 height 15
click at [384, 156] on input "text" at bounding box center [446, 158] width 125 height 15
click at [351, 136] on input "text" at bounding box center [413, 139] width 125 height 15
type input "extracted"
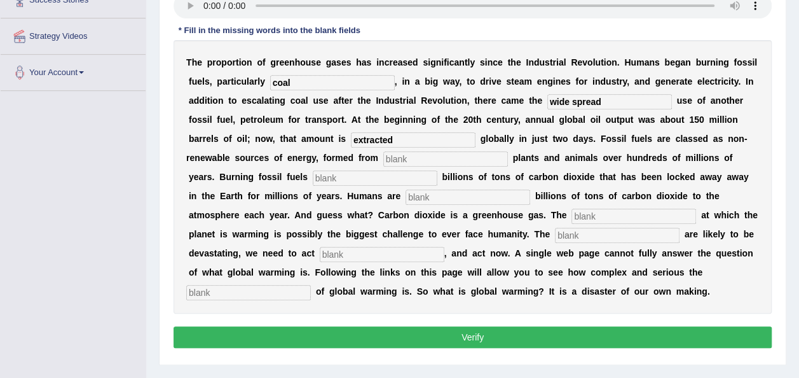
click at [384, 157] on input "text" at bounding box center [446, 158] width 125 height 15
type input "decade"
click at [438, 170] on input "text" at bounding box center [375, 177] width 125 height 15
type input "releases"
click at [406, 193] on input "text" at bounding box center [468, 197] width 125 height 15
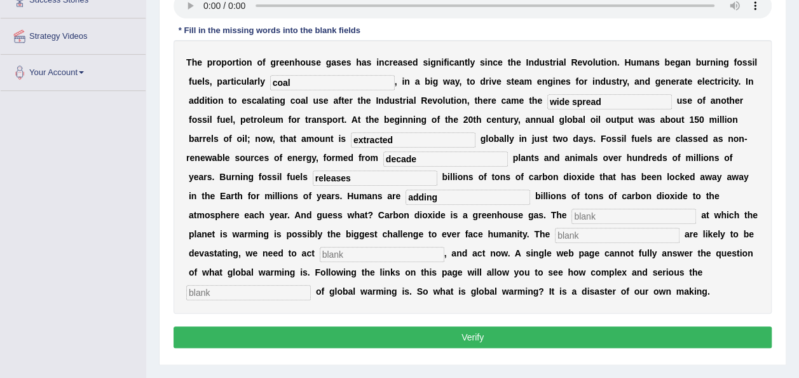
type input "adding"
click at [572, 219] on input "text" at bounding box center [634, 216] width 125 height 15
type input "rate"
click at [555, 238] on input "text" at bounding box center [617, 235] width 125 height 15
type input "impact"
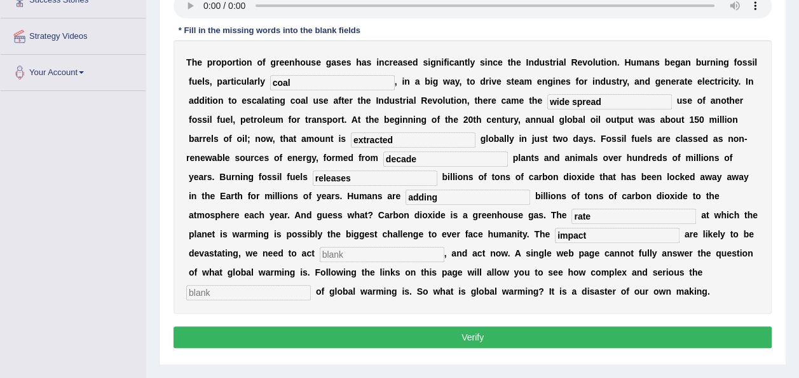
click at [445, 247] on input "text" at bounding box center [382, 254] width 125 height 15
type input "excessively"
click at [311, 285] on input "text" at bounding box center [248, 292] width 125 height 15
type input "issue"
click at [370, 341] on button "Verify" at bounding box center [473, 337] width 598 height 22
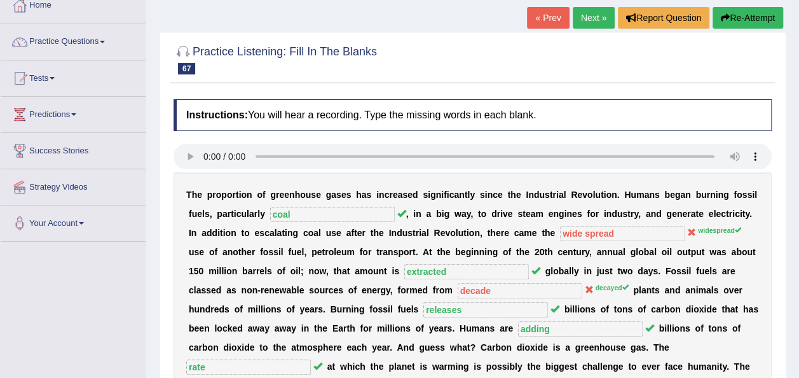
scroll to position [70, 0]
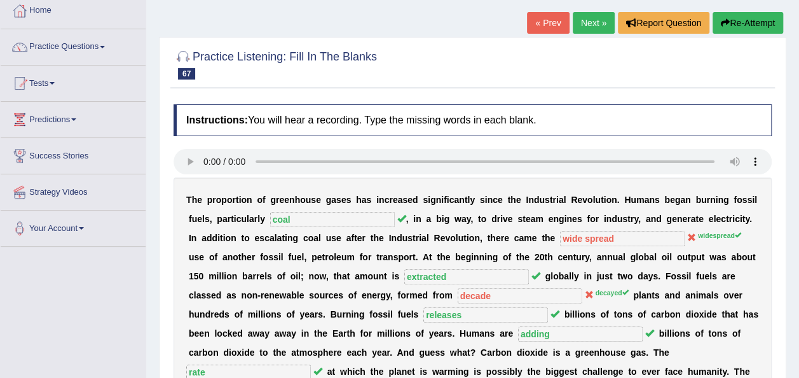
click at [597, 25] on link "Next »" at bounding box center [594, 23] width 42 height 22
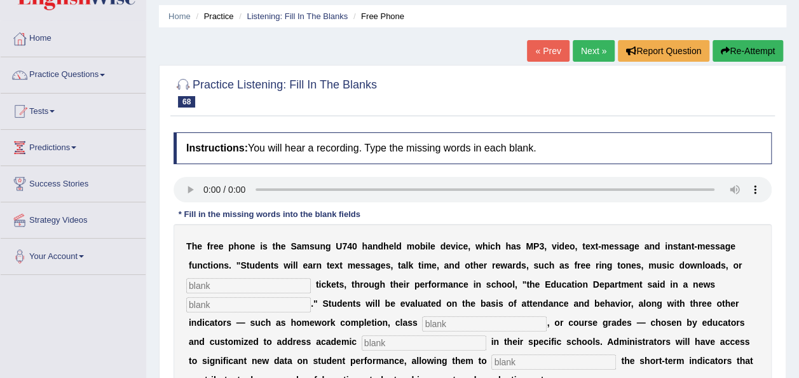
scroll to position [78, 0]
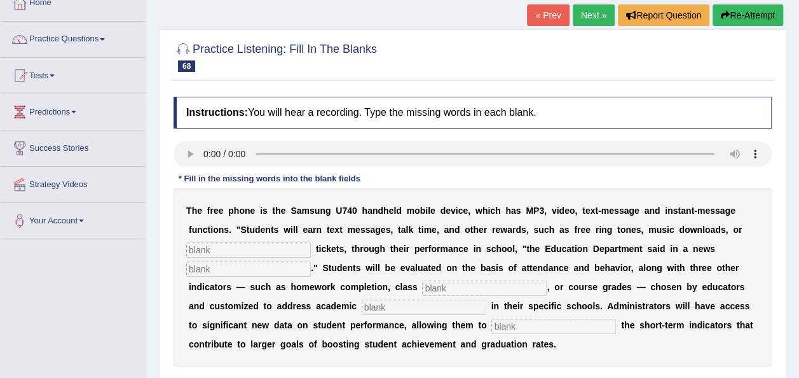
click at [216, 243] on input "text" at bounding box center [248, 249] width 125 height 15
click at [238, 249] on input "text" at bounding box center [248, 249] width 125 height 15
click at [221, 248] on input "text" at bounding box center [248, 249] width 125 height 15
type input "enentigas"
click at [226, 273] on input "text" at bounding box center [248, 268] width 125 height 15
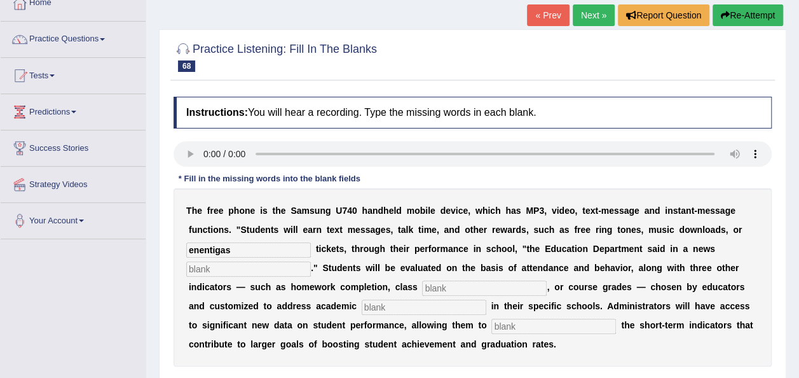
click at [268, 270] on input "text" at bounding box center [248, 268] width 125 height 15
type input "release"
click at [422, 284] on input "text" at bounding box center [484, 287] width 125 height 15
type input "completion"
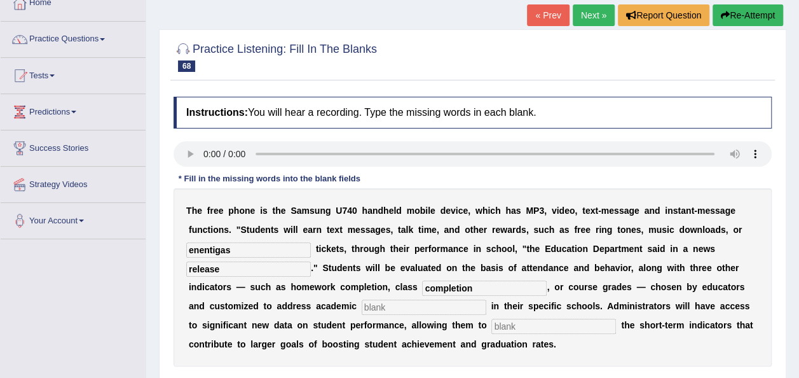
click at [362, 308] on input "text" at bounding box center [424, 307] width 125 height 15
type input "priority"
click at [492, 326] on input "text" at bounding box center [554, 326] width 125 height 15
type input "track"
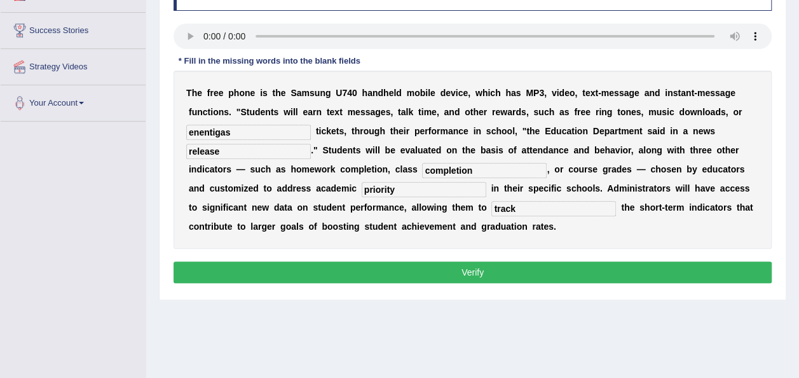
scroll to position [196, 0]
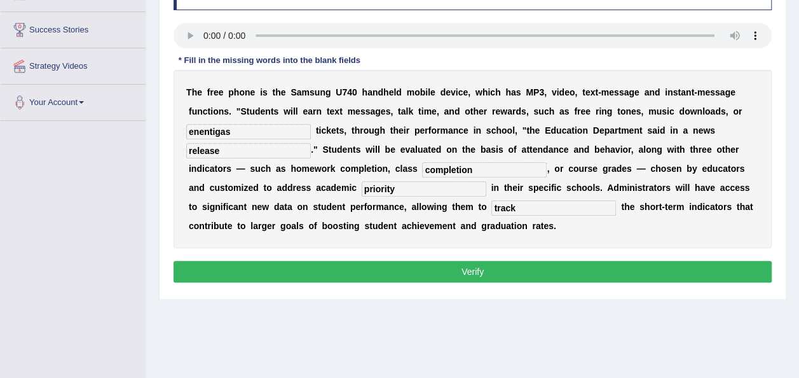
click at [415, 267] on button "Verify" at bounding box center [473, 272] width 598 height 22
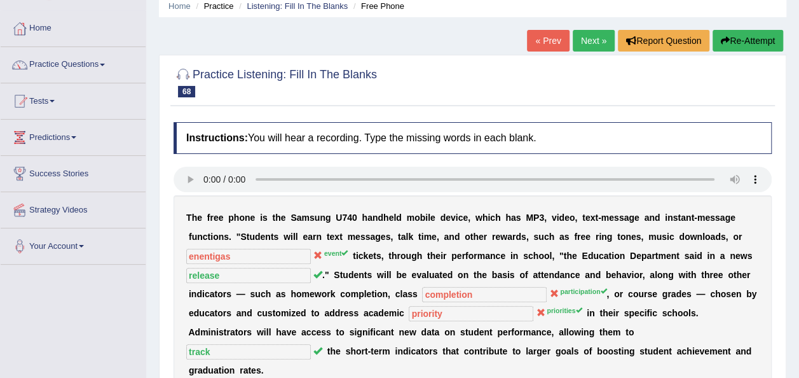
scroll to position [50, 0]
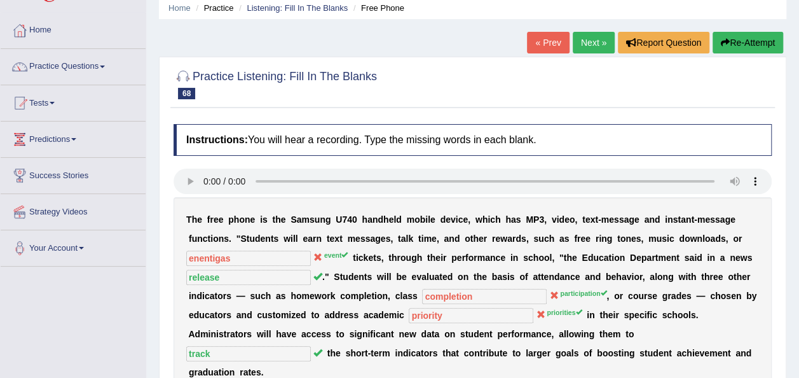
click at [745, 34] on button "Re-Attempt" at bounding box center [748, 43] width 71 height 22
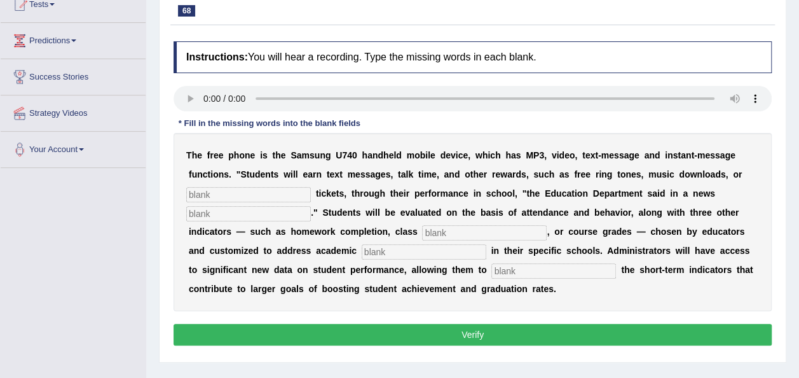
scroll to position [152, 0]
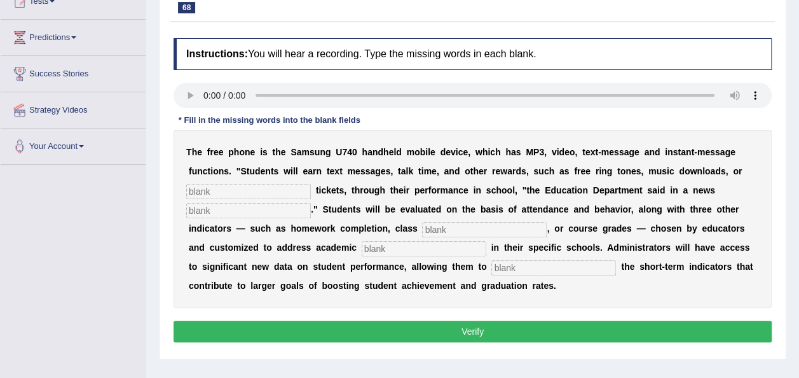
click at [235, 197] on input "text" at bounding box center [248, 191] width 125 height 15
click at [235, 192] on input "text" at bounding box center [248, 191] width 125 height 15
type input "events"
click at [228, 205] on input "text" at bounding box center [248, 210] width 125 height 15
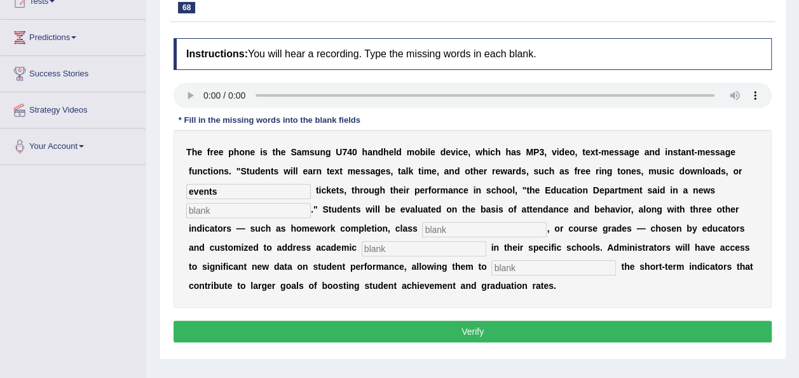
click at [228, 205] on input "text" at bounding box center [248, 210] width 125 height 15
type input "release"
click at [422, 225] on input "text" at bounding box center [484, 229] width 125 height 15
click at [422, 232] on input "text" at bounding box center [484, 229] width 125 height 15
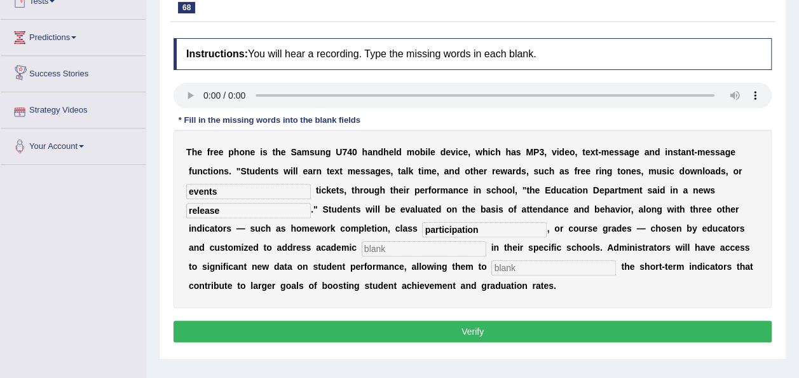
type input "participation"
click at [424, 232] on input "participation" at bounding box center [484, 229] width 125 height 15
click at [362, 246] on input "text" at bounding box center [424, 248] width 125 height 15
type input "pr"
click at [492, 266] on input "text" at bounding box center [554, 267] width 125 height 15
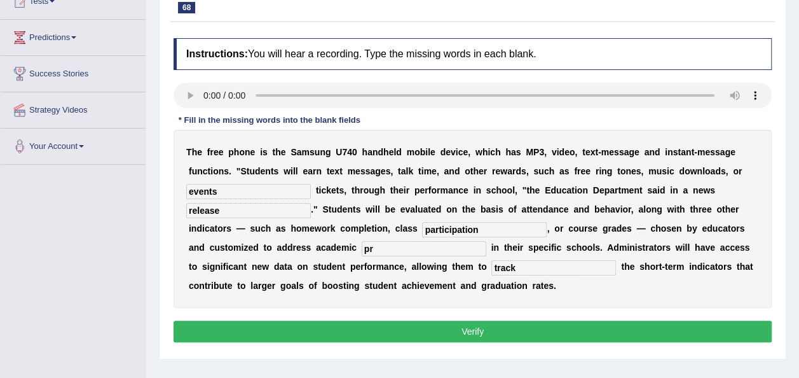
type input "track"
click at [362, 249] on input "pr" at bounding box center [424, 248] width 125 height 15
type input "priorties"
click at [343, 336] on button "Verify" at bounding box center [473, 332] width 598 height 22
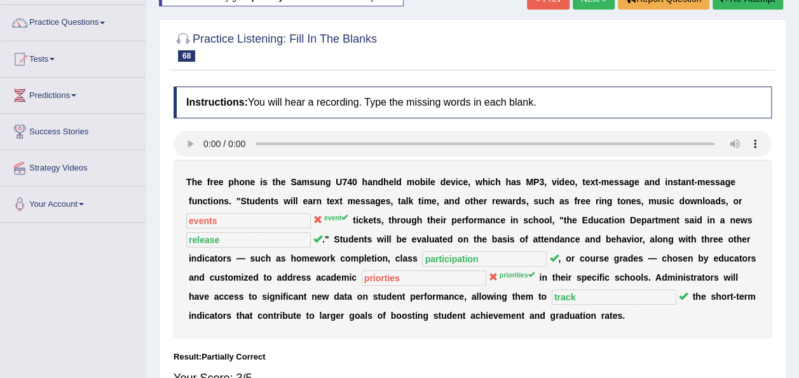
scroll to position [27, 0]
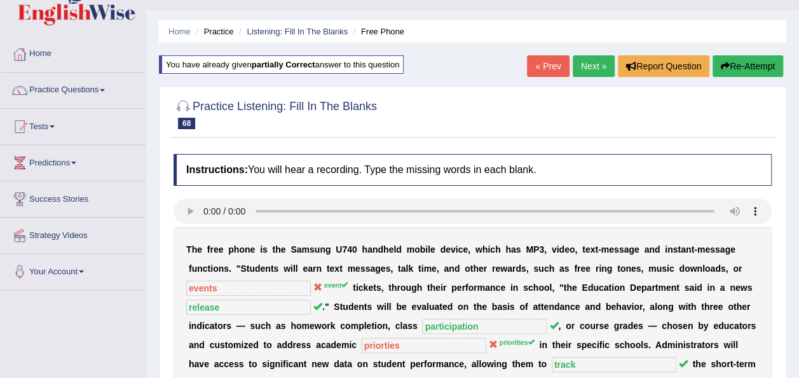
click at [588, 65] on link "Next »" at bounding box center [594, 66] width 42 height 22
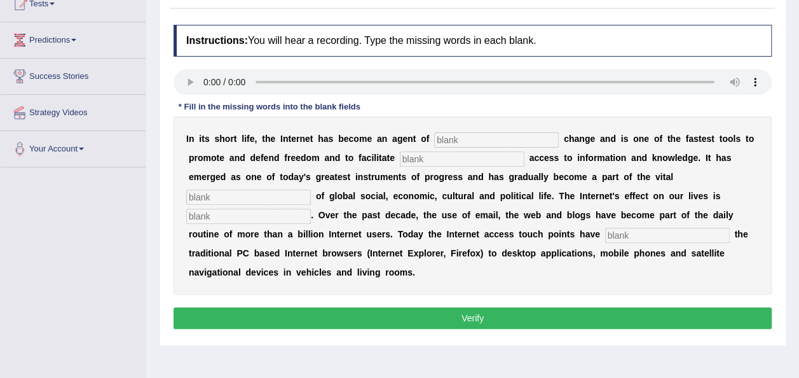
scroll to position [162, 0]
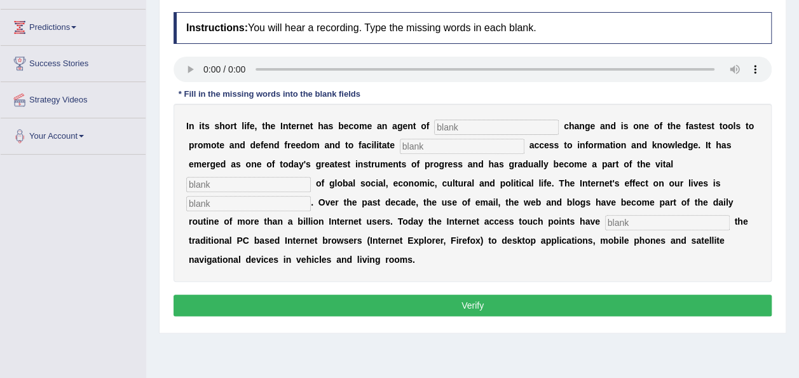
click at [466, 120] on input "text" at bounding box center [496, 127] width 125 height 15
type input "revol"
click at [400, 148] on input "text" at bounding box center [462, 146] width 125 height 15
type input "decocrative"
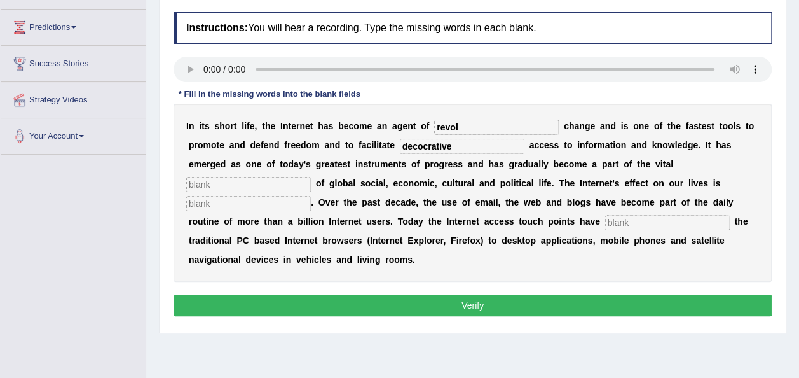
click at [311, 177] on input "text" at bounding box center [248, 184] width 125 height 15
type input "infrastructure"
click at [311, 196] on input "text" at bounding box center [248, 203] width 125 height 15
type input "provise"
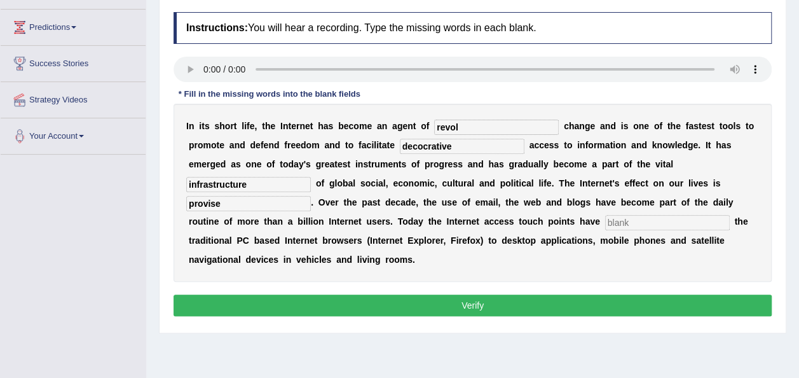
click at [605, 220] on input "text" at bounding box center [667, 222] width 125 height 15
click at [605, 223] on input "text" at bounding box center [667, 222] width 125 height 15
click at [605, 224] on input "text" at bounding box center [667, 222] width 125 height 15
type input "out grown"
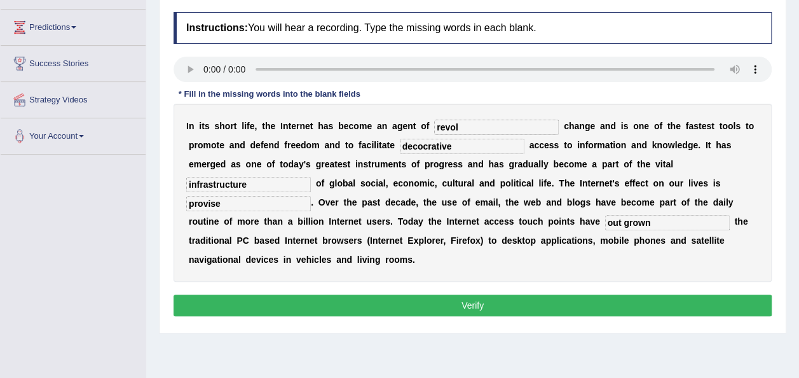
click at [311, 196] on input "provise" at bounding box center [248, 203] width 125 height 15
click at [453, 129] on input "revol" at bounding box center [496, 127] width 125 height 15
click at [458, 120] on input "revol" at bounding box center [496, 127] width 125 height 15
type input "revolutionary"
click at [311, 196] on input "provise" at bounding box center [248, 203] width 125 height 15
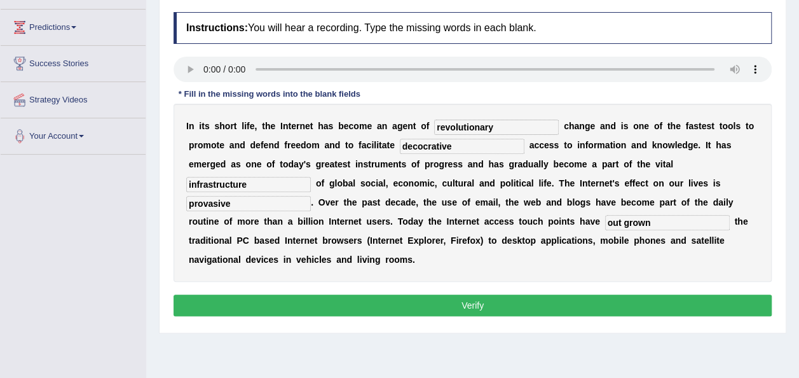
type input "provasive"
click at [515, 294] on button "Verify" at bounding box center [473, 305] width 598 height 22
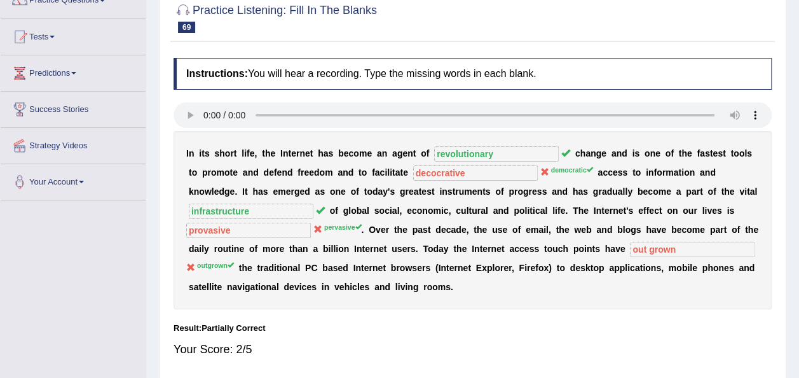
scroll to position [62, 0]
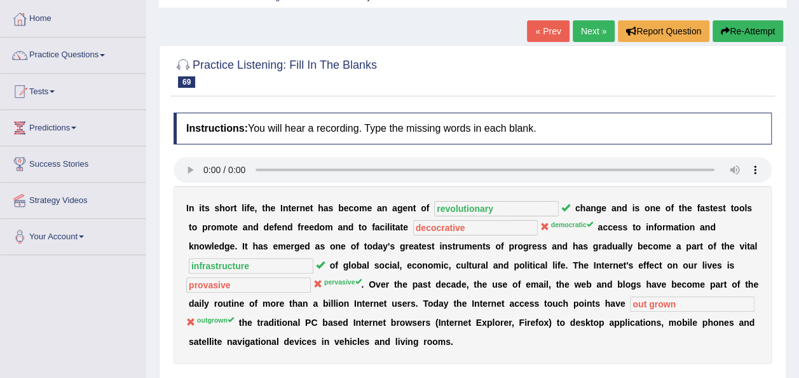
click at [742, 33] on button "Re-Attempt" at bounding box center [748, 31] width 71 height 22
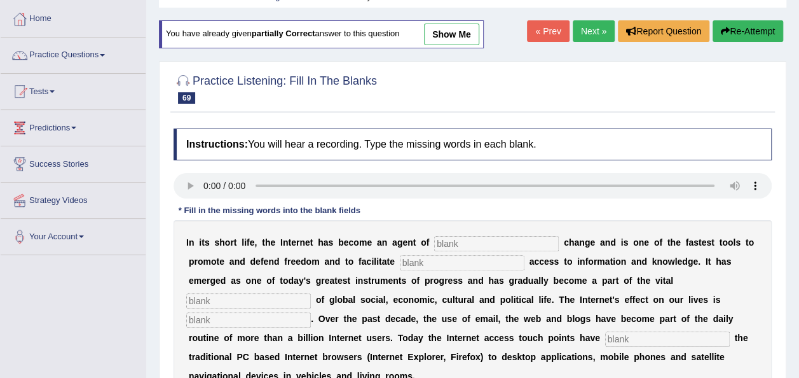
click at [445, 247] on input "text" at bounding box center [496, 243] width 125 height 15
type input "revolutionary"
click at [388, 268] on div "I n i t s s h o r t l i f e , t h e I n t e r n e t h a s b e c o m e a n a g e…" at bounding box center [473, 309] width 598 height 178
click at [400, 265] on input "text" at bounding box center [462, 262] width 125 height 15
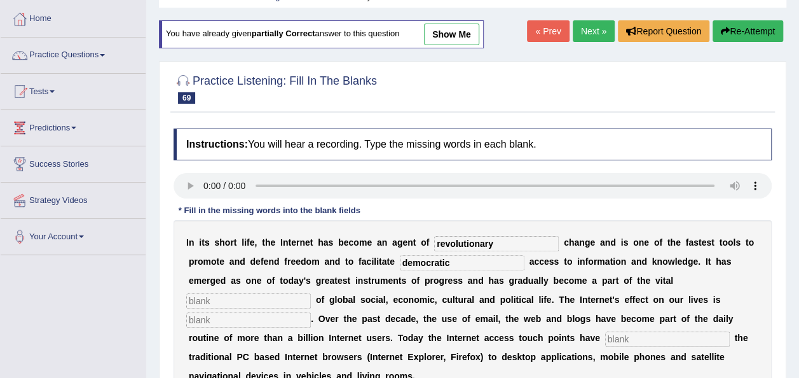
type input "democratic"
click at [311, 293] on input "text" at bounding box center [248, 300] width 125 height 15
type input "infrastructure"
click at [311, 312] on input "text" at bounding box center [248, 319] width 125 height 15
click at [311, 312] on input "provisive" at bounding box center [248, 319] width 125 height 15
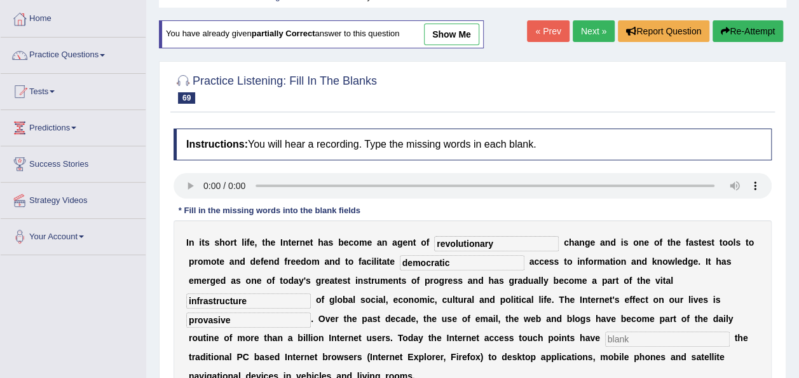
type input "provasive"
click at [605, 338] on input "text" at bounding box center [667, 338] width 125 height 15
click at [605, 336] on input "text" at bounding box center [667, 338] width 125 height 15
type input "outgrown"
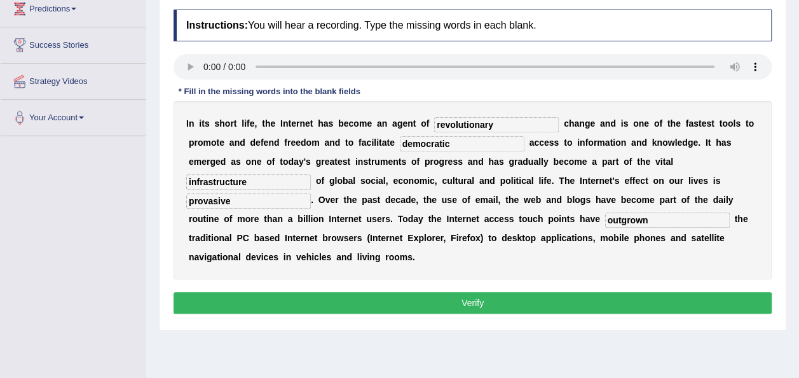
scroll to position [181, 0]
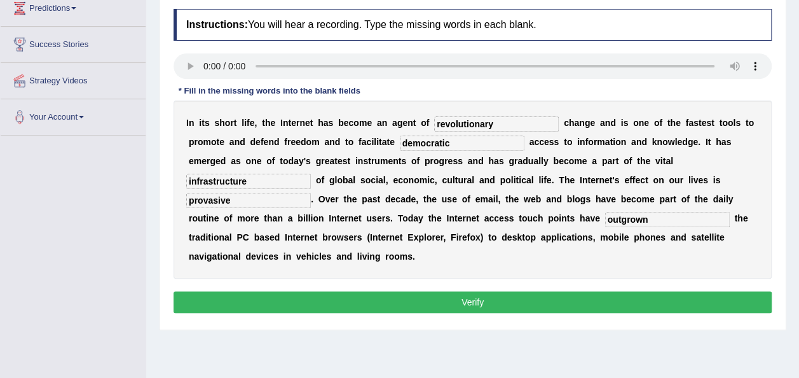
click at [525, 291] on button "Verify" at bounding box center [473, 302] width 598 height 22
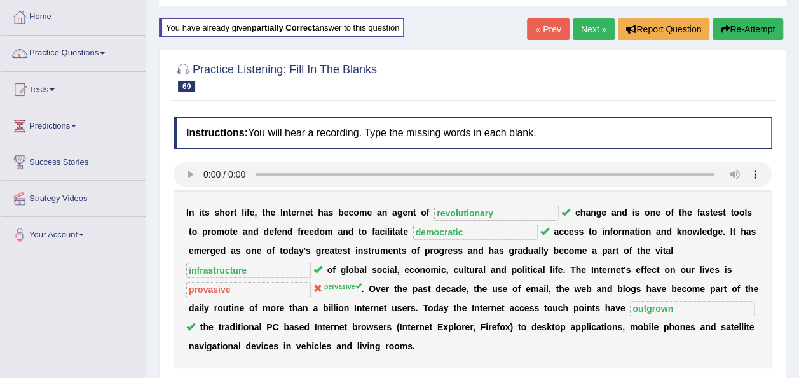
scroll to position [64, 0]
click at [589, 28] on link "Next »" at bounding box center [594, 29] width 42 height 22
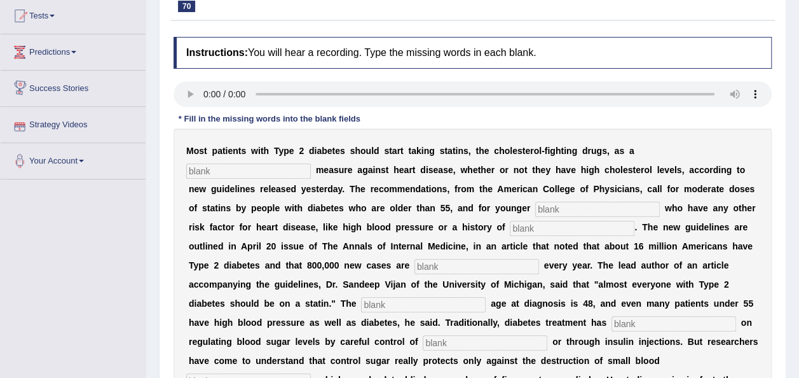
scroll to position [182, 0]
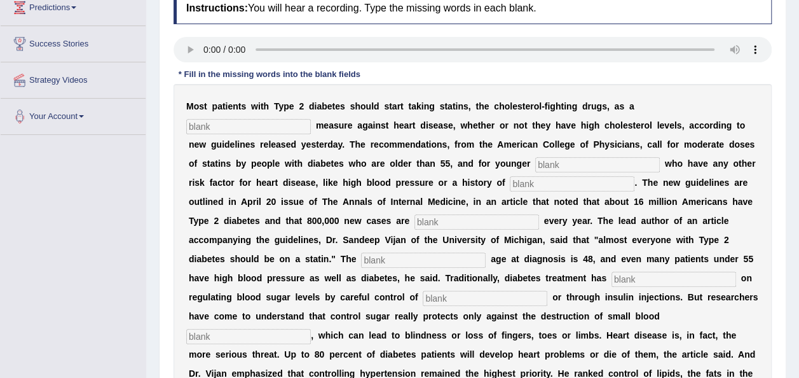
click at [311, 119] on input "text" at bounding box center [248, 126] width 125 height 15
type input "proventative"
click at [536, 167] on input "text" at bounding box center [598, 164] width 125 height 15
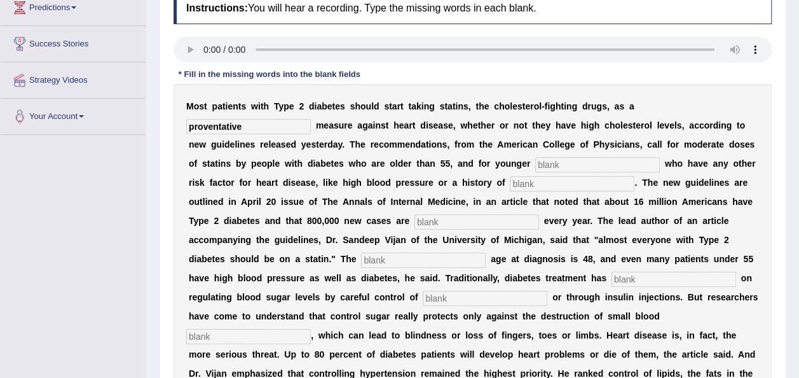
click at [536, 165] on input "text" at bounding box center [598, 164] width 125 height 15
click at [536, 160] on input "text" at bounding box center [598, 164] width 125 height 15
type input "patients"
click at [510, 188] on input "text" at bounding box center [572, 183] width 125 height 15
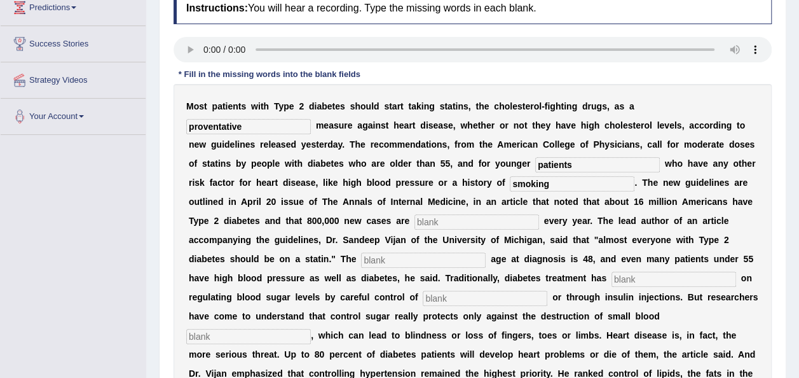
type input "smoking"
click at [415, 218] on input "text" at bounding box center [477, 221] width 125 height 15
type input "diagnosed"
click at [486, 252] on input "text" at bounding box center [423, 259] width 125 height 15
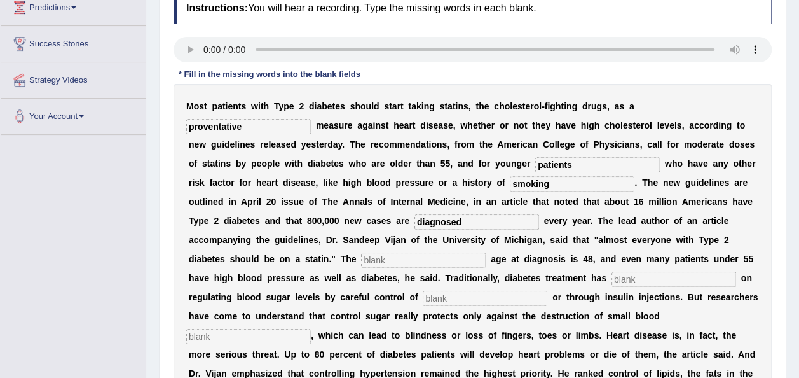
click at [486, 252] on input "text" at bounding box center [423, 259] width 125 height 15
type input "average"
click at [612, 284] on input "text" at bounding box center [674, 279] width 125 height 15
click at [612, 280] on input "text" at bounding box center [674, 279] width 125 height 15
type input "focused"
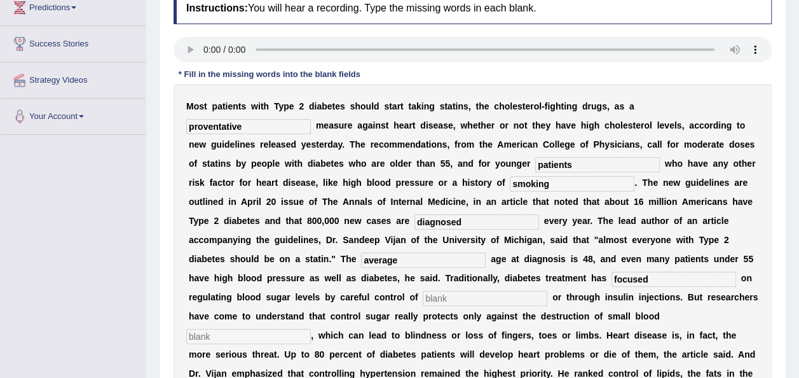
click at [548, 291] on input "text" at bounding box center [485, 298] width 125 height 15
type input "diet"
click at [287, 329] on input "text" at bounding box center [248, 336] width 125 height 15
click at [293, 329] on input "text" at bounding box center [248, 336] width 125 height 15
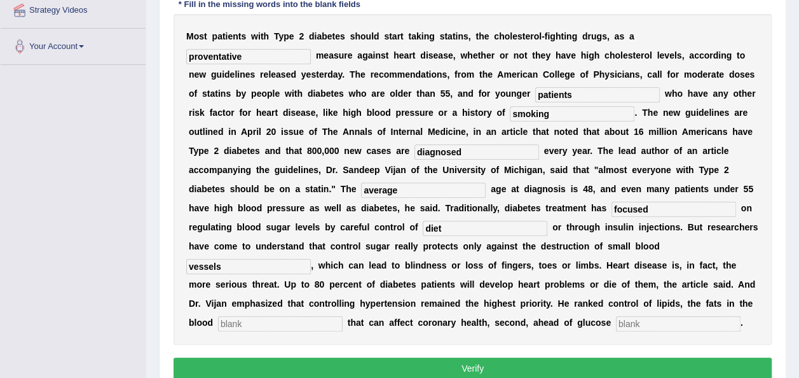
scroll to position [291, 0]
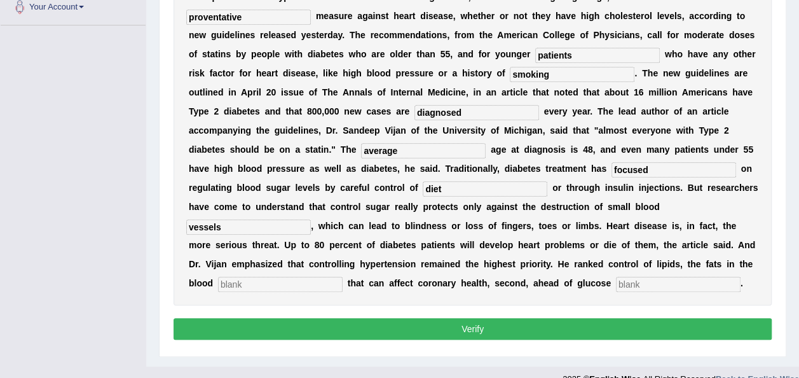
type input "vessels"
click at [273, 277] on input "text" at bounding box center [280, 284] width 125 height 15
click at [275, 277] on input "text" at bounding box center [280, 284] width 125 height 15
type input "stream"
click at [616, 277] on input "text" at bounding box center [678, 284] width 125 height 15
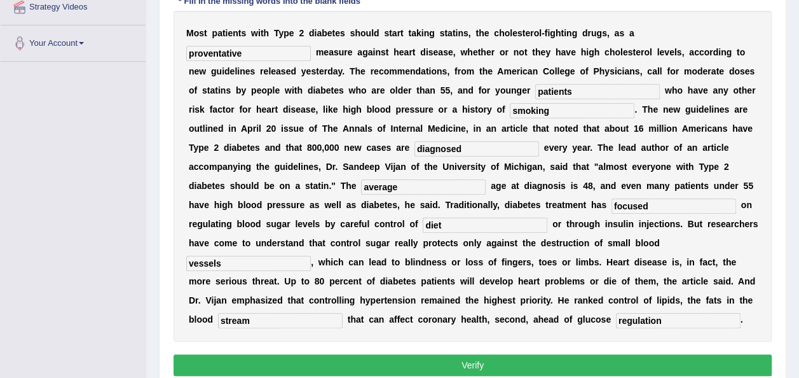
scroll to position [257, 0]
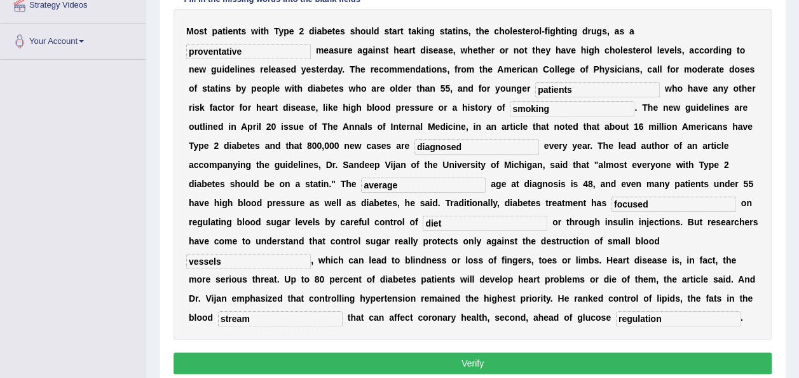
type input "regulation"
click at [509, 352] on button "Verify" at bounding box center [473, 363] width 598 height 22
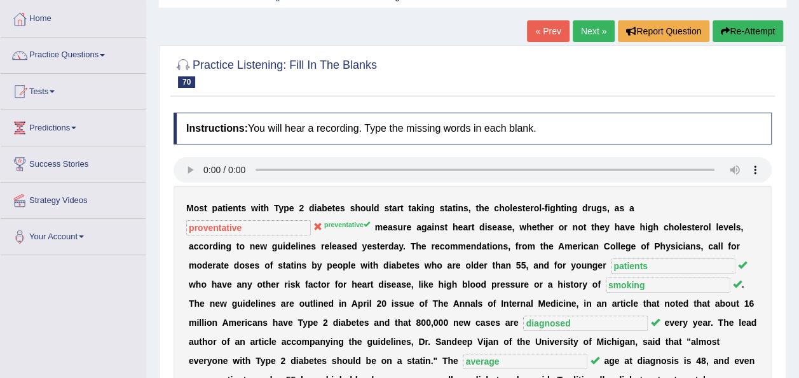
scroll to position [54, 0]
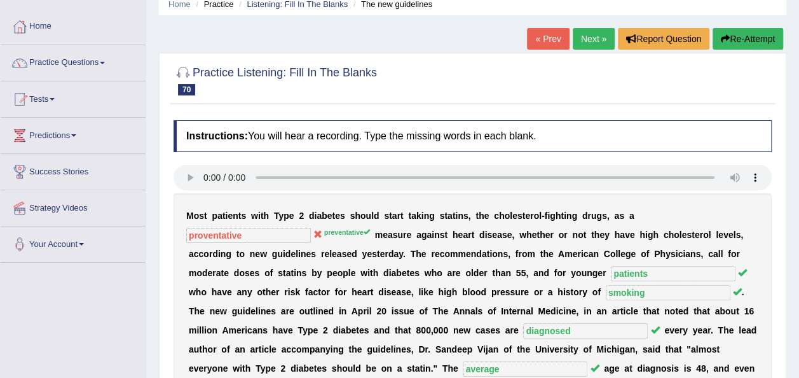
click at [109, 61] on link "Practice Questions" at bounding box center [73, 61] width 145 height 32
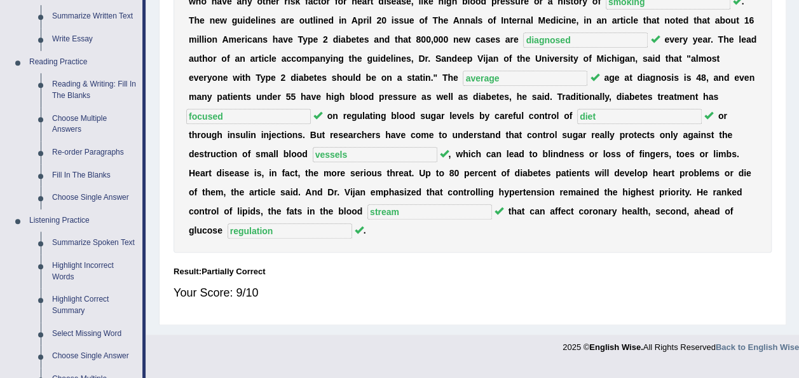
scroll to position [358, 0]
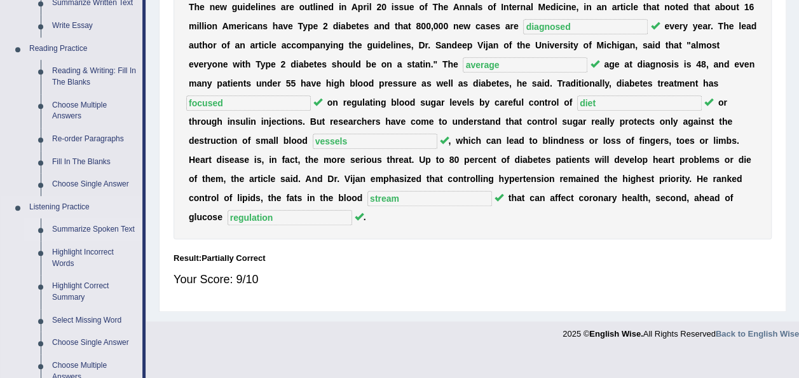
click at [97, 230] on link "Summarize Spoken Text" at bounding box center [94, 229] width 96 height 23
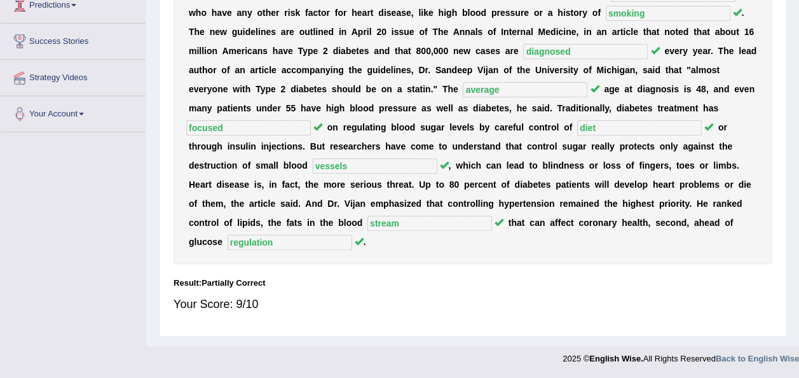
scroll to position [148, 0]
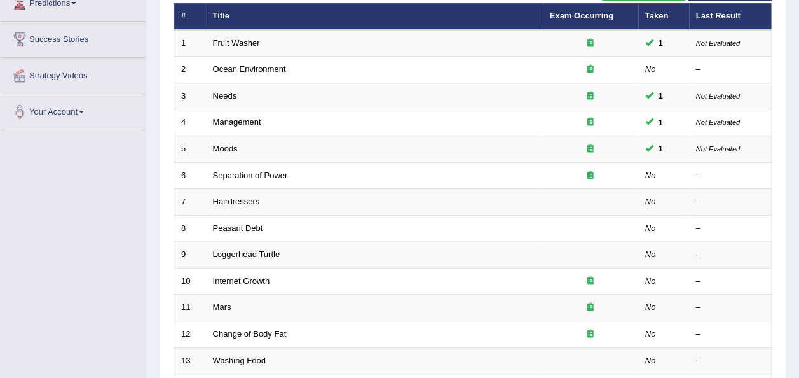
scroll to position [186, 0]
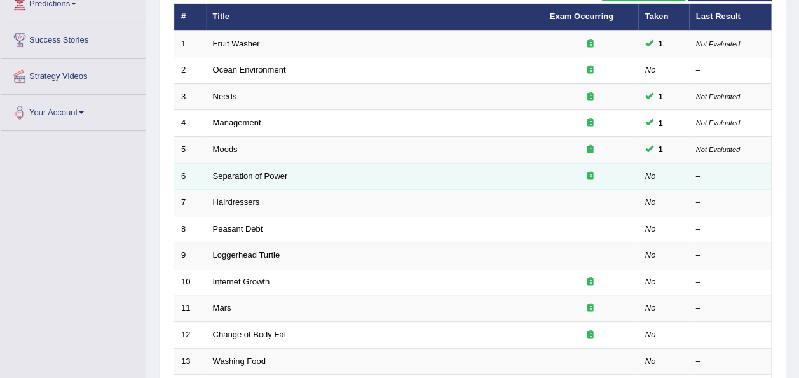
click at [228, 163] on td "Separation of Power" at bounding box center [374, 176] width 337 height 27
click at [234, 171] on link "Separation of Power" at bounding box center [250, 176] width 75 height 10
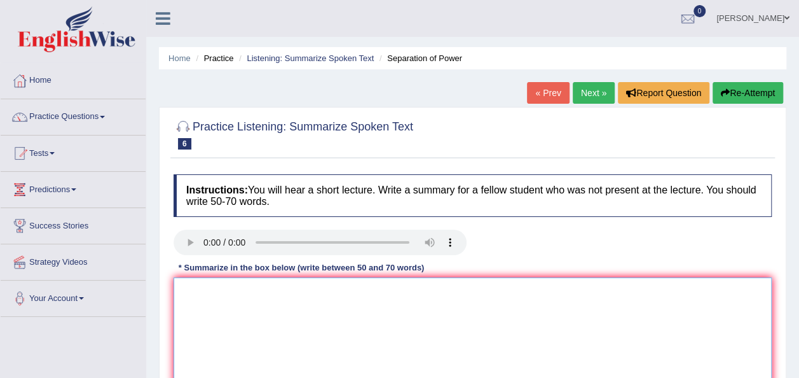
click at [199, 304] on textarea at bounding box center [473, 338] width 598 height 123
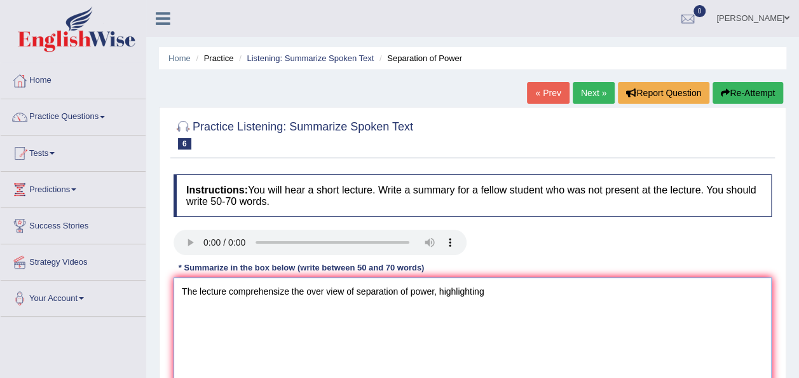
click at [483, 293] on textarea "The lecture comprehensize the over view of separation of power, highlighting" at bounding box center [473, 338] width 598 height 123
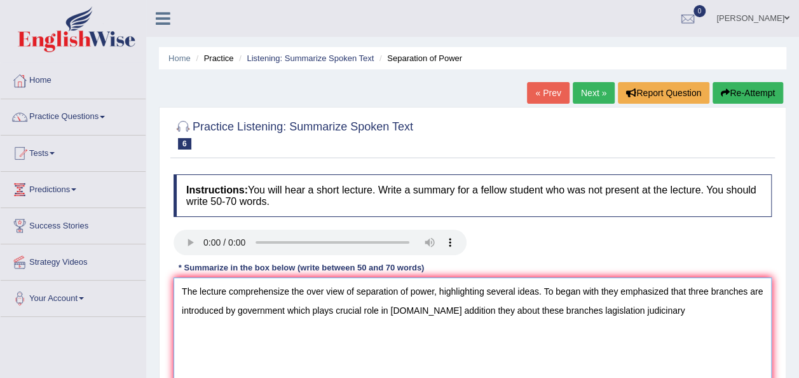
click at [576, 309] on textarea "The lecture comprehensize the over view of separation of power, highlighting se…" at bounding box center [473, 338] width 598 height 123
click at [652, 314] on textarea "The lecture comprehensize the over view of separation of power, highlighting se…" at bounding box center [473, 338] width 598 height 123
click at [651, 312] on textarea "The lecture comprehensize the over view of separation of power, highlighting se…" at bounding box center [473, 338] width 598 height 123
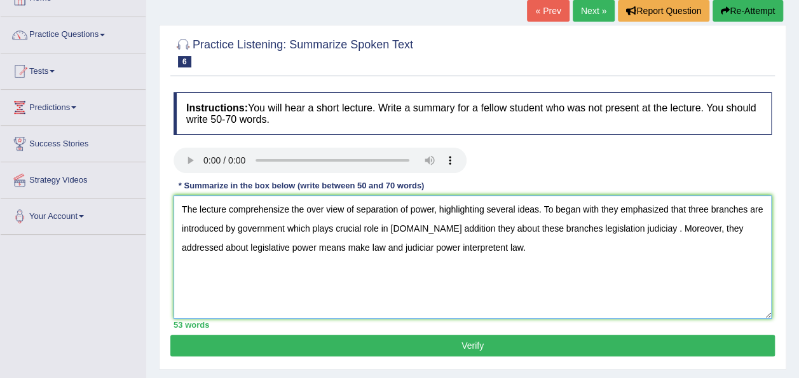
scroll to position [79, 0]
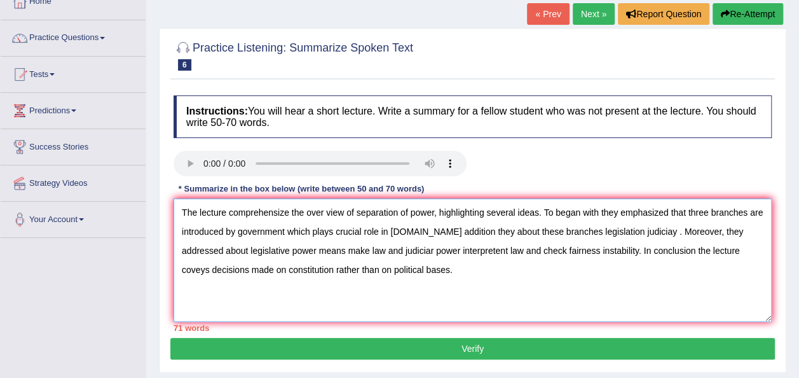
click at [555, 252] on textarea "The lecture comprehensize the over view of separation of power, highlighting se…" at bounding box center [473, 259] width 598 height 123
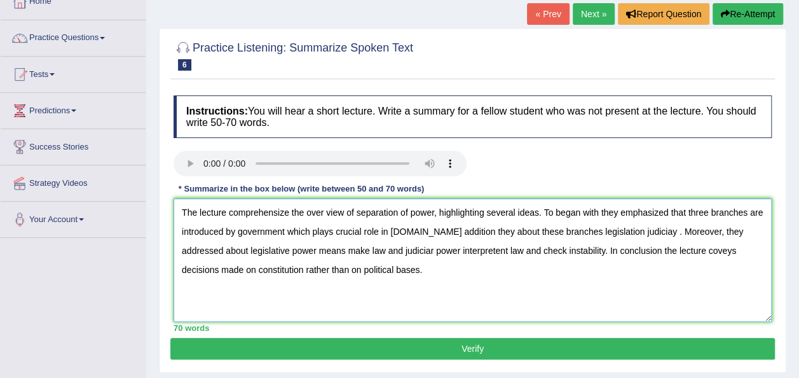
drag, startPoint x: 566, startPoint y: 251, endPoint x: 483, endPoint y: 257, distance: 82.9
click at [483, 257] on textarea "The lecture comprehensize the over view of separation of power, highlighting se…" at bounding box center [473, 259] width 598 height 123
type textarea "The lecture comprehensize the over view of separation of power, highlighting se…"
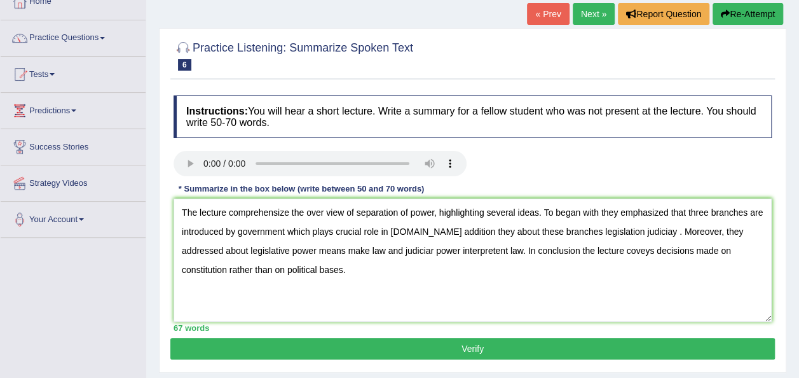
click at [452, 347] on button "Verify" at bounding box center [472, 349] width 605 height 22
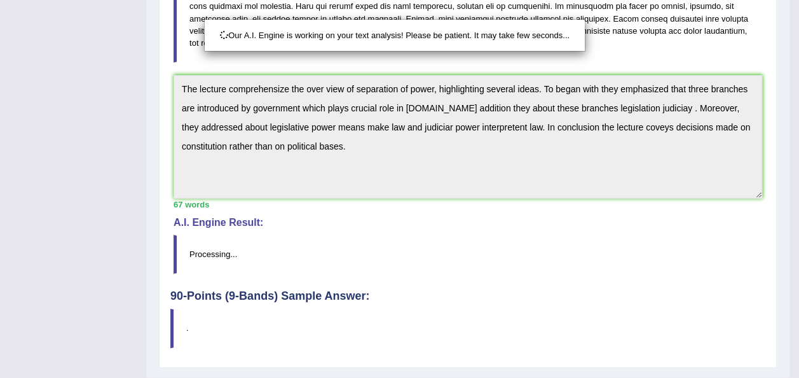
scroll to position [357, 0]
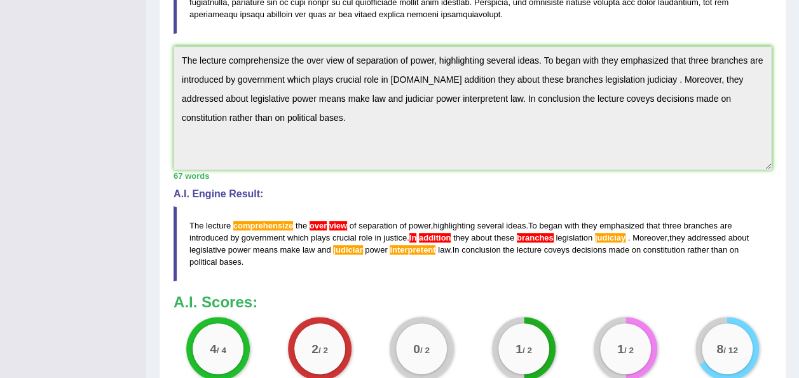
click at [453, 234] on span "they" at bounding box center [461, 238] width 16 height 10
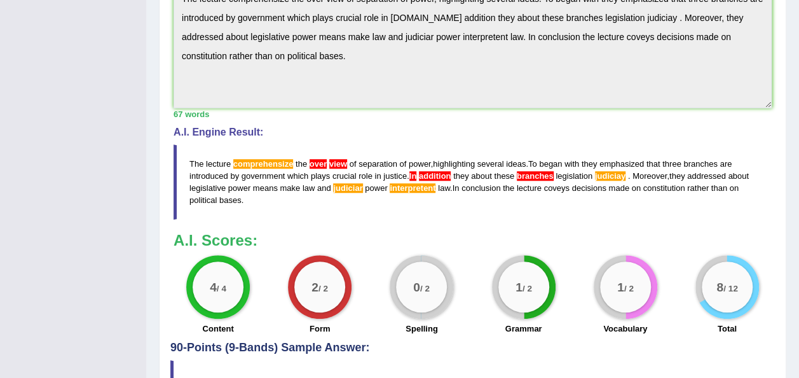
scroll to position [88, 0]
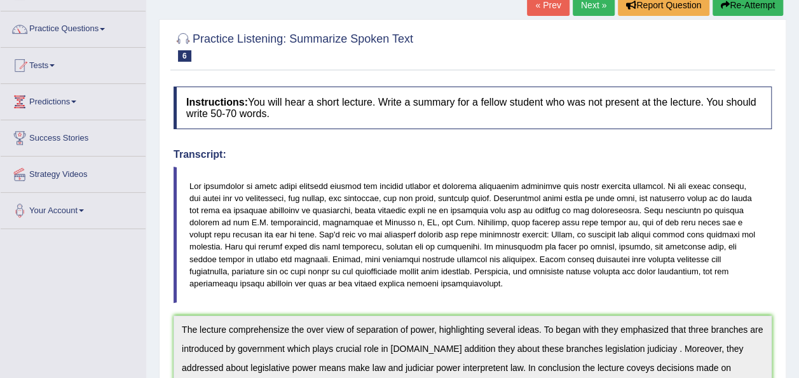
click at [591, 4] on link "Next »" at bounding box center [594, 5] width 42 height 22
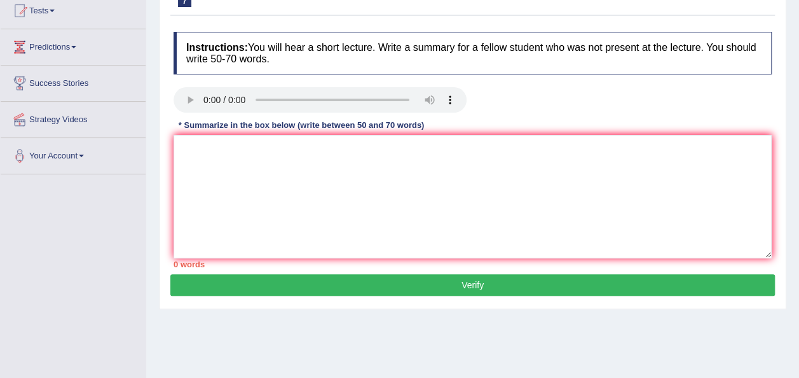
scroll to position [135, 0]
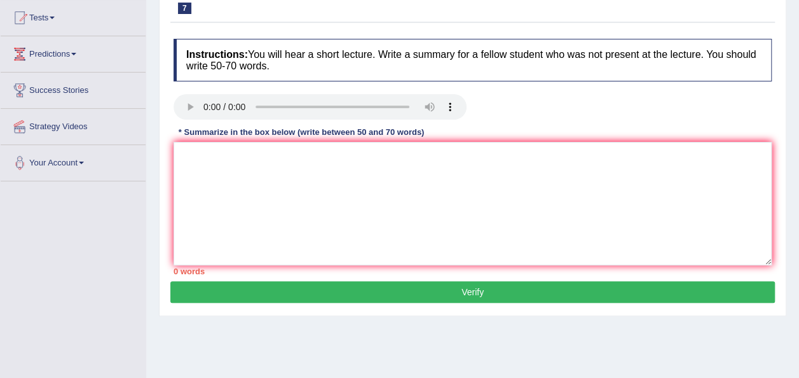
click at [294, 127] on div "* Summarize in the box below (write between 50 and 70 words)" at bounding box center [302, 132] width 256 height 12
click at [205, 176] on textarea at bounding box center [473, 203] width 598 height 123
type textarea "t"
click at [225, 154] on textarea "The lecture comprehensive" at bounding box center [473, 203] width 598 height 123
click at [329, 156] on textarea "The lecture provide comprehensive" at bounding box center [473, 203] width 598 height 123
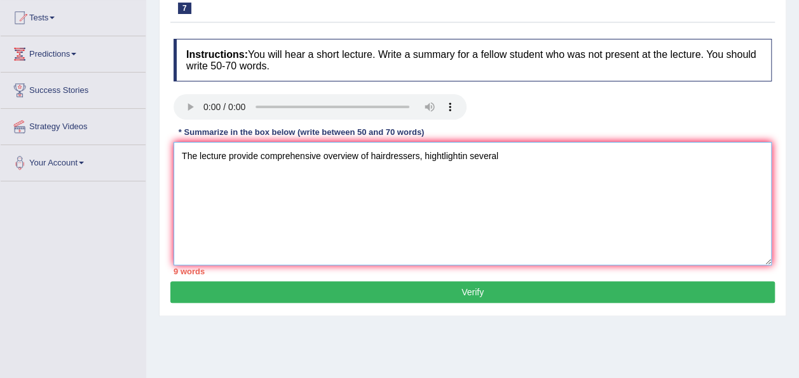
click at [529, 156] on textarea "The lecture provide comprehensive overview of hairdressers, hightlightin several" at bounding box center [473, 203] width 598 height 123
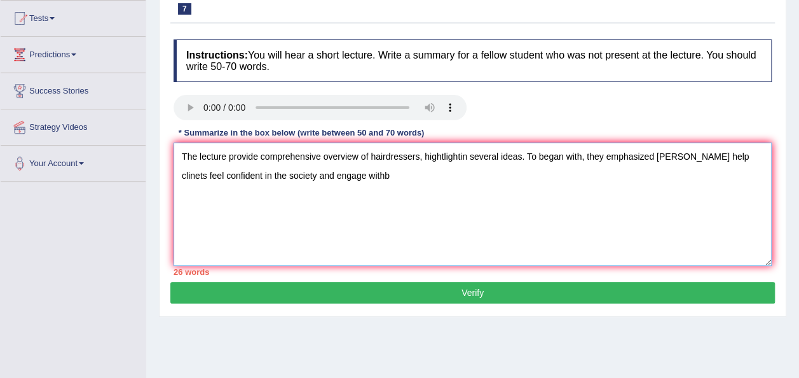
scroll to position [124, 0]
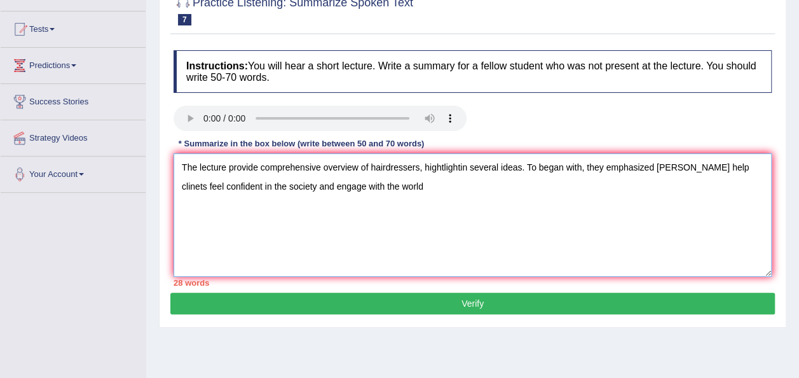
click at [294, 188] on textarea "The lecture provide comprehensive overview of hairdressers, hightlightin severa…" at bounding box center [473, 214] width 598 height 123
click at [412, 190] on textarea "The lecture provide comprehensive overview of hairdressers, hightlightin severa…" at bounding box center [473, 214] width 598 height 123
click at [698, 167] on textarea "The lecture provide comprehensive overview of hairdressers, hightlightin severa…" at bounding box center [473, 214] width 598 height 123
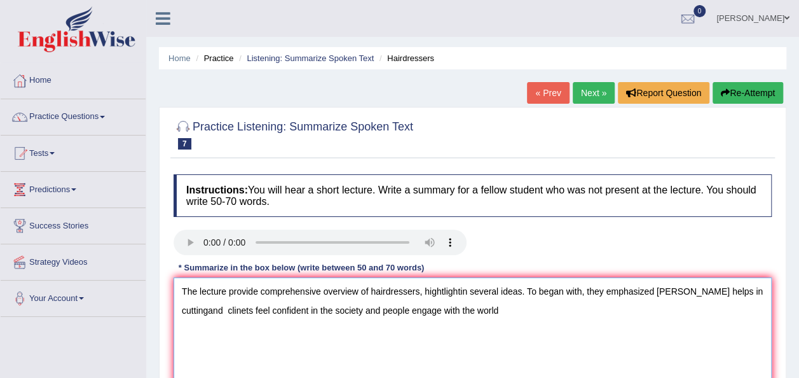
click at [740, 296] on textarea "The lecture provide comprehensive overview of hairdressers, hightlightin severa…" at bounding box center [473, 338] width 598 height 123
click at [467, 321] on textarea "The lecture provide comprehensive overview of hairdressers, hightlightin severa…" at bounding box center [473, 338] width 598 height 123
click at [504, 307] on textarea "The lecture provide comprehensive overview of hairdressers, hightlightin severa…" at bounding box center [473, 338] width 598 height 123
click at [501, 308] on textarea "The lecture provide comprehensive overview of hairdressers, hightlightin severa…" at bounding box center [473, 338] width 598 height 123
click at [509, 310] on textarea "The lecture provide comprehensive overview of hairdressers, hightlightin severa…" at bounding box center [473, 338] width 598 height 123
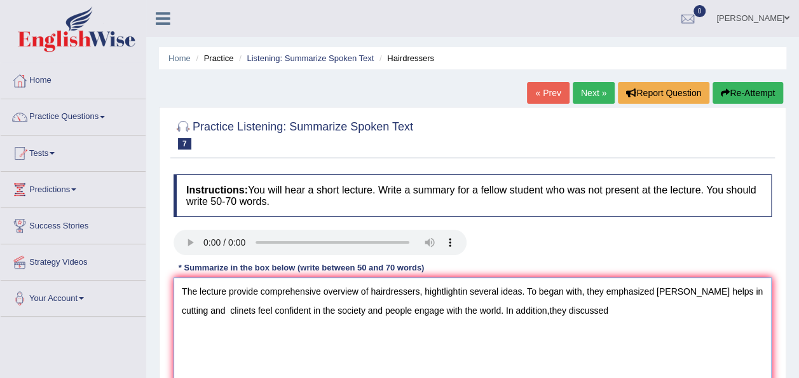
click at [504, 312] on textarea "The lecture provide comprehensive overview of hairdressers, hightlightin severa…" at bounding box center [473, 338] width 598 height 123
click at [576, 310] on textarea "The lecture provide comprehensive overview of hairdressers, hightlightin severa…" at bounding box center [473, 338] width 598 height 123
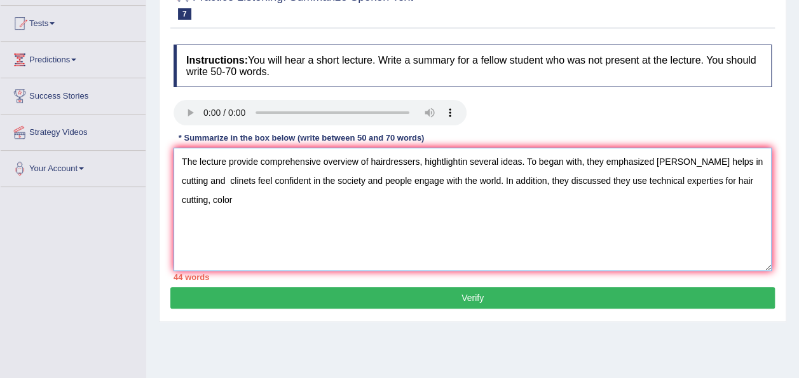
scroll to position [151, 0]
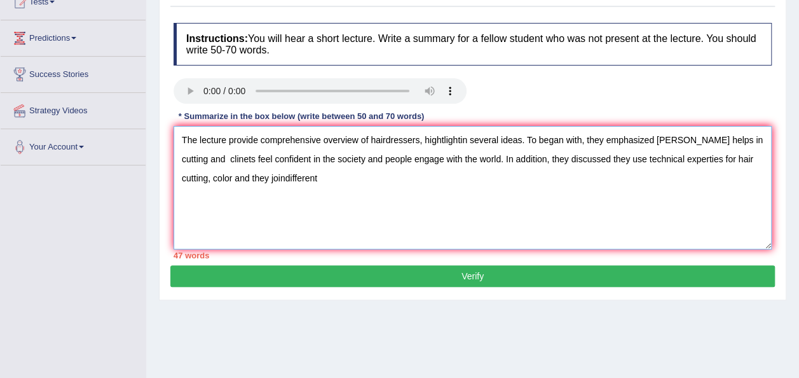
click at [234, 177] on textarea "The lecture provide comprehensive overview of hairdressers, hightlightin severa…" at bounding box center [473, 187] width 598 height 123
click at [275, 184] on textarea "The lecture provide comprehensive overview of hairdressers, hightlightin severa…" at bounding box center [473, 187] width 598 height 123
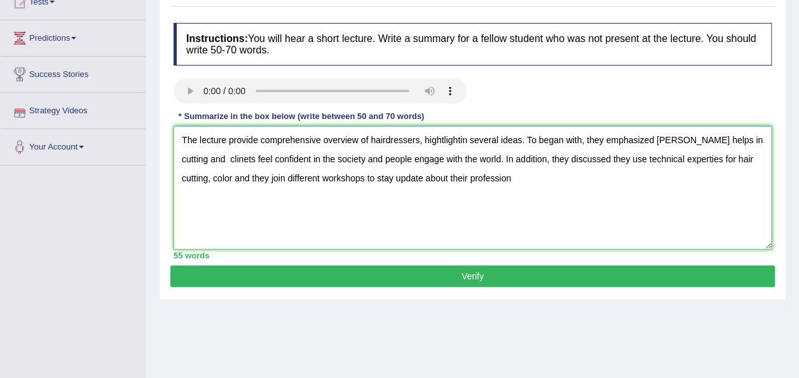
click at [195, 177] on textarea "The lecture provide comprehensive overview of hairdressers, hightlightin severa…" at bounding box center [473, 187] width 598 height 123
click at [759, 158] on textarea "The lecture provide comprehensive overview of hairdressers, hightlightin severa…" at bounding box center [473, 187] width 598 height 123
click at [494, 176] on textarea "The lecture provide comprehensive overview of hairdressers, hightlightin severa…" at bounding box center [473, 187] width 598 height 123
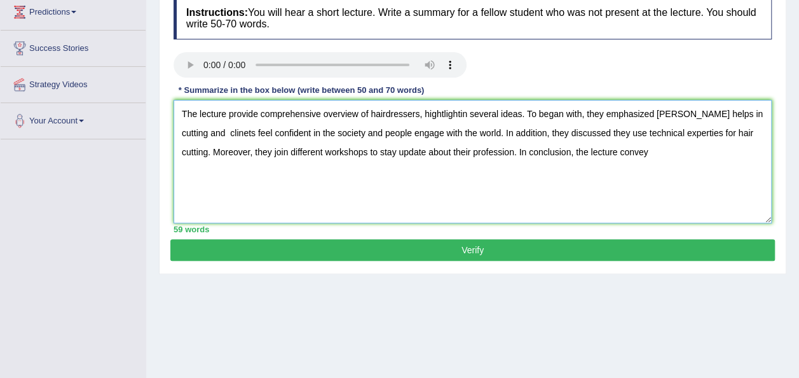
scroll to position [179, 0]
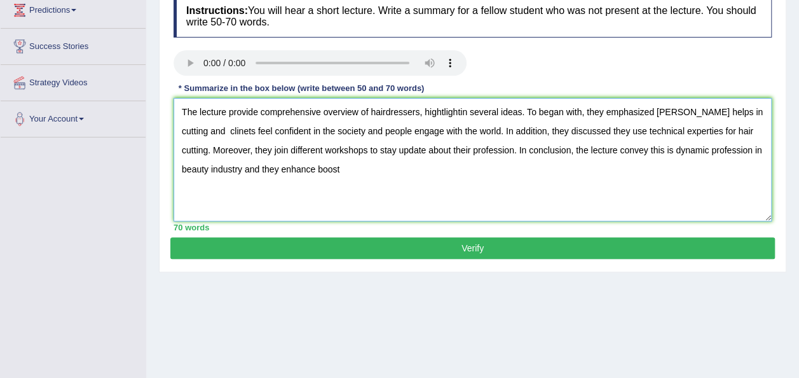
drag, startPoint x: 283, startPoint y: 167, endPoint x: 257, endPoint y: 170, distance: 26.3
click at [257, 170] on textarea "The lecture provide comprehensive overview of hairdressers, hightlightin severa…" at bounding box center [473, 159] width 598 height 123
click at [282, 170] on textarea "The lecture provide comprehensive overview of hairdressers, hightlightin severa…" at bounding box center [473, 159] width 598 height 123
click at [225, 130] on textarea "The lecture provide comprehensive overview of hairdressers, hightlightin severa…" at bounding box center [473, 159] width 598 height 123
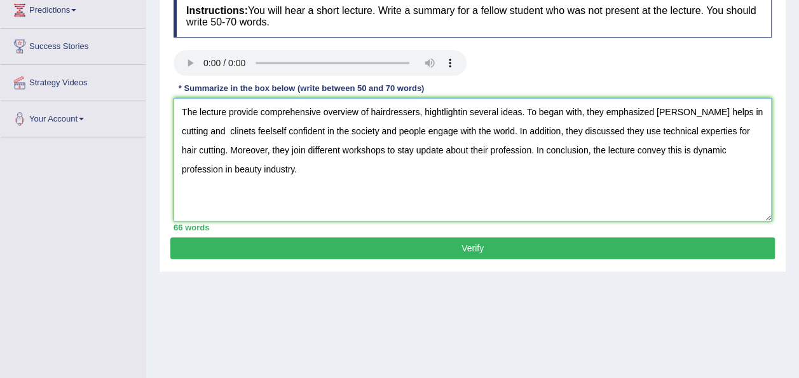
click at [223, 130] on textarea "The lecture provide comprehensive overview of hairdressers, hightlightin severa…" at bounding box center [473, 159] width 598 height 123
click at [243, 131] on textarea "The lecture provide comprehensive overview of hairdressers, hightlightin severa…" at bounding box center [473, 159] width 598 height 123
type textarea "The lecture provide comprehensive overview of hairdressers, hightlightin severa…"
click at [460, 249] on button "Verify" at bounding box center [472, 248] width 605 height 22
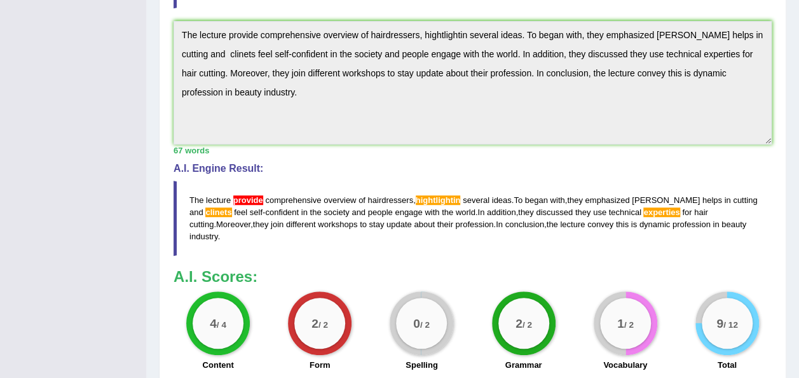
scroll to position [52, 0]
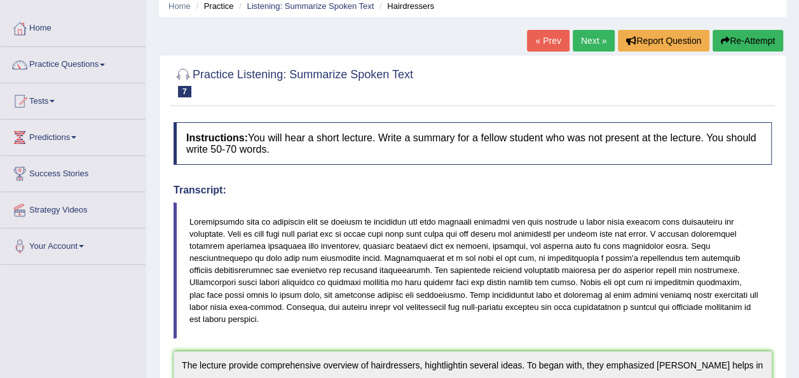
click at [477, 247] on blockquote at bounding box center [473, 270] width 598 height 136
